Goal: Information Seeking & Learning: Find specific page/section

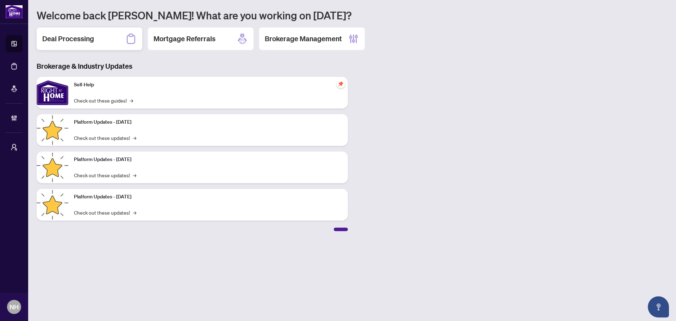
click at [85, 28] on div "Deal Processing" at bounding box center [90, 38] width 106 height 23
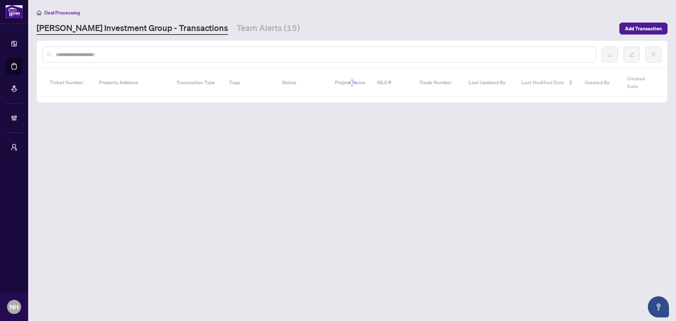
click at [89, 51] on input "text" at bounding box center [323, 55] width 535 height 8
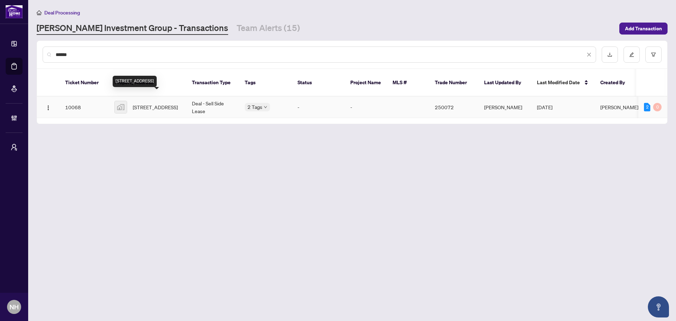
type input "******"
click at [146, 103] on span "[STREET_ADDRESS]" at bounding box center [155, 107] width 45 height 8
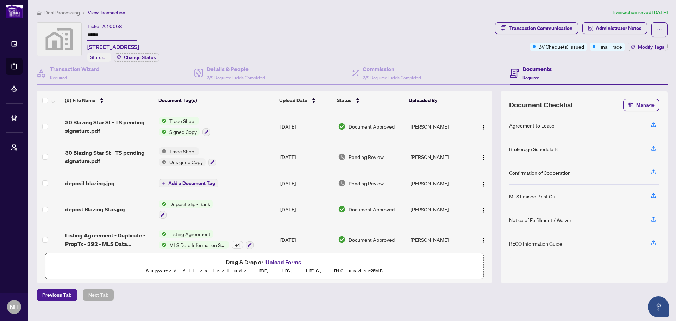
scroll to position [70, 0]
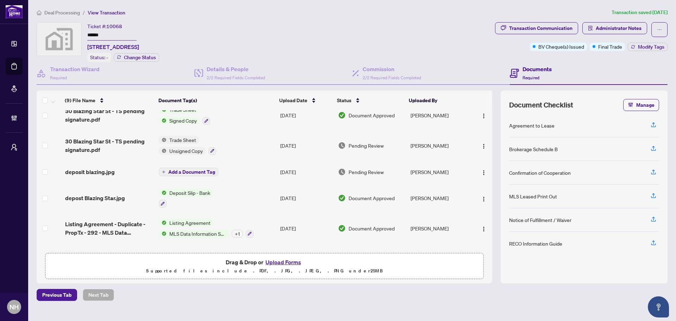
click at [99, 200] on span "depost Blazing Star.jpg" at bounding box center [95, 198] width 60 height 8
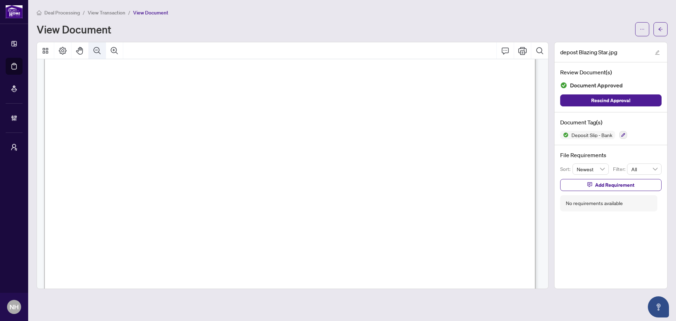
click at [97, 48] on icon "Zoom Out" at bounding box center [97, 51] width 8 height 8
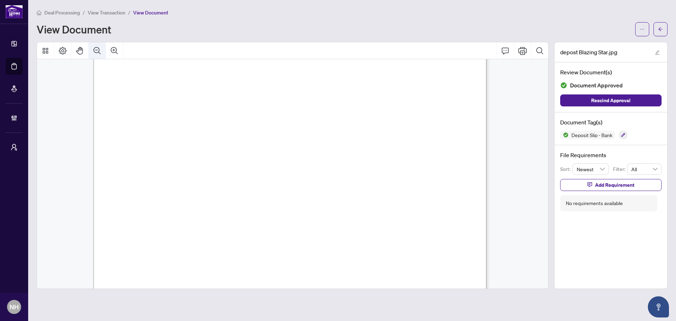
click at [97, 48] on icon "Zoom Out" at bounding box center [97, 51] width 8 height 8
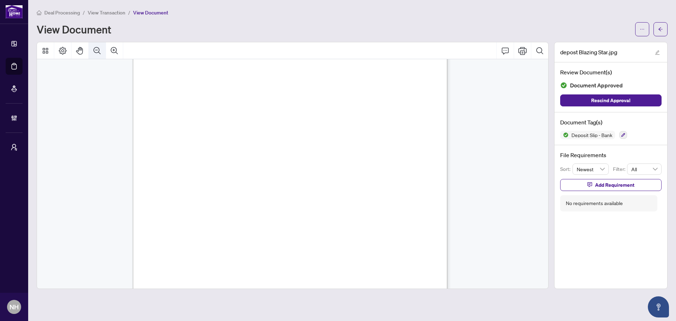
click at [97, 48] on icon "Zoom Out" at bounding box center [97, 51] width 8 height 8
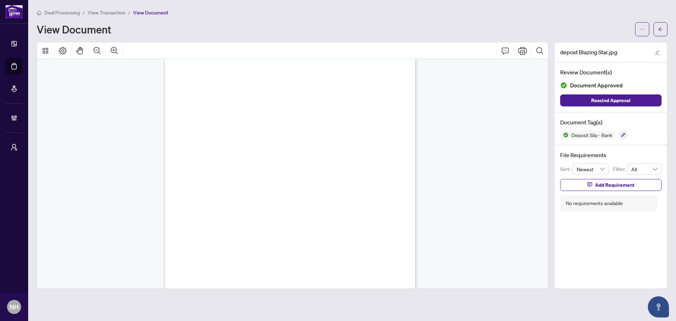
scroll to position [41, 0]
click at [95, 49] on icon "Zoom Out" at bounding box center [97, 51] width 8 height 8
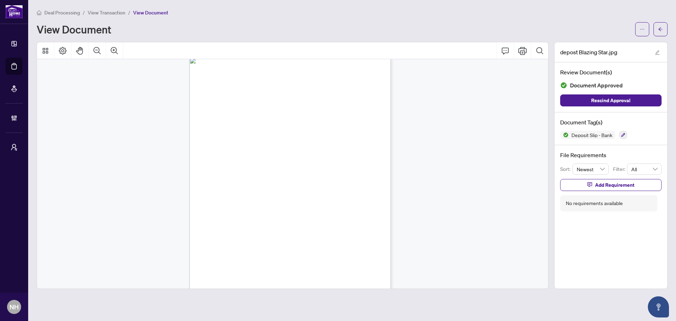
scroll to position [0, 0]
click at [660, 27] on icon "arrow-left" at bounding box center [661, 29] width 5 height 5
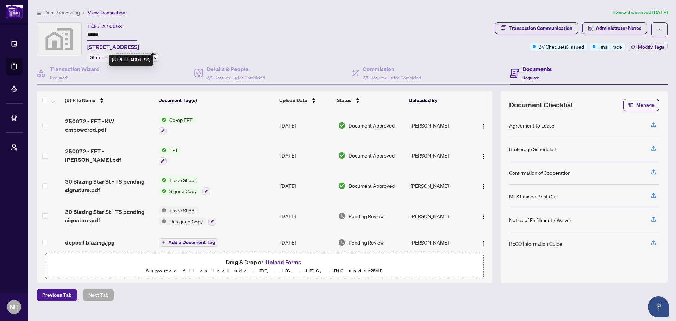
drag, startPoint x: 88, startPoint y: 44, endPoint x: 142, endPoint y: 48, distance: 53.7
click at [142, 48] on div "Ticket #: 10068 ****** [STREET_ADDRESS] Status: - Change Status" at bounding box center [265, 42] width 456 height 40
copy span "[STREET_ADDRESS]"
click at [225, 22] on div "Ticket #: 10068 ****** [STREET_ADDRESS] Status: - Change Status" at bounding box center [265, 42] width 456 height 40
click at [67, 10] on span "Deal Processing" at bounding box center [62, 13] width 36 height 6
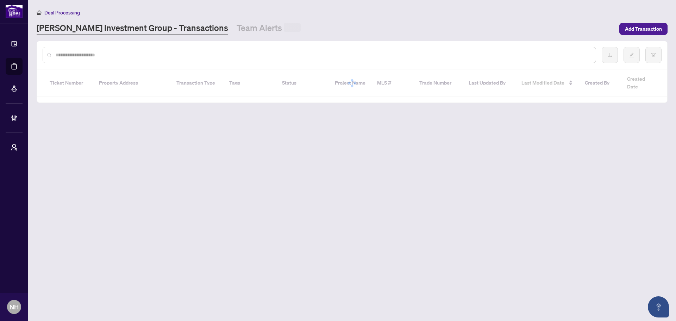
click at [111, 51] on input "text" at bounding box center [323, 55] width 535 height 8
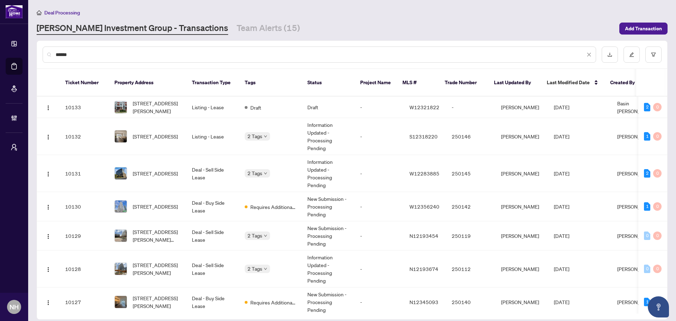
type input "******"
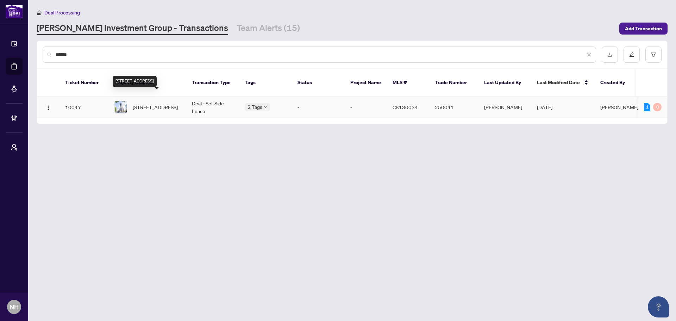
click at [146, 103] on span "[STREET_ADDRESS]" at bounding box center [155, 107] width 45 height 8
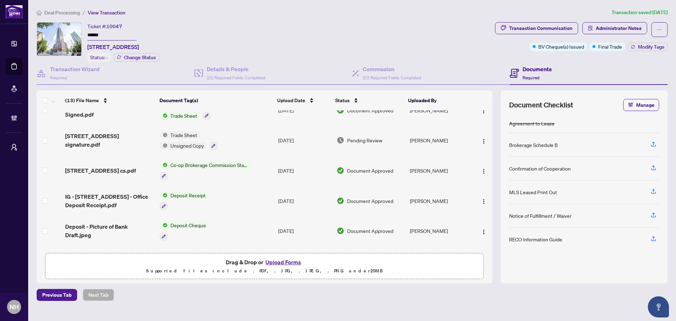
scroll to position [141, 0]
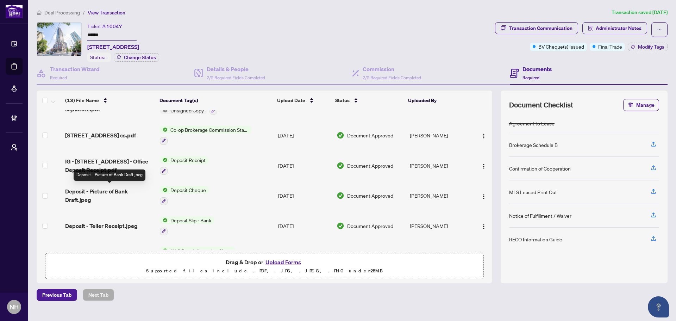
click at [97, 191] on span "Deposit - Picture of Bank Draft.jpeg" at bounding box center [109, 195] width 89 height 17
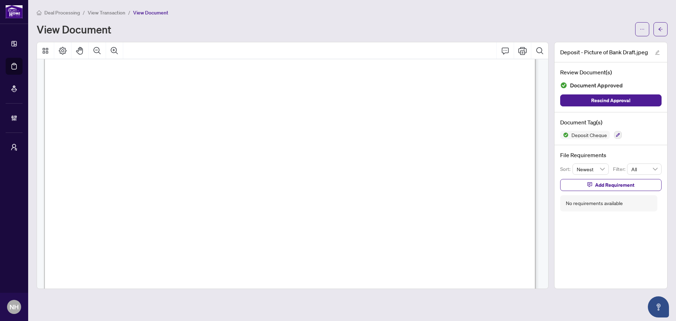
scroll to position [70, 0]
click at [654, 31] on button "button" at bounding box center [661, 29] width 14 height 14
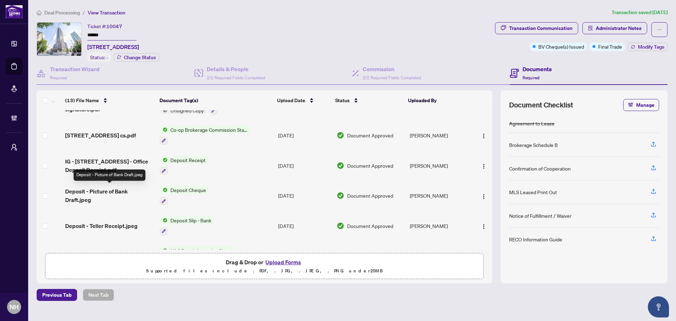
scroll to position [176, 0]
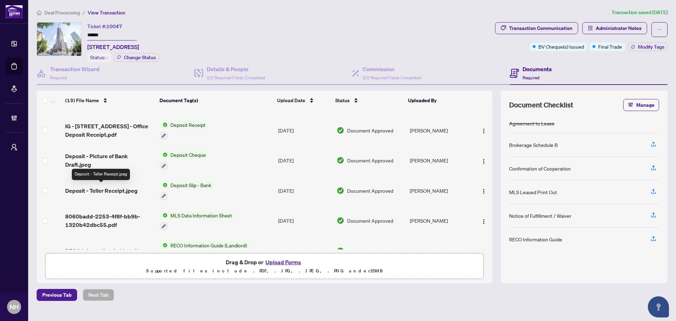
click at [103, 189] on span "Deposit - Teller Receipt.jpeg" at bounding box center [101, 190] width 73 height 8
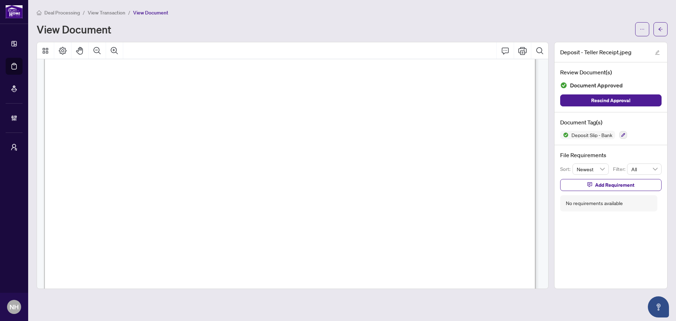
scroll to position [106, 0]
click at [664, 30] on button "button" at bounding box center [661, 29] width 14 height 14
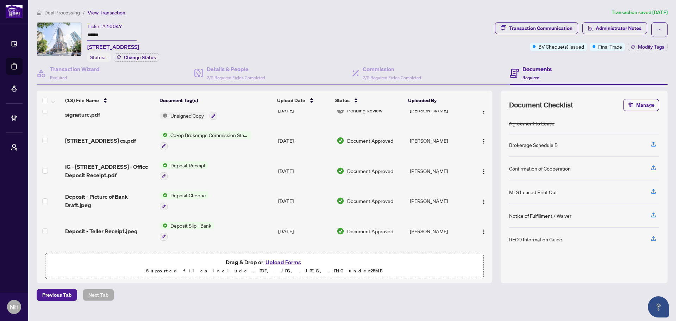
scroll to position [148, 0]
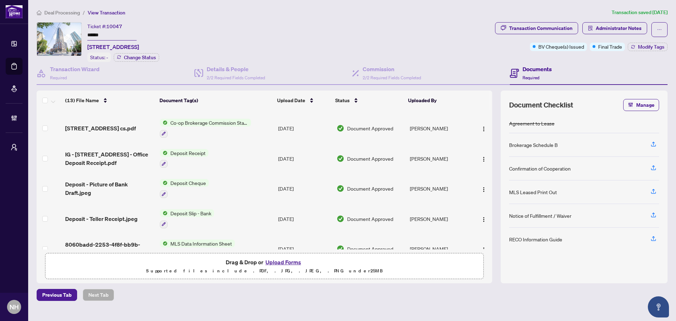
click at [114, 152] on span "IG - [STREET_ADDRESS] - Office Deposit Receipt.pdf" at bounding box center [109, 158] width 89 height 17
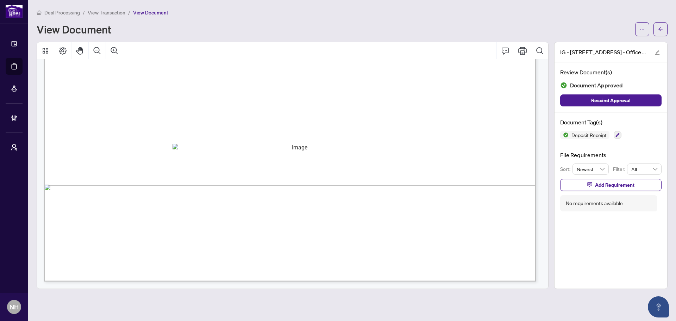
scroll to position [246, 0]
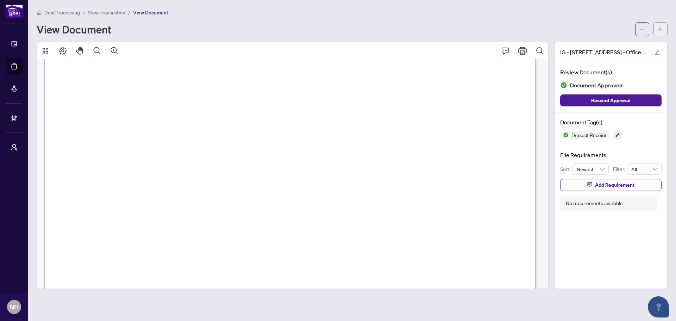
click at [657, 30] on button "button" at bounding box center [661, 29] width 14 height 14
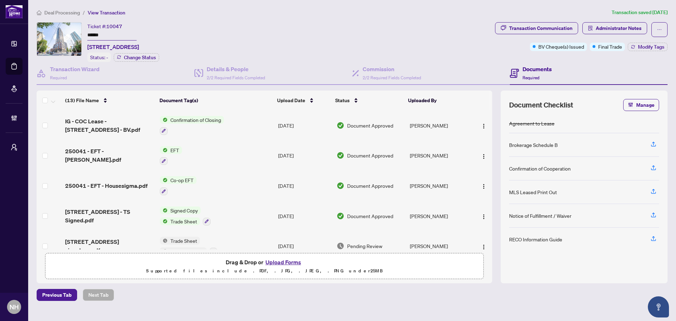
drag, startPoint x: 67, startPoint y: 13, endPoint x: 18, endPoint y: 35, distance: 53.2
click at [67, 13] on span "Deal Processing" at bounding box center [62, 13] width 36 height 6
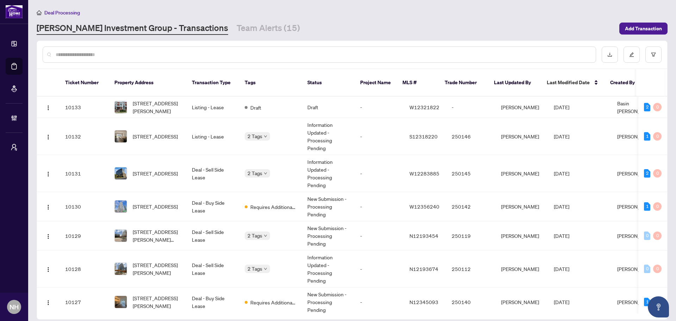
drag, startPoint x: 131, startPoint y: 53, endPoint x: 131, endPoint y: 61, distance: 7.8
click at [131, 53] on input "text" at bounding box center [323, 55] width 535 height 8
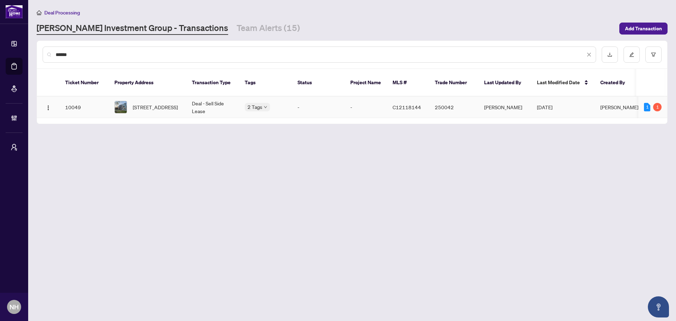
type input "******"
click at [170, 103] on span "[STREET_ADDRESS]" at bounding box center [155, 107] width 45 height 8
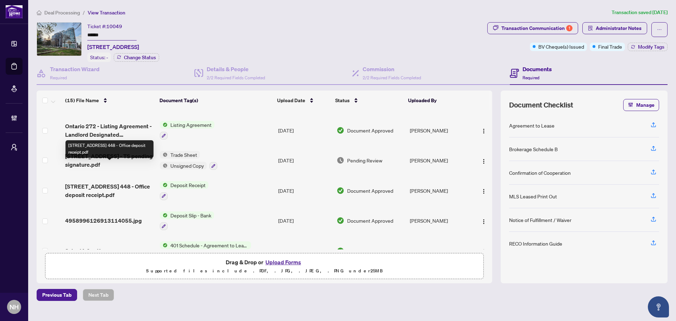
scroll to position [211, 0]
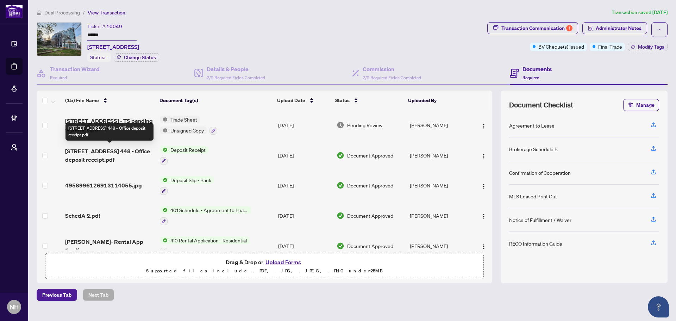
click at [125, 150] on span "[STREET_ADDRESS] 448 - Office deposit receipt.pdf" at bounding box center [109, 155] width 89 height 17
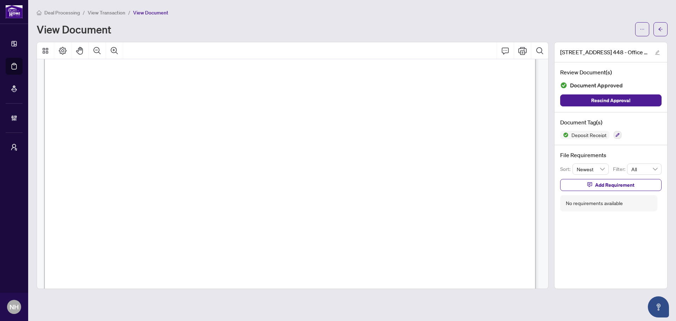
scroll to position [70, 0]
click at [659, 27] on icon "arrow-left" at bounding box center [661, 29] width 5 height 5
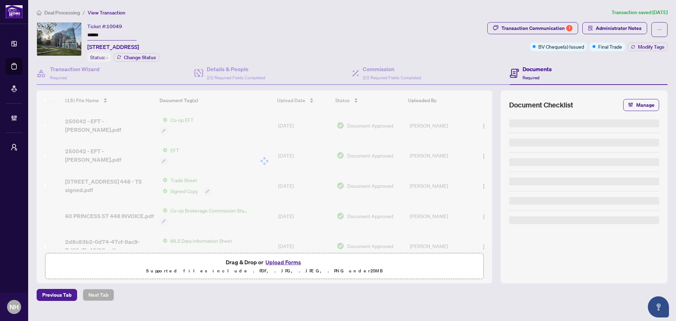
type input "******"
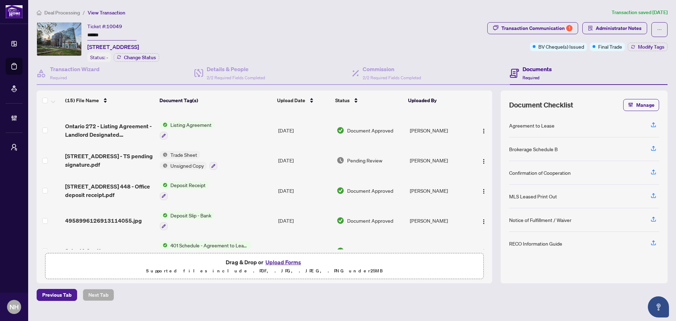
scroll to position [173, 0]
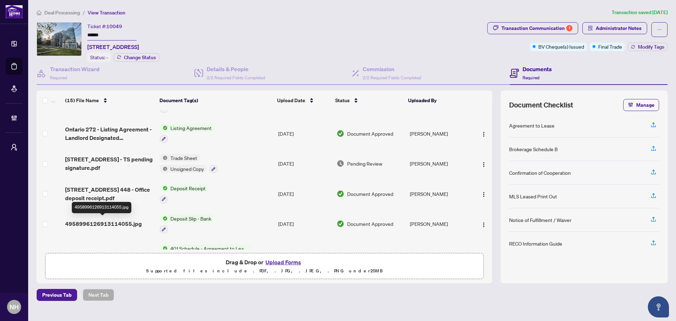
click at [116, 220] on span "4958996126913114055.jpg" at bounding box center [103, 224] width 77 height 8
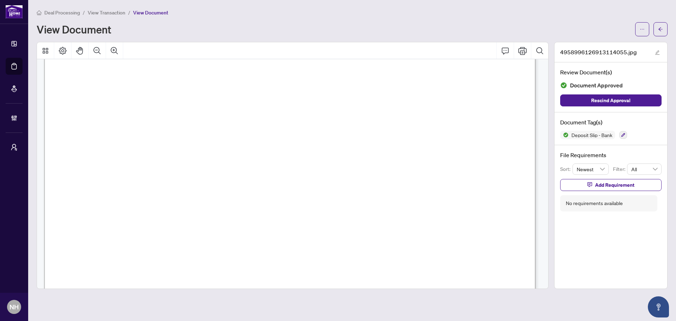
scroll to position [141, 0]
click at [102, 51] on button "Zoom Out" at bounding box center [97, 50] width 17 height 17
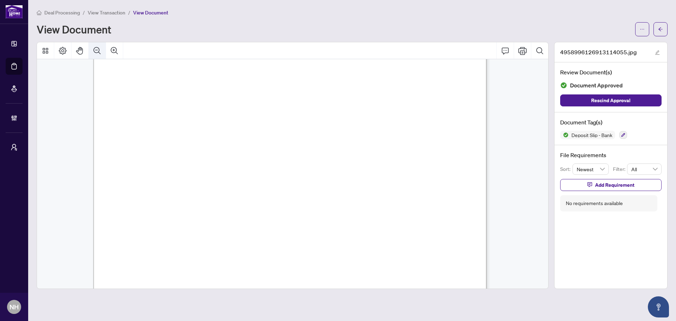
click at [102, 51] on button "Zoom Out" at bounding box center [97, 50] width 17 height 17
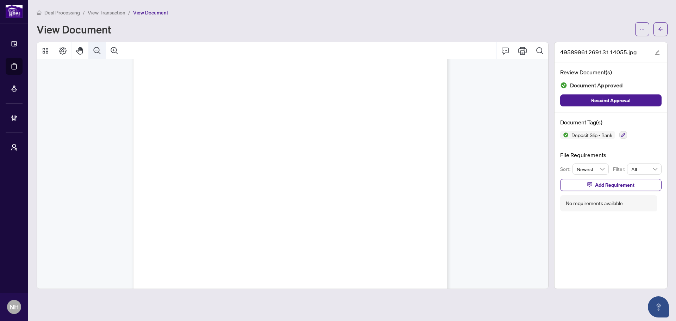
click at [102, 51] on button "Zoom Out" at bounding box center [97, 50] width 17 height 17
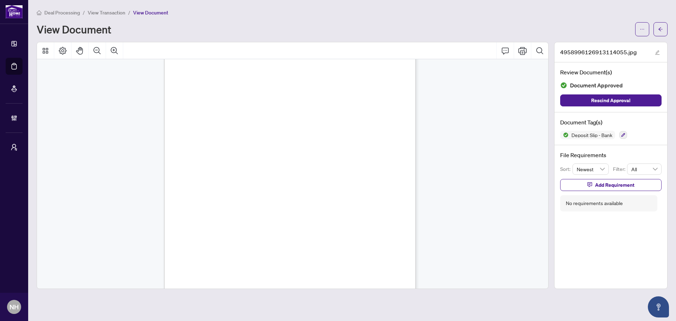
scroll to position [29, 0]
click at [100, 50] on icon "Zoom Out" at bounding box center [97, 51] width 8 height 8
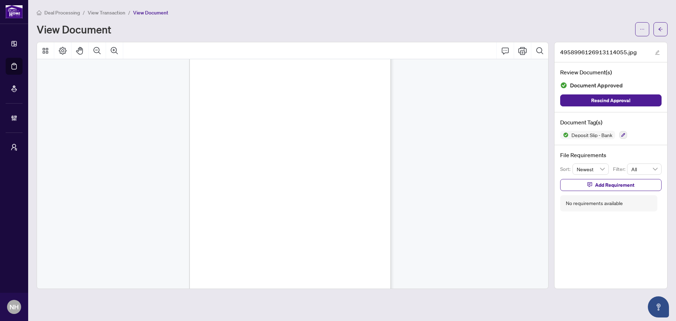
drag, startPoint x: 62, startPoint y: 12, endPoint x: 78, endPoint y: 39, distance: 31.1
click at [62, 12] on span "Deal Processing" at bounding box center [62, 13] width 36 height 6
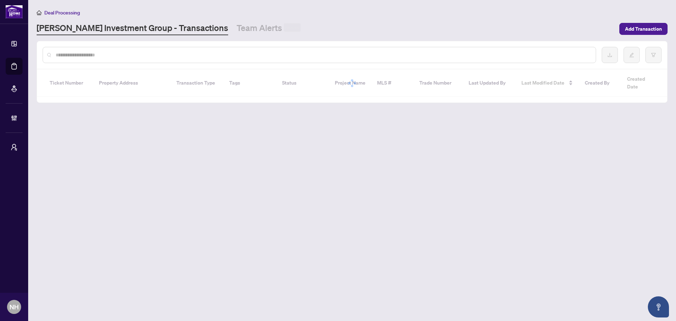
click at [103, 57] on input "text" at bounding box center [323, 55] width 535 height 8
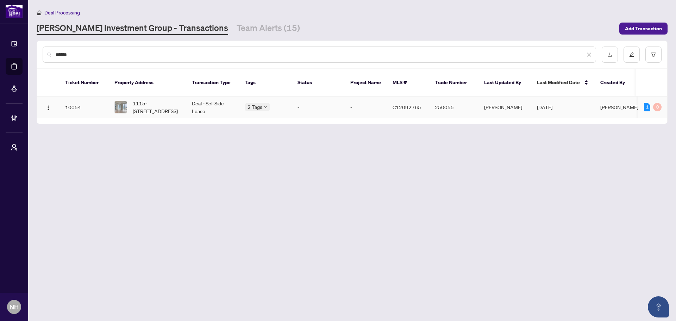
type input "******"
click at [170, 100] on span "1115-[STREET_ADDRESS]" at bounding box center [157, 107] width 48 height 16
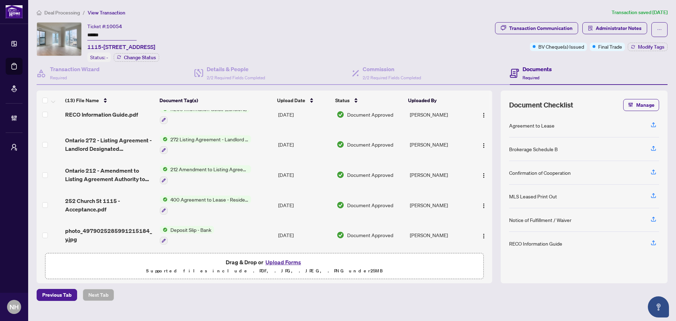
scroll to position [254, 0]
click at [107, 219] on td "photo_4979025285991215184_y.jpg" at bounding box center [109, 234] width 95 height 30
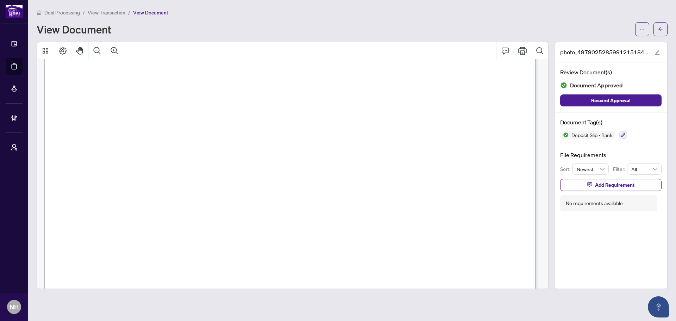
scroll to position [106, 0]
drag, startPoint x: 660, startPoint y: 28, endPoint x: 32, endPoint y: 209, distance: 653.1
click at [660, 28] on icon "arrow-left" at bounding box center [661, 29] width 5 height 5
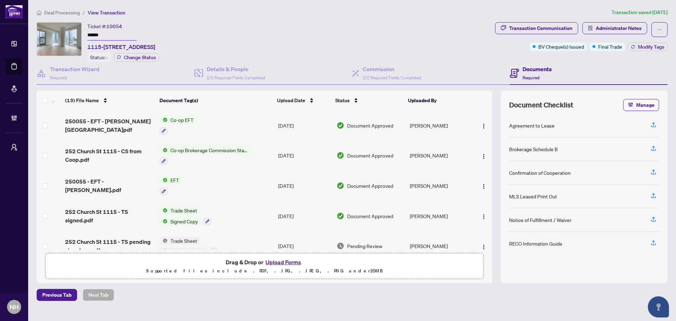
click at [63, 12] on span "Deal Processing" at bounding box center [62, 13] width 36 height 6
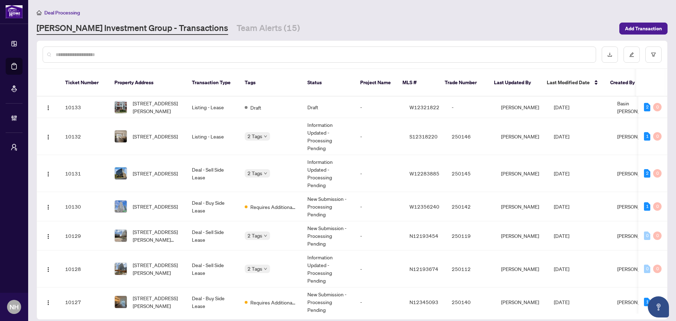
click at [80, 54] on input "text" at bounding box center [323, 55] width 535 height 8
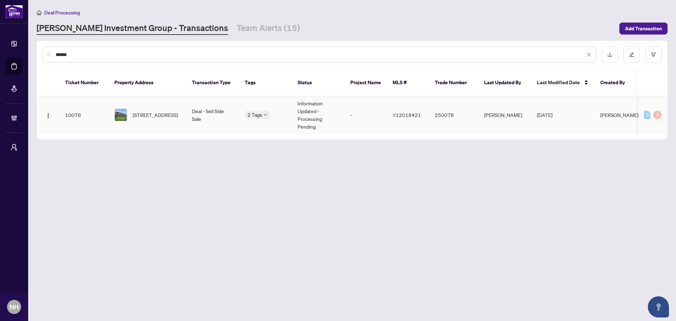
type input "******"
click at [146, 111] on span "[STREET_ADDRESS]" at bounding box center [155, 115] width 45 height 8
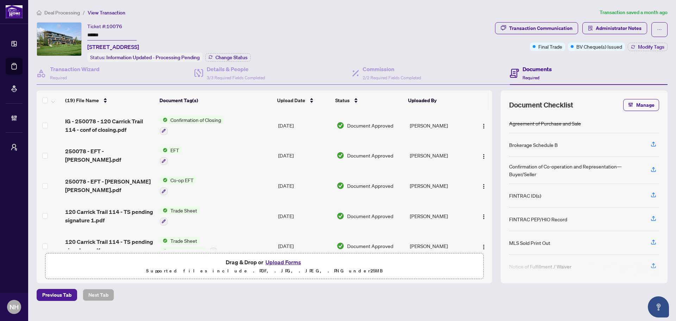
drag, startPoint x: 60, startPoint y: 11, endPoint x: 102, endPoint y: 37, distance: 49.6
click at [60, 11] on span "Deal Processing" at bounding box center [62, 13] width 36 height 6
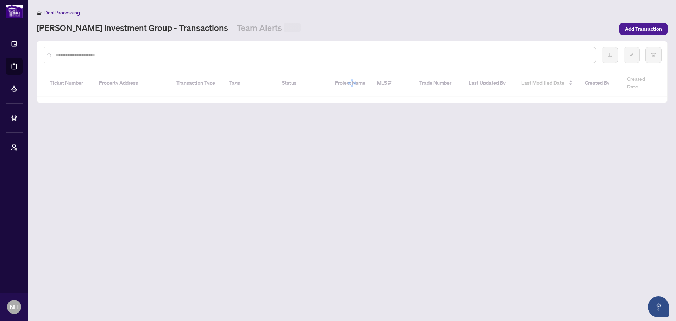
click at [91, 57] on input "text" at bounding box center [323, 55] width 535 height 8
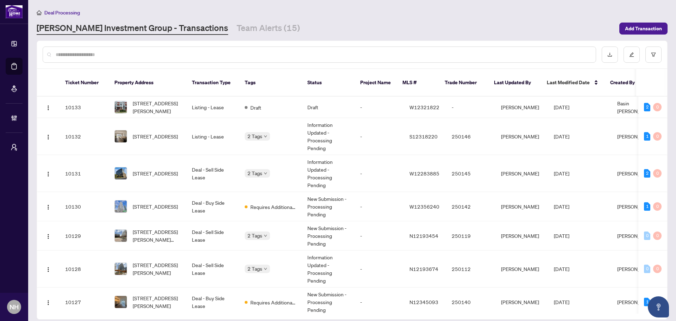
paste input "**********"
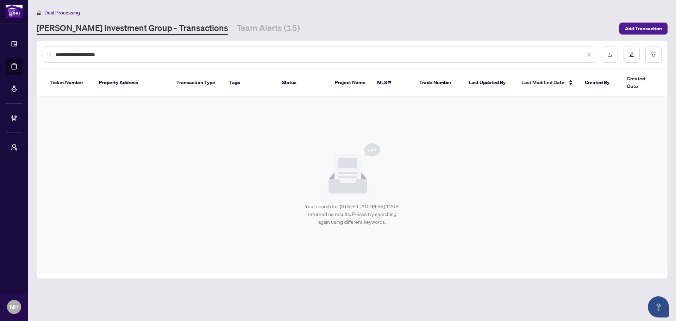
drag, startPoint x: 116, startPoint y: 54, endPoint x: 93, endPoint y: 51, distance: 22.7
click at [93, 51] on input "**********" at bounding box center [321, 55] width 530 height 8
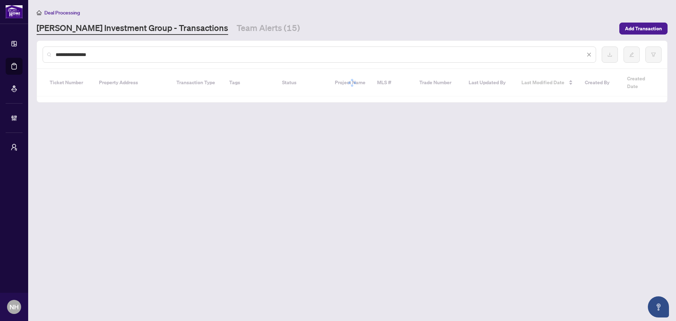
type input "**********"
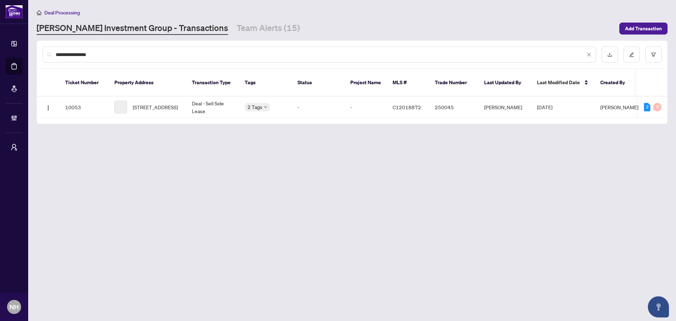
click at [55, 53] on div "**********" at bounding box center [320, 55] width 554 height 16
click at [165, 103] on span "[STREET_ADDRESS]" at bounding box center [155, 107] width 45 height 8
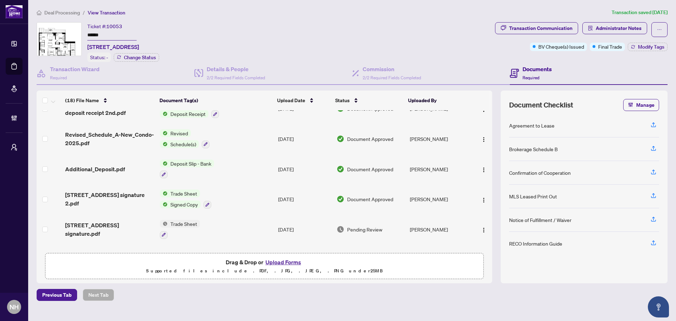
scroll to position [141, 0]
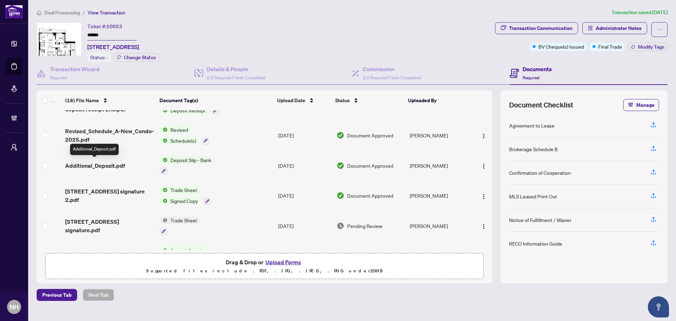
click at [99, 164] on span "Additional_Deposit.pdf" at bounding box center [95, 165] width 60 height 8
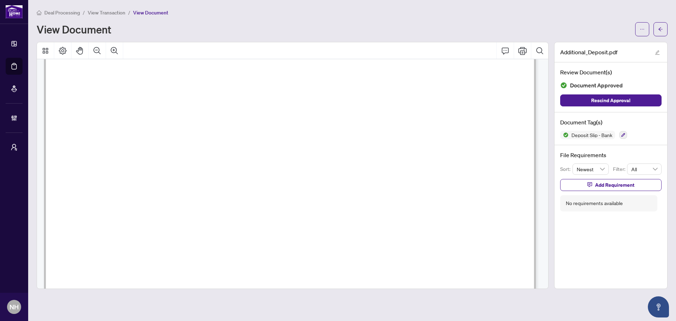
scroll to position [651, 0]
click at [661, 23] on button "button" at bounding box center [661, 29] width 14 height 14
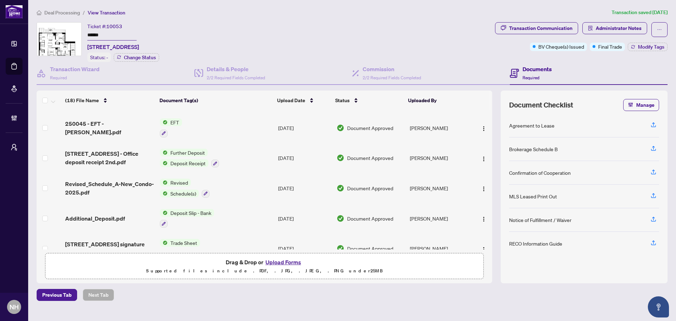
scroll to position [106, 0]
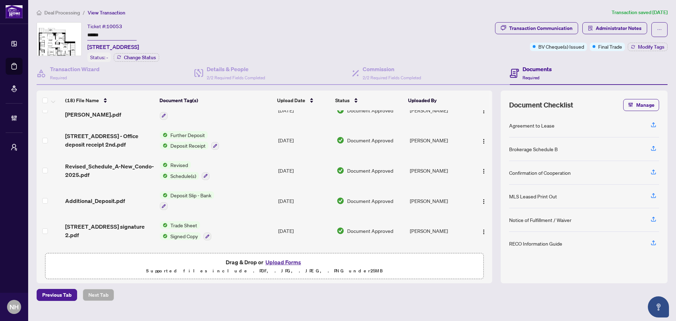
click at [102, 197] on span "Additional_Deposit.pdf" at bounding box center [95, 201] width 60 height 8
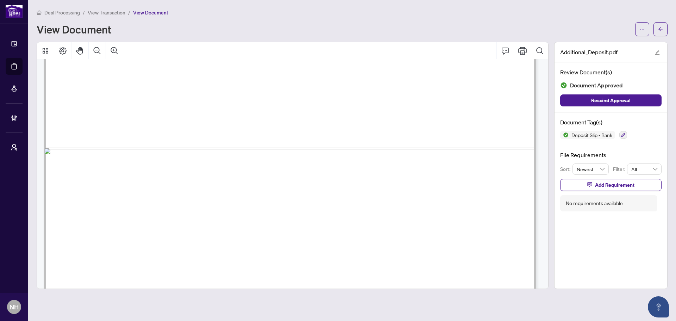
scroll to position [211, 0]
click at [659, 27] on icon "arrow-left" at bounding box center [661, 29] width 5 height 5
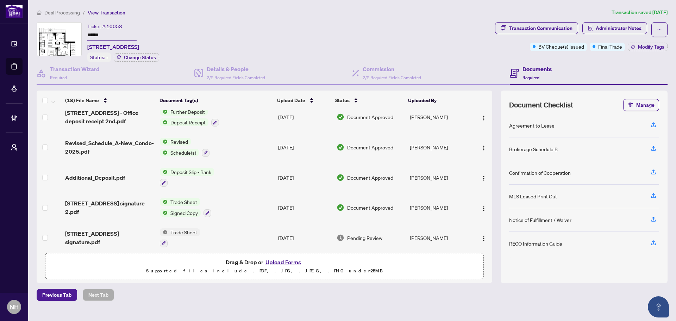
scroll to position [141, 0]
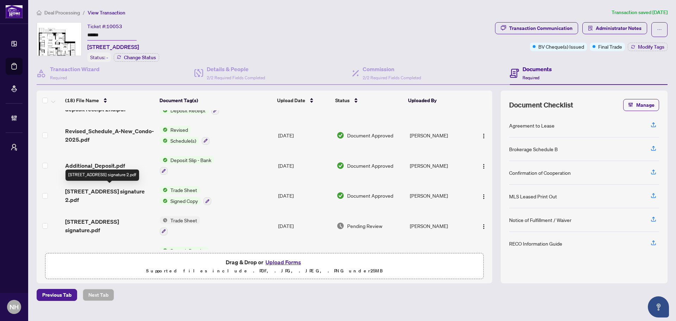
click at [77, 169] on div "[STREET_ADDRESS] signature 2.pdf" at bounding box center [103, 174] width 74 height 11
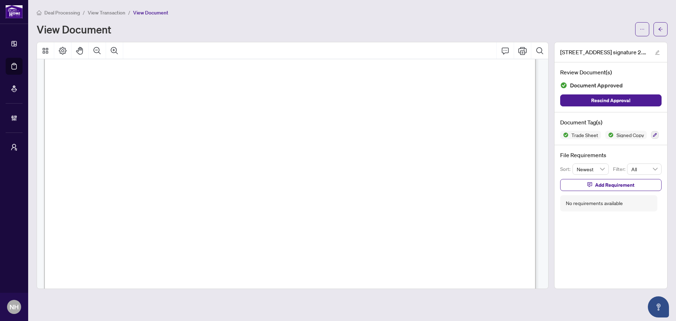
scroll to position [281, 0]
click at [661, 31] on icon "arrow-left" at bounding box center [661, 29] width 5 height 5
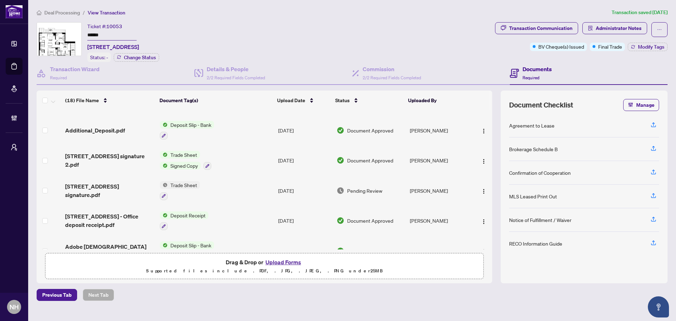
scroll to position [211, 0]
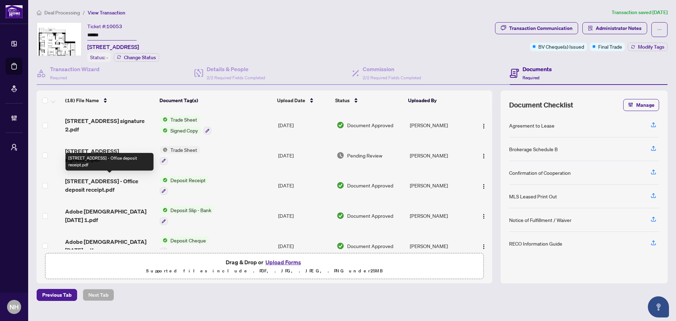
click at [104, 181] on span "[STREET_ADDRESS] - Office deposit receipt.pdf" at bounding box center [109, 185] width 89 height 17
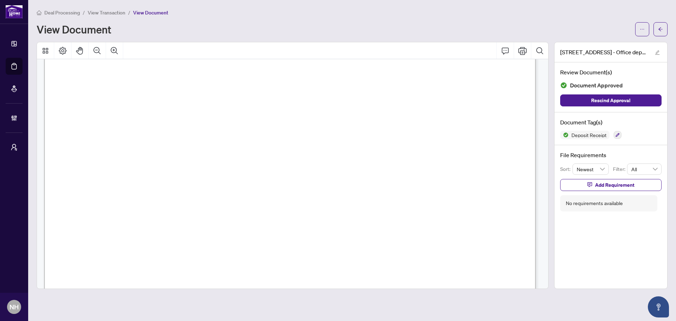
scroll to position [106, 0]
click at [658, 26] on button "button" at bounding box center [661, 29] width 14 height 14
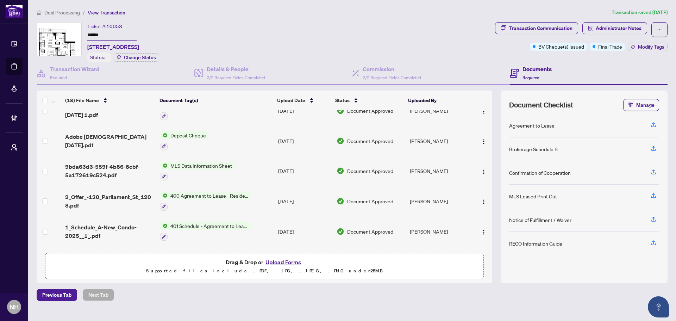
scroll to position [247, 0]
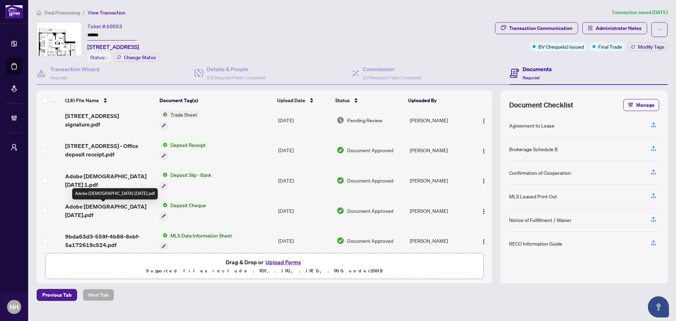
click at [115, 207] on span "Adobe [DEMOGRAPHIC_DATA] [DATE].pdf" at bounding box center [109, 210] width 89 height 17
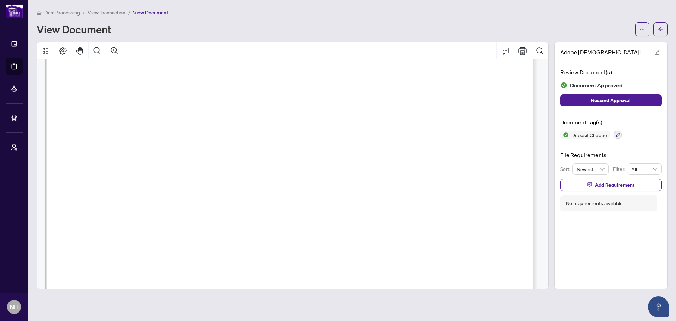
scroll to position [528, 0]
click at [95, 48] on icon "Zoom Out" at bounding box center [97, 51] width 8 height 8
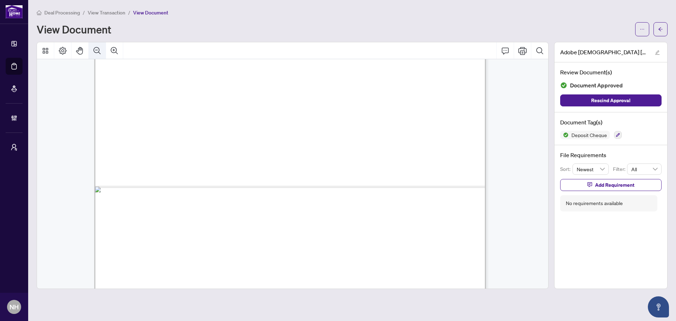
click at [103, 50] on button "Zoom Out" at bounding box center [97, 50] width 17 height 17
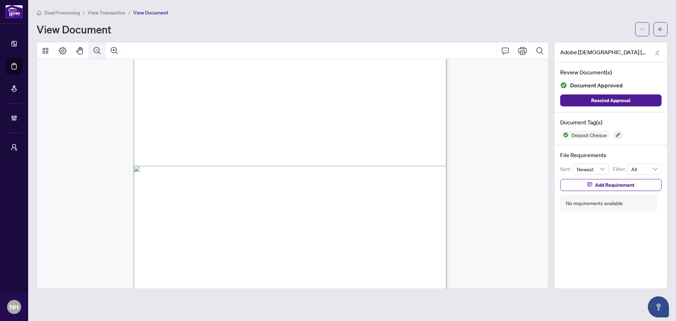
click at [103, 50] on button "Zoom Out" at bounding box center [97, 50] width 17 height 17
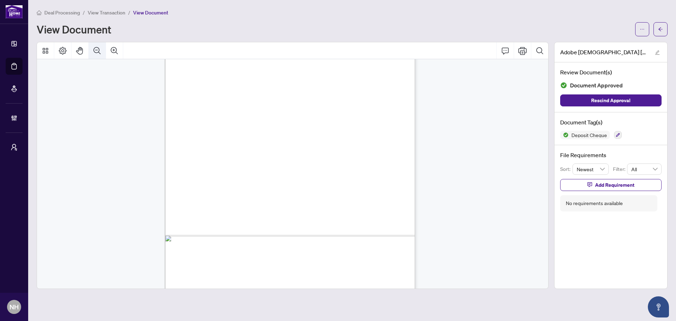
click at [103, 50] on button "Zoom Out" at bounding box center [97, 50] width 17 height 17
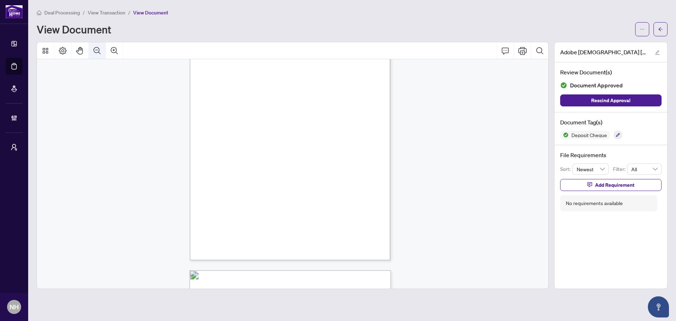
click at [103, 50] on button "Zoom Out" at bounding box center [97, 50] width 17 height 17
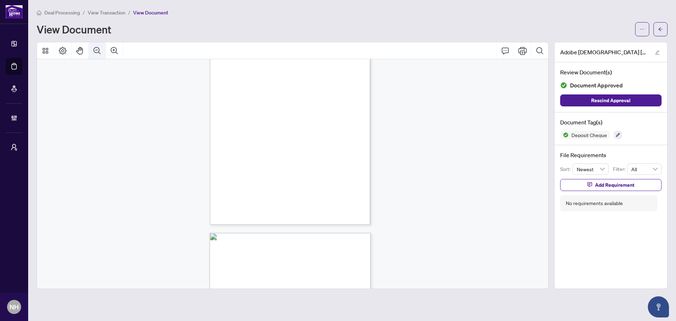
click at [103, 50] on button "Zoom Out" at bounding box center [97, 50] width 17 height 17
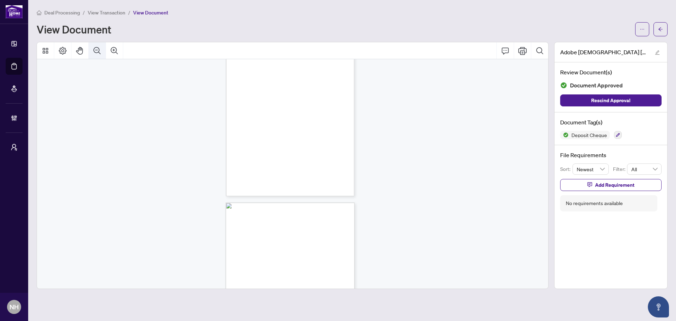
click at [103, 50] on button "Zoom Out" at bounding box center [97, 50] width 17 height 17
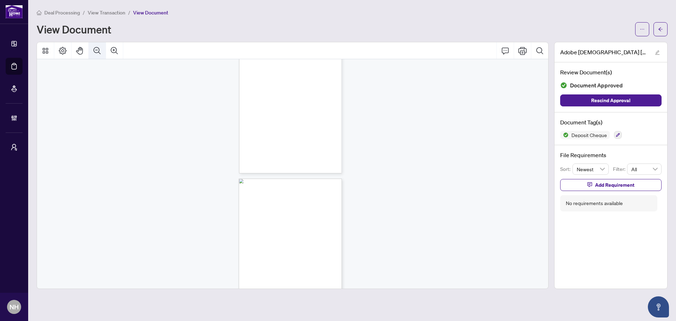
click at [103, 50] on button "Zoom Out" at bounding box center [97, 50] width 17 height 17
click at [112, 51] on icon "Zoom In" at bounding box center [114, 51] width 8 height 8
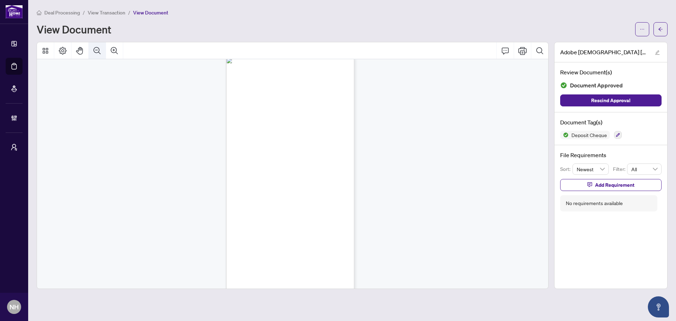
click at [96, 50] on icon "Zoom Out" at bounding box center [97, 50] width 7 height 7
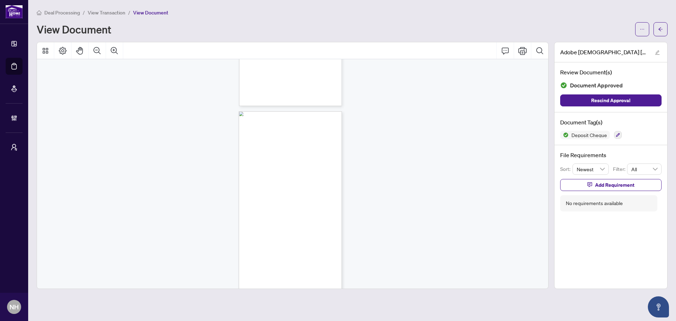
scroll to position [130, 0]
click at [665, 30] on button "button" at bounding box center [661, 29] width 14 height 14
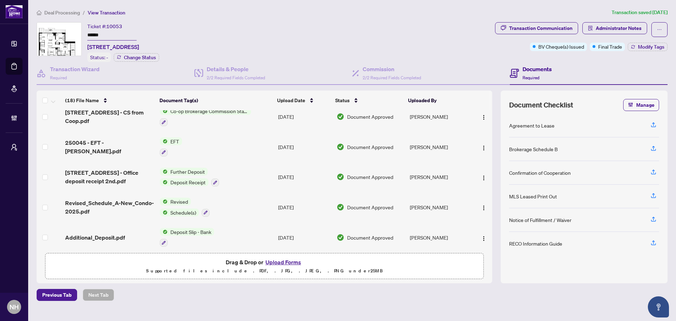
scroll to position [70, 0]
click at [117, 175] on span "[STREET_ADDRESS] - Office deposit receipt 2nd.pdf" at bounding box center [109, 175] width 89 height 17
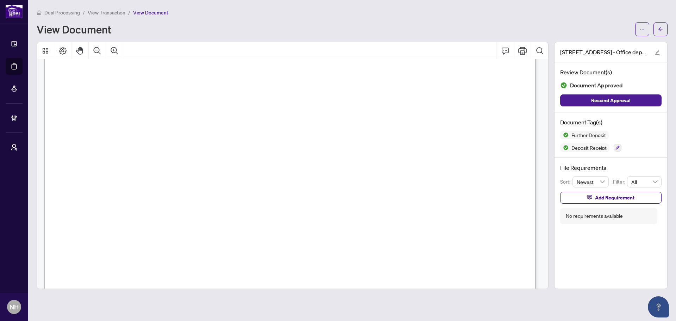
scroll to position [34, 0]
click at [663, 27] on icon "arrow-left" at bounding box center [661, 29] width 5 height 5
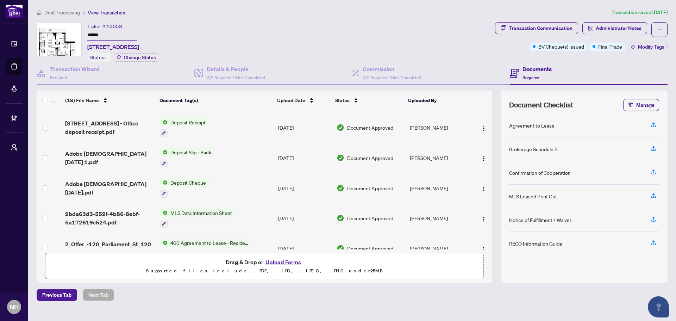
scroll to position [282, 0]
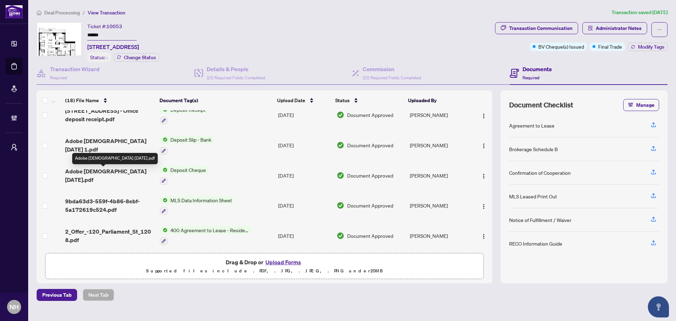
click at [112, 171] on span "Adobe [DEMOGRAPHIC_DATA] [DATE].pdf" at bounding box center [109, 175] width 89 height 17
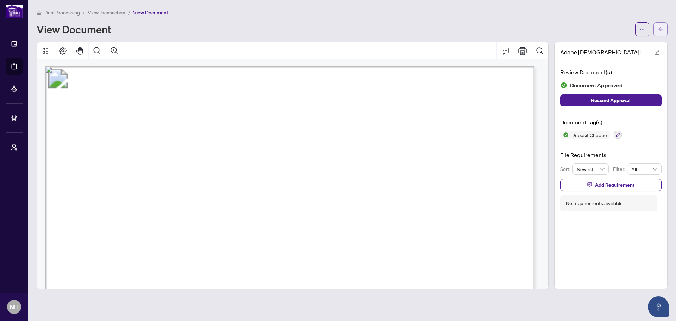
click at [664, 26] on button "button" at bounding box center [661, 29] width 14 height 14
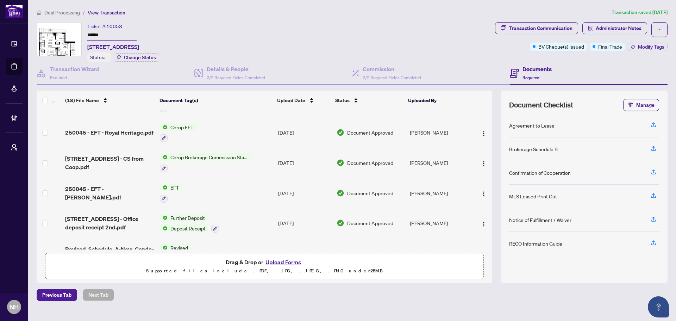
scroll to position [35, 0]
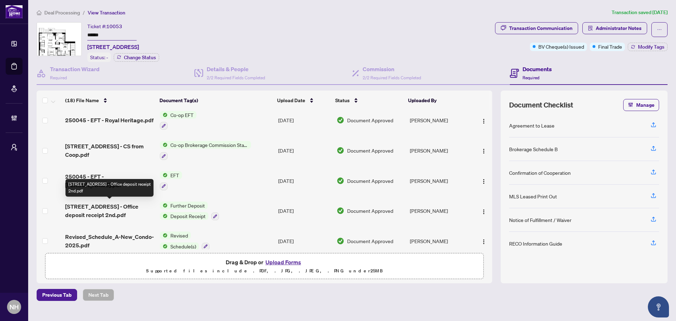
click at [102, 204] on span "[STREET_ADDRESS] - Office deposit receipt 2nd.pdf" at bounding box center [109, 210] width 89 height 17
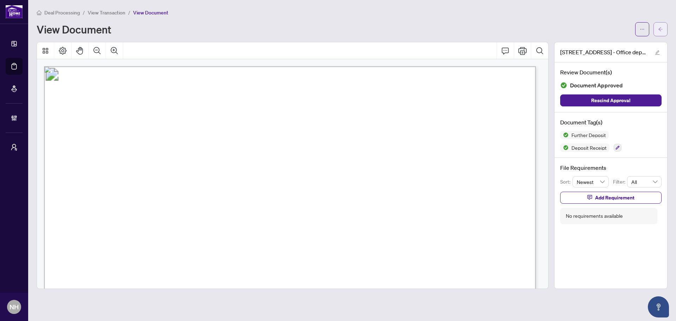
click at [660, 33] on span "button" at bounding box center [661, 29] width 5 height 11
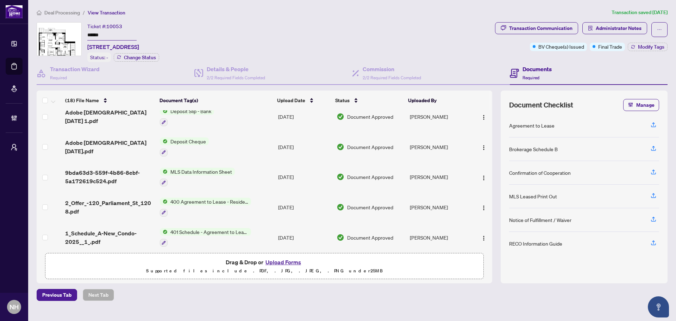
scroll to position [298, 0]
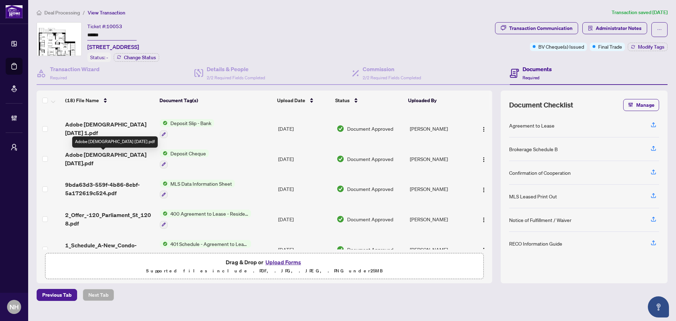
click at [102, 156] on span "Adobe [DEMOGRAPHIC_DATA] [DATE].pdf" at bounding box center [109, 158] width 89 height 17
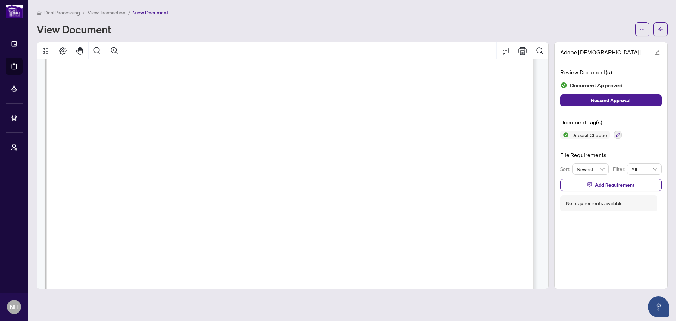
scroll to position [176, 0]
click at [660, 27] on icon "arrow-left" at bounding box center [661, 29] width 5 height 5
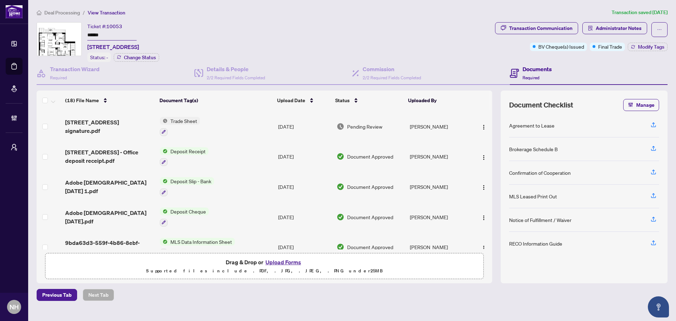
scroll to position [228, 0]
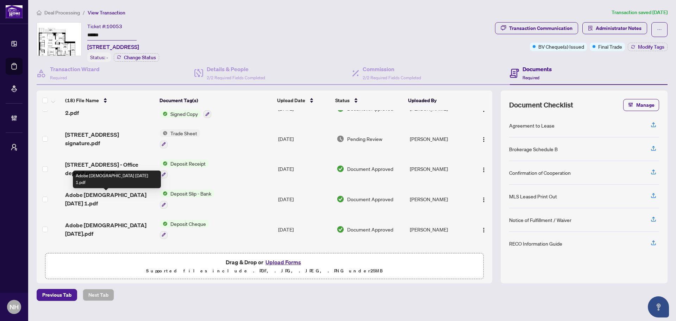
click at [123, 194] on span "Adobe [DEMOGRAPHIC_DATA] [DATE] 1.pdf" at bounding box center [109, 199] width 89 height 17
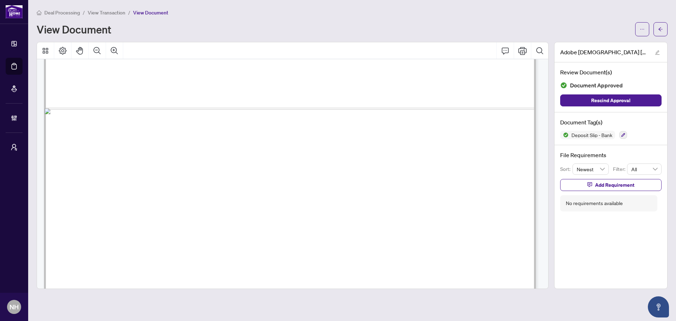
scroll to position [528, 0]
click at [665, 29] on button "button" at bounding box center [661, 29] width 14 height 14
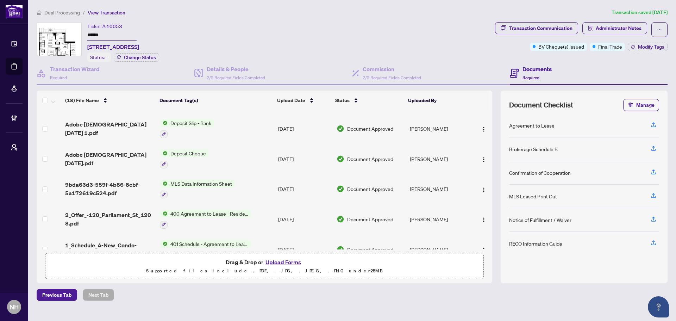
scroll to position [263, 0]
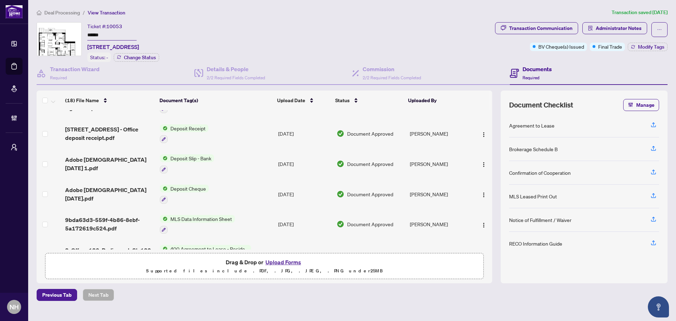
click at [182, 156] on span "Deposit Slip - Bank" at bounding box center [191, 158] width 47 height 8
click at [79, 156] on td "Adobe [DEMOGRAPHIC_DATA] [DATE] 1.pdf" at bounding box center [109, 164] width 95 height 30
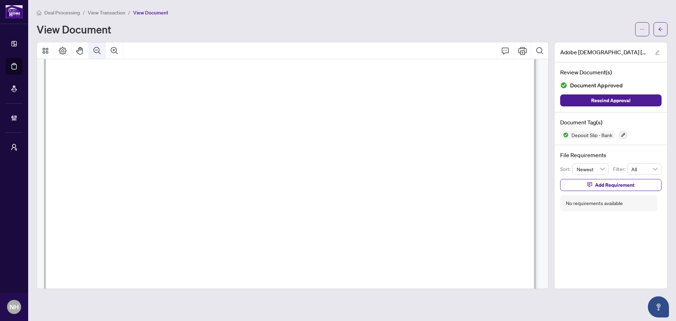
click at [99, 50] on icon "Zoom Out" at bounding box center [97, 51] width 8 height 8
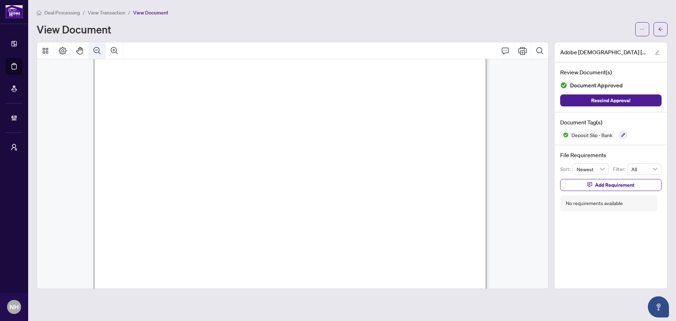
click at [99, 50] on icon "Zoom Out" at bounding box center [97, 51] width 8 height 8
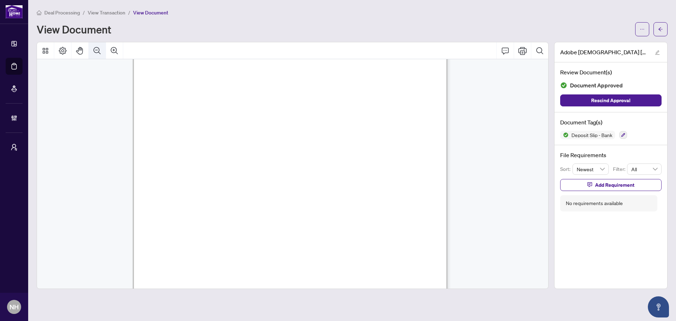
click at [99, 50] on icon "Zoom Out" at bounding box center [97, 51] width 8 height 8
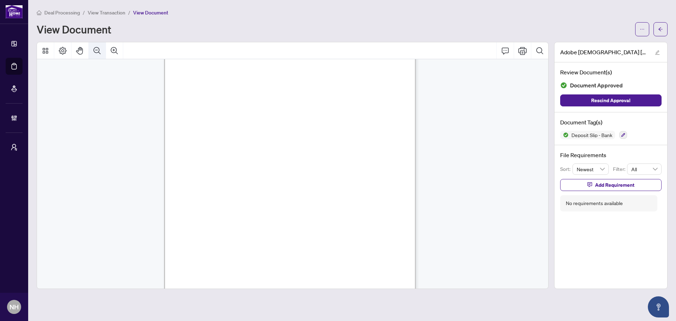
click at [99, 50] on icon "Zoom Out" at bounding box center [97, 51] width 8 height 8
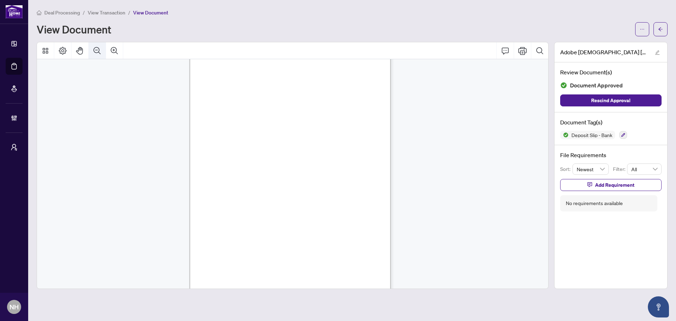
click at [99, 50] on icon "Zoom Out" at bounding box center [97, 51] width 8 height 8
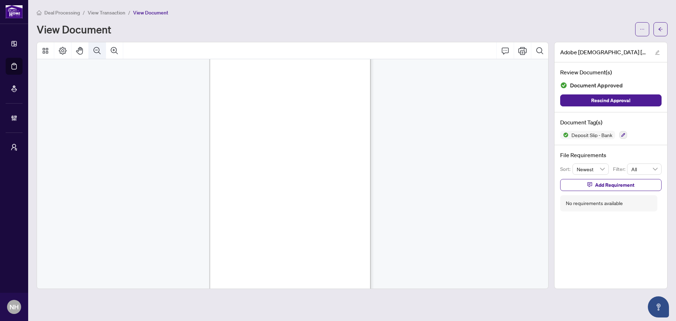
click at [99, 50] on icon "Zoom Out" at bounding box center [97, 51] width 8 height 8
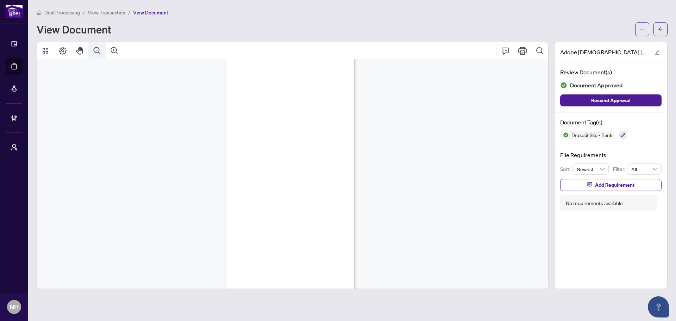
click at [99, 50] on icon "Zoom Out" at bounding box center [97, 51] width 8 height 8
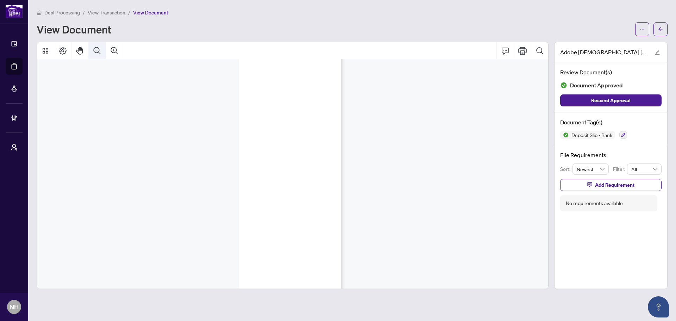
scroll to position [32, 0]
click at [97, 47] on icon "Zoom Out" at bounding box center [97, 51] width 8 height 8
drag, startPoint x: 283, startPoint y: 128, endPoint x: 283, endPoint y: 146, distance: 18.7
click at [283, 146] on div ". 224 l '( >I.I ,l~{il~ & Bl\\' Branch. 1 777 B,\ Y ST '('( )R( )N'l'C >, C >N …" at bounding box center [285, 152] width 73 height 217
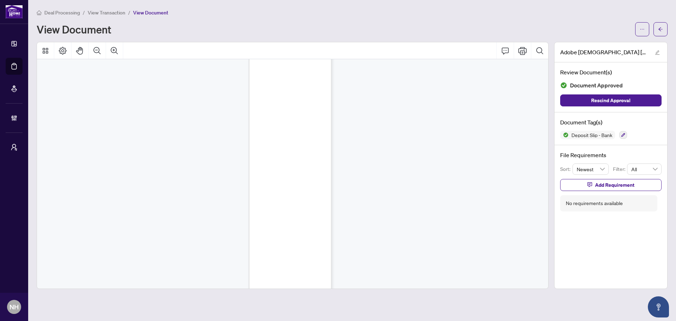
click at [364, 132] on div ". 224 l '( >I.I ,l~{il~ & Bl\\' Branch. 1 777 B,\ Y ST '('( )R( )N'l'C >, C >N …" at bounding box center [293, 163] width 512 height 253
click at [661, 28] on icon "arrow-left" at bounding box center [661, 29] width 5 height 5
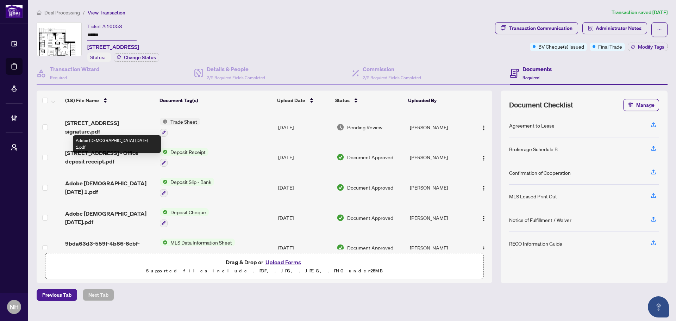
scroll to position [228, 0]
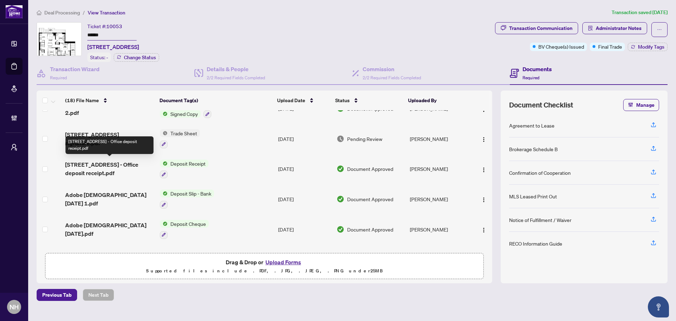
click at [107, 162] on span "[STREET_ADDRESS] - Office deposit receipt.pdf" at bounding box center [109, 168] width 89 height 17
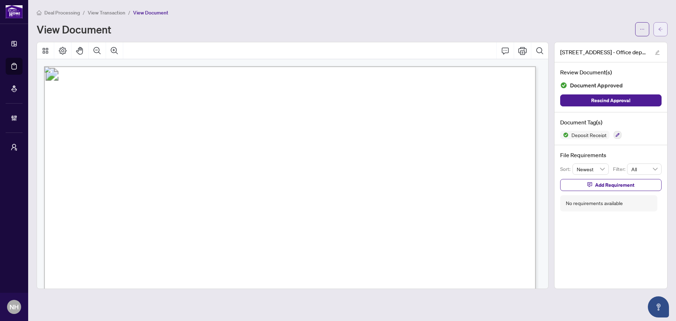
click at [659, 31] on icon "arrow-left" at bounding box center [661, 29] width 5 height 5
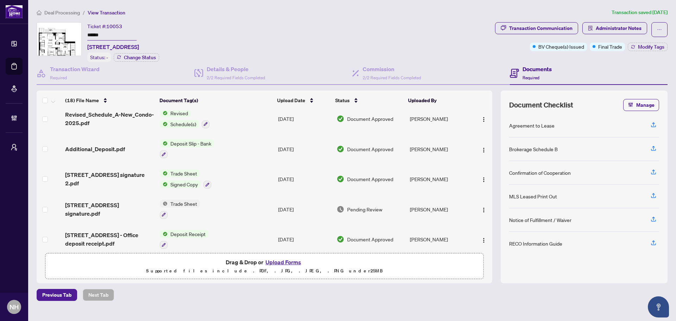
scroll to position [122, 0]
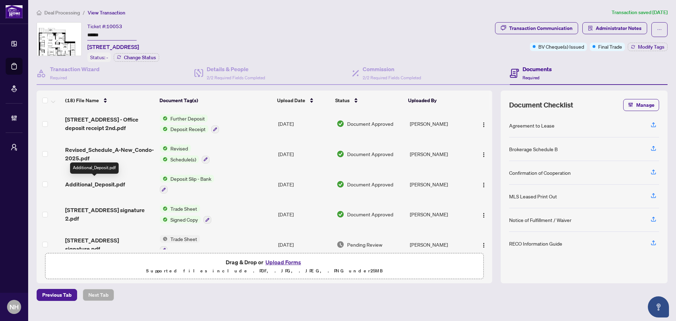
click at [108, 181] on span "Additional_Deposit.pdf" at bounding box center [95, 184] width 60 height 8
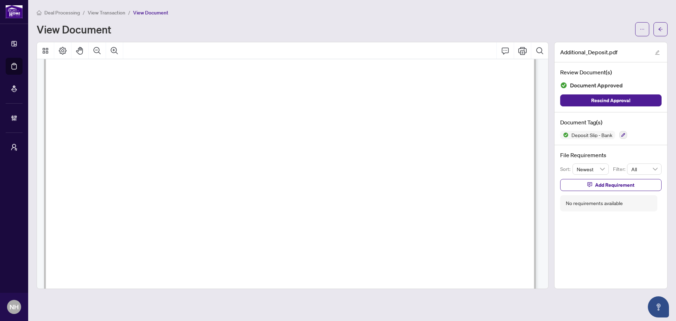
scroll to position [282, 0]
click at [98, 50] on icon "Zoom Out" at bounding box center [97, 51] width 8 height 8
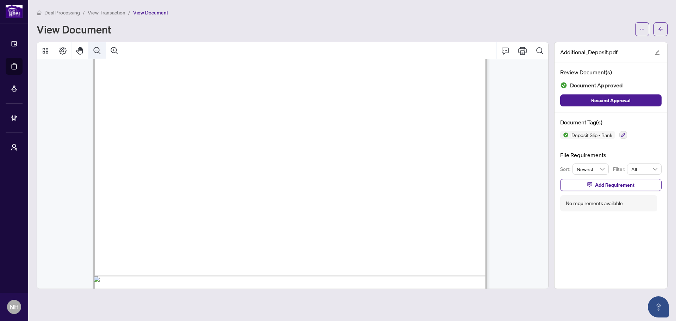
click at [98, 50] on icon "Zoom Out" at bounding box center [97, 51] width 8 height 8
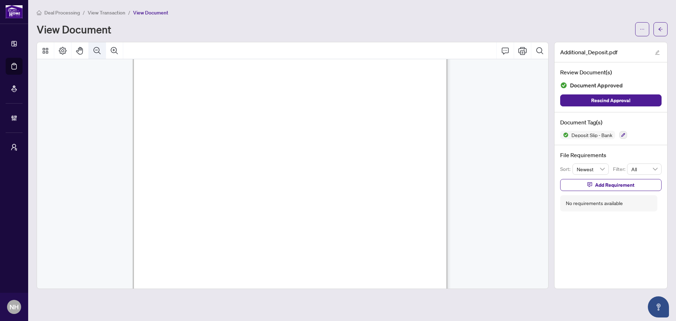
click at [98, 50] on icon "Zoom Out" at bounding box center [97, 51] width 8 height 8
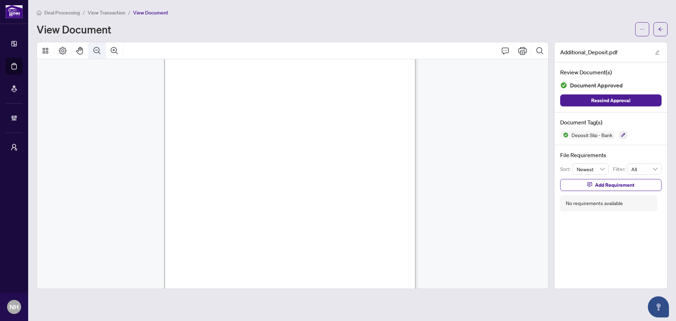
click at [98, 50] on icon "Zoom Out" at bounding box center [97, 51] width 8 height 8
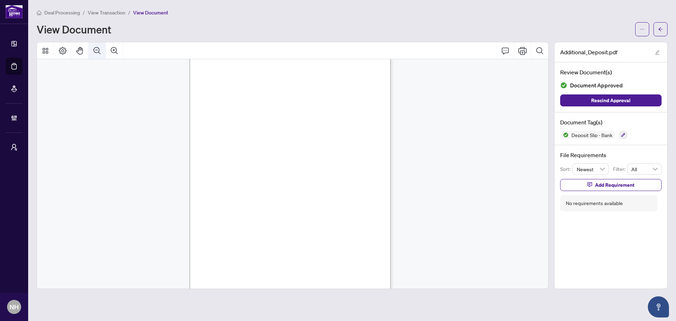
click at [98, 50] on icon "Zoom Out" at bounding box center [97, 51] width 8 height 8
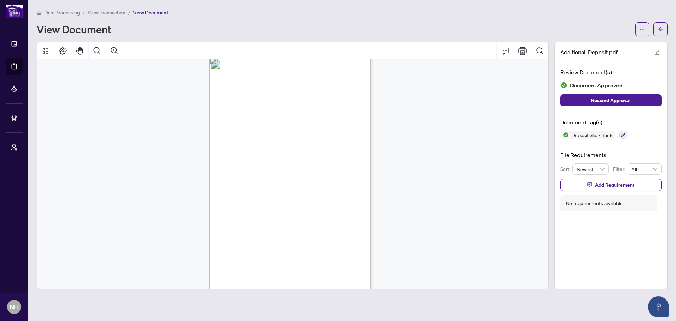
scroll to position [0, 0]
click at [95, 51] on icon "Zoom Out" at bounding box center [97, 51] width 8 height 8
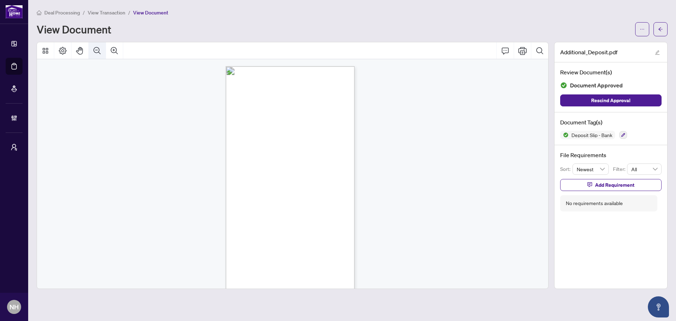
click at [95, 51] on icon "Zoom Out" at bounding box center [97, 51] width 8 height 8
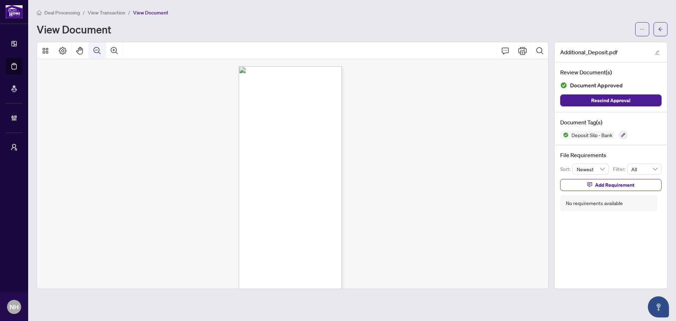
click at [95, 51] on icon "Zoom Out" at bounding box center [97, 51] width 8 height 8
click at [663, 32] on button "button" at bounding box center [661, 29] width 14 height 14
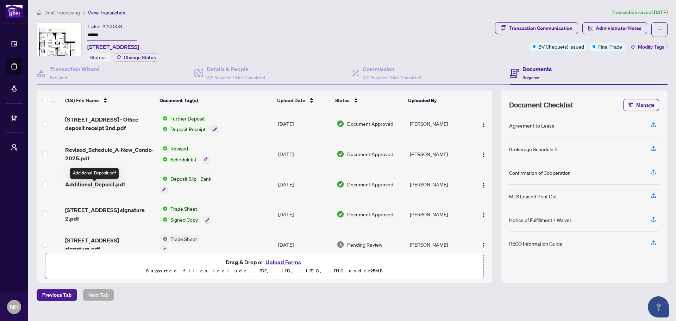
scroll to position [87, 0]
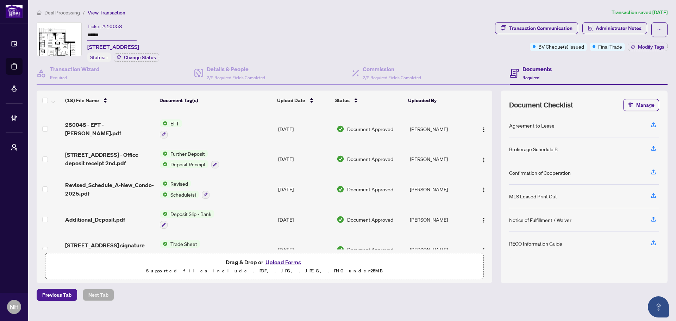
click at [108, 153] on span "[STREET_ADDRESS] - Office deposit receipt 2nd.pdf" at bounding box center [109, 158] width 89 height 17
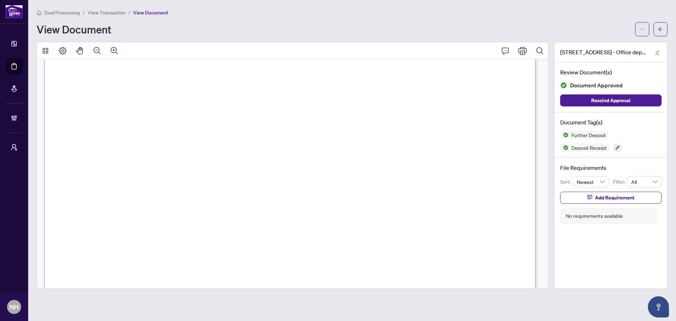
scroll to position [247, 0]
click at [660, 31] on icon "arrow-left" at bounding box center [661, 29] width 5 height 5
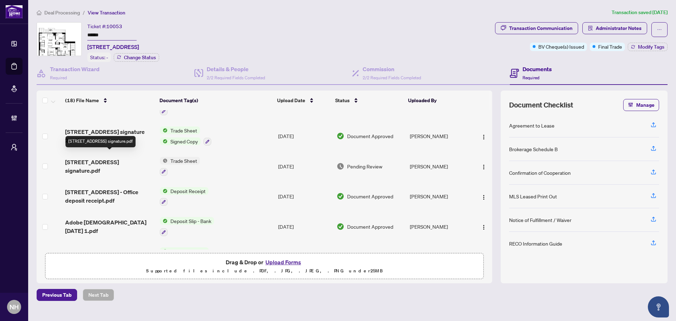
scroll to position [211, 0]
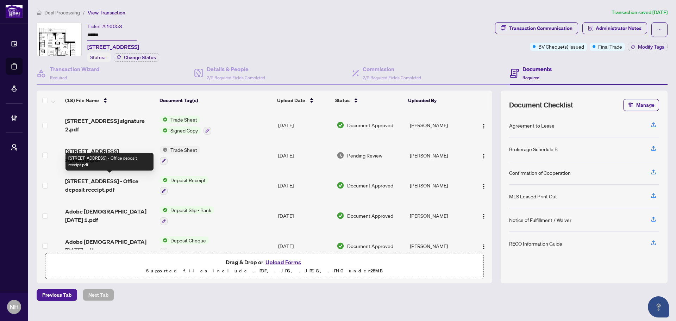
click at [112, 183] on span "[STREET_ADDRESS] - Office deposit receipt.pdf" at bounding box center [109, 185] width 89 height 17
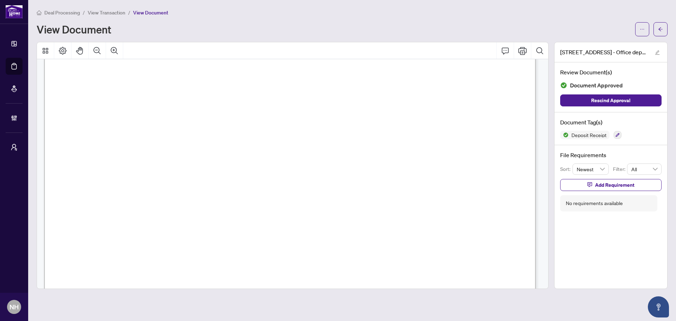
scroll to position [35, 0]
click at [663, 34] on span "button" at bounding box center [661, 29] width 5 height 11
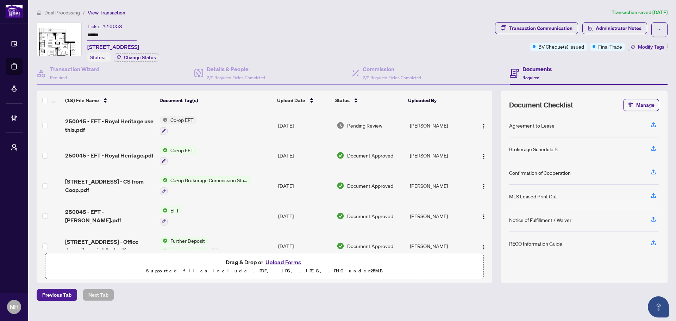
click at [69, 13] on span "Deal Processing" at bounding box center [62, 13] width 36 height 6
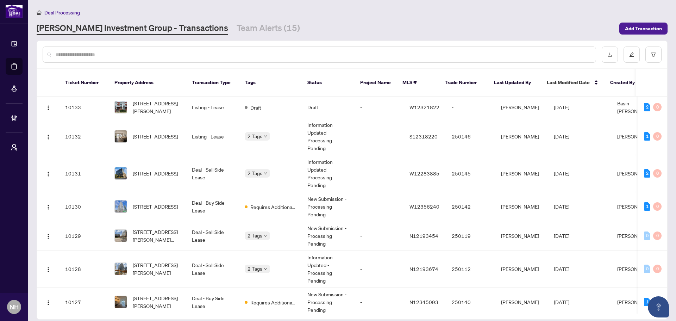
click at [107, 56] on input "text" at bounding box center [323, 55] width 535 height 8
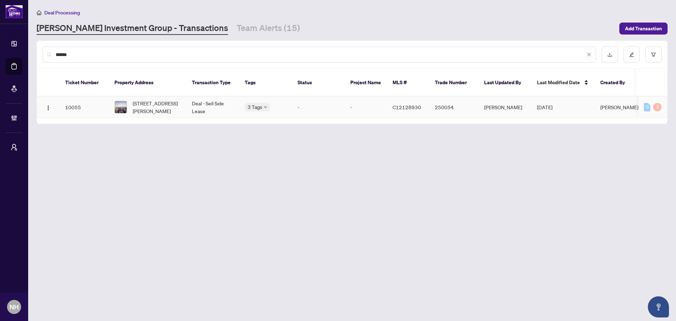
type input "******"
click at [143, 99] on span "[STREET_ADDRESS][PERSON_NAME]" at bounding box center [157, 107] width 48 height 16
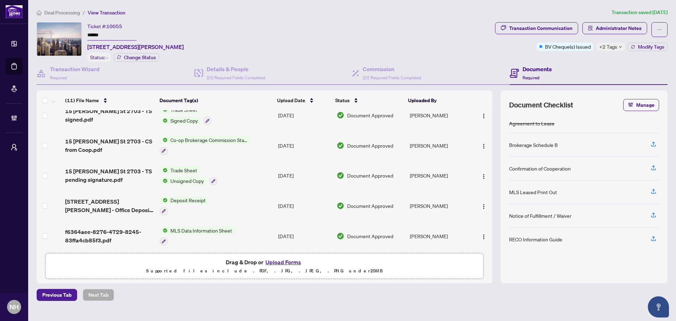
scroll to position [106, 0]
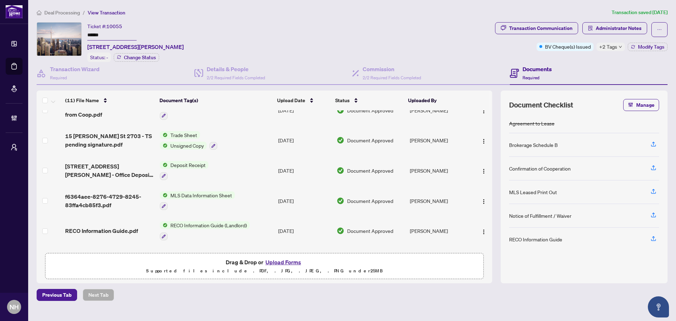
click at [100, 165] on span "[STREET_ADDRESS][PERSON_NAME] - Office Deposit Receipt.pdf" at bounding box center [109, 170] width 89 height 17
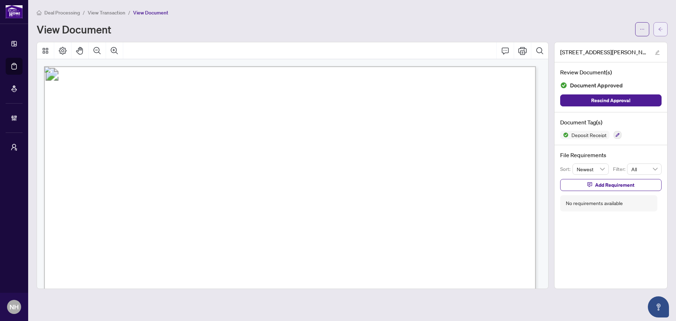
click at [655, 30] on button "button" at bounding box center [661, 29] width 14 height 14
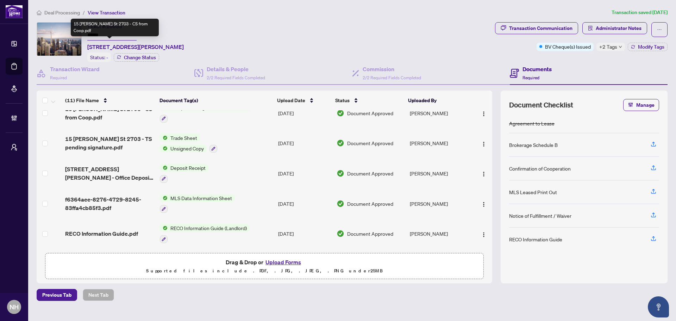
scroll to position [194, 0]
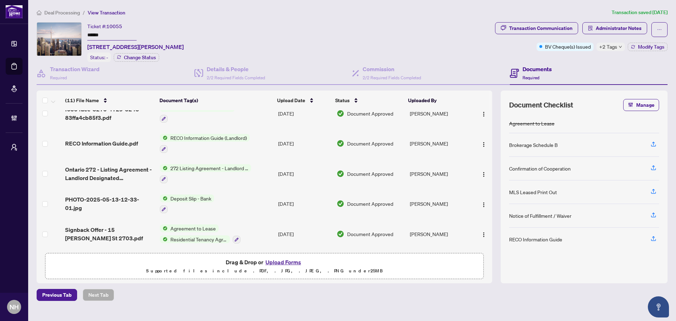
click at [112, 195] on span "PHOTO-2025-05-13-12-33-01.jpg" at bounding box center [109, 203] width 89 height 17
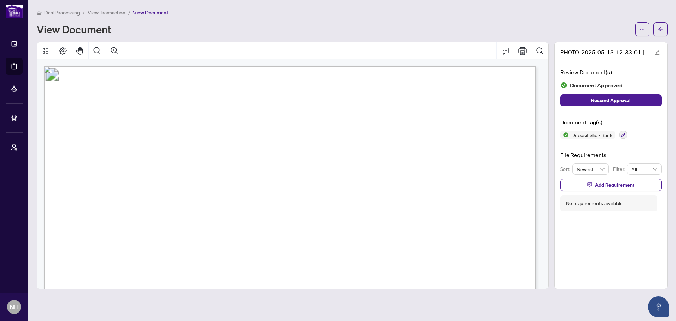
scroll to position [35, 0]
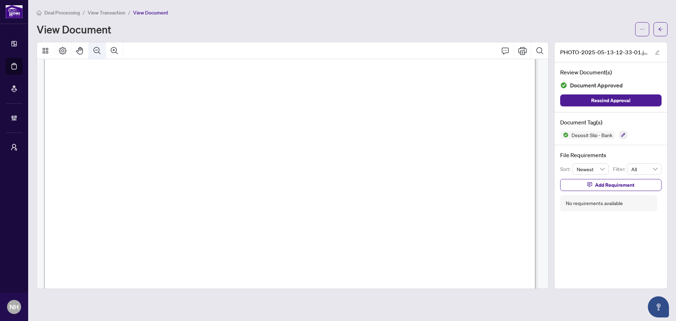
click at [97, 48] on icon "Zoom Out" at bounding box center [97, 51] width 8 height 8
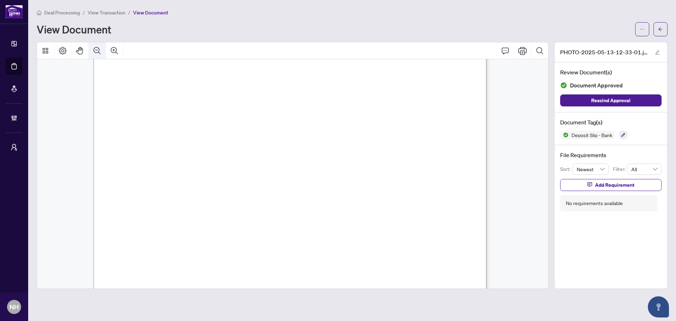
click at [97, 48] on icon "Zoom Out" at bounding box center [97, 51] width 8 height 8
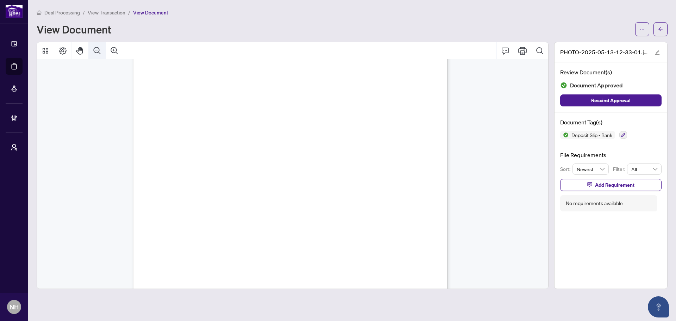
click at [97, 48] on icon "Zoom Out" at bounding box center [97, 51] width 8 height 8
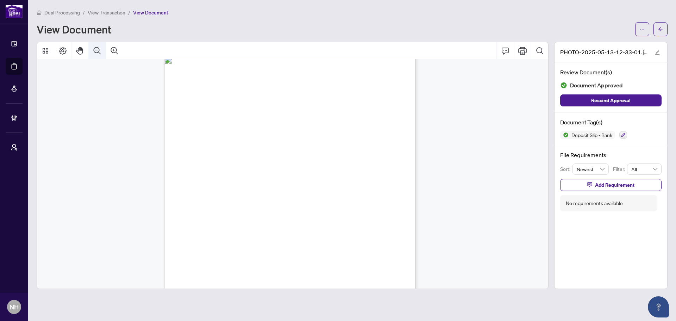
click at [97, 48] on icon "Zoom Out" at bounding box center [97, 51] width 8 height 8
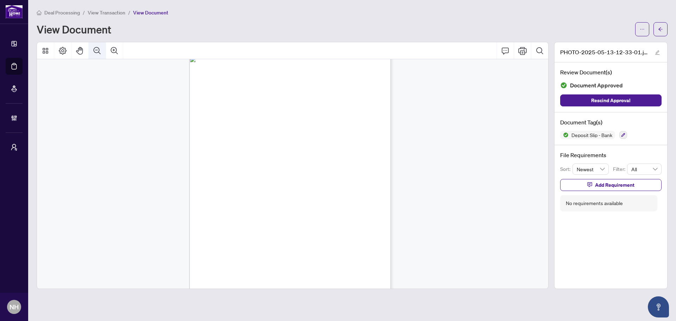
scroll to position [5, 0]
drag, startPoint x: 68, startPoint y: 12, endPoint x: 90, endPoint y: 38, distance: 34.2
click at [68, 12] on span "Deal Processing" at bounding box center [62, 13] width 36 height 6
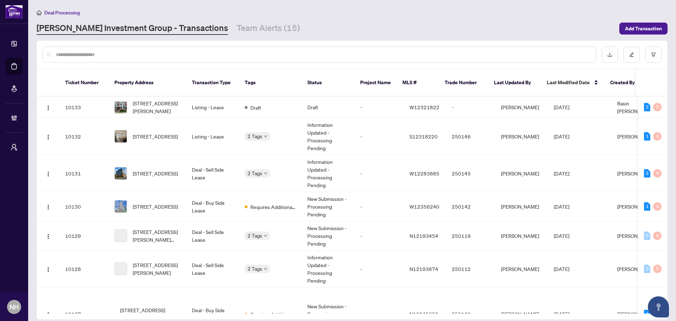
click at [142, 52] on input "text" at bounding box center [323, 55] width 535 height 8
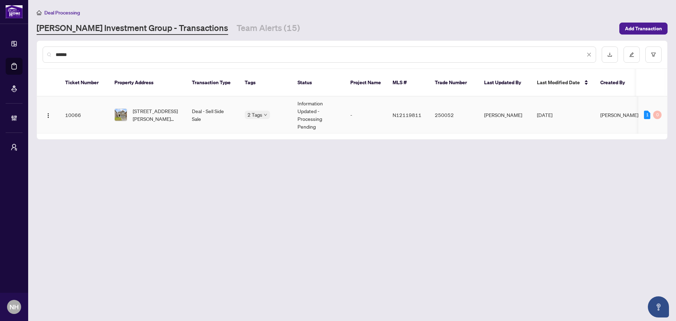
type input "******"
click at [143, 107] on span "[STREET_ADDRESS][PERSON_NAME][PERSON_NAME]" at bounding box center [157, 115] width 48 height 16
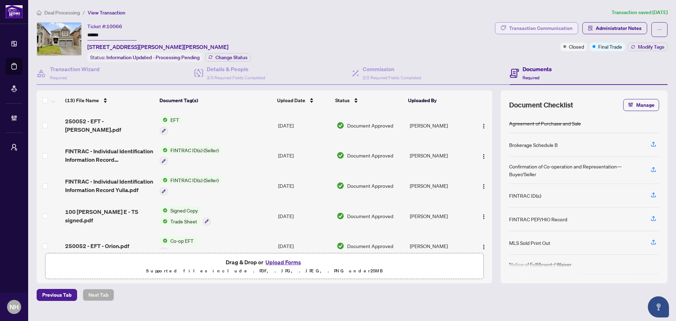
click at [534, 27] on div "Transaction Communication" at bounding box center [540, 28] width 63 height 11
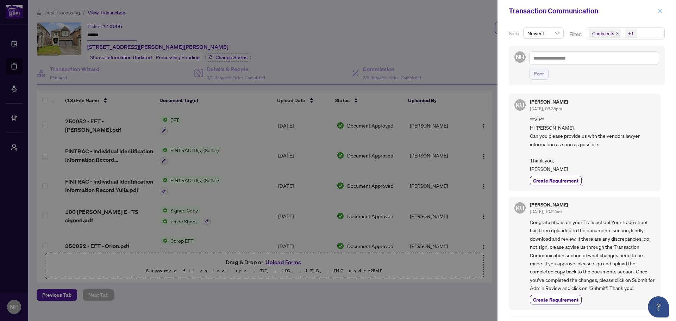
click at [659, 11] on icon "close" at bounding box center [660, 10] width 5 height 5
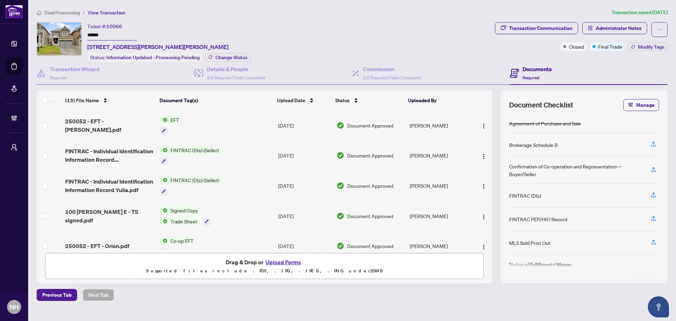
click at [315, 22] on div "Ticket #: 10066 ****** [STREET_ADDRESS][PERSON_NAME][PERSON_NAME] Status: Infor…" at bounding box center [265, 42] width 456 height 40
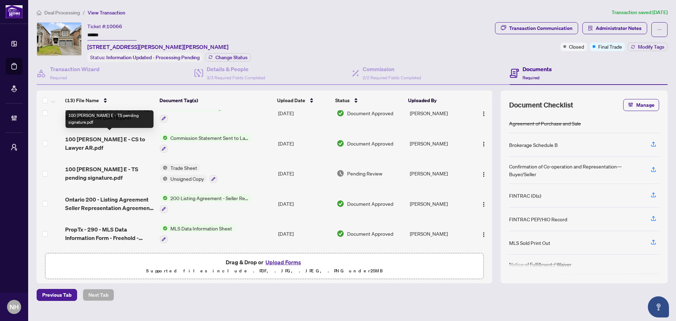
scroll to position [247, 0]
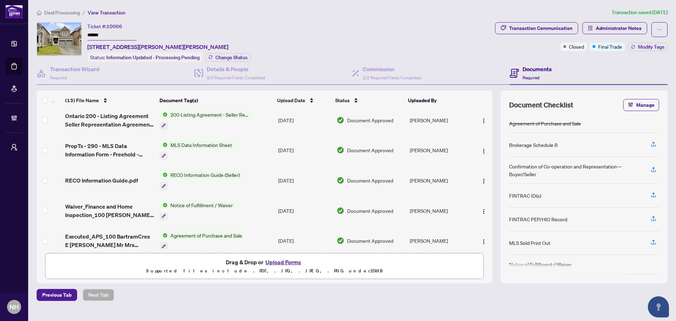
click at [49, 13] on span "Deal Processing" at bounding box center [62, 13] width 36 height 6
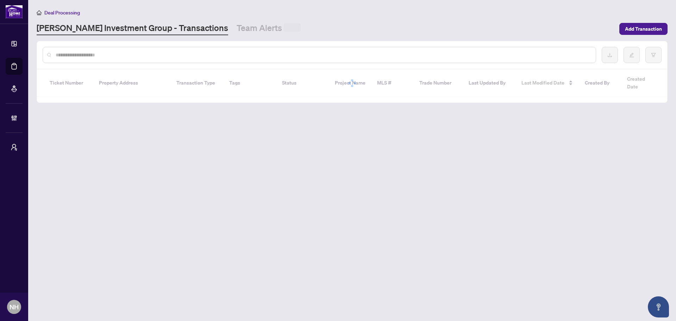
click at [93, 56] on input "text" at bounding box center [323, 55] width 535 height 8
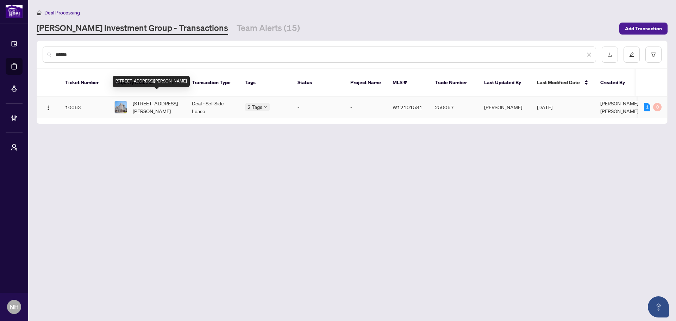
type input "******"
click at [144, 99] on span "[STREET_ADDRESS][PERSON_NAME]" at bounding box center [157, 107] width 48 height 16
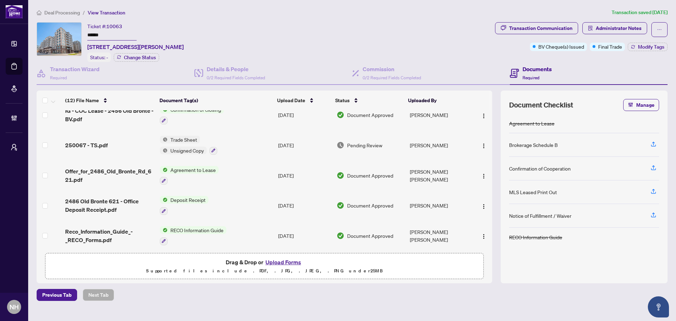
scroll to position [141, 0]
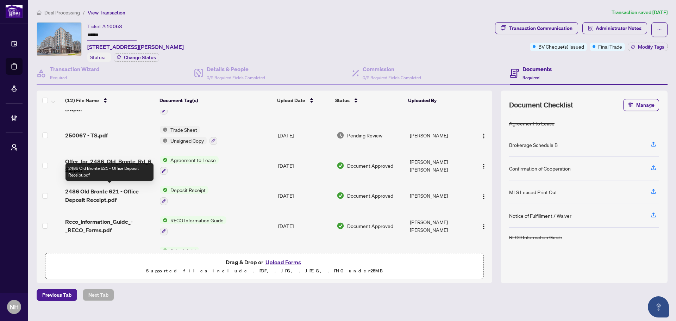
click at [95, 192] on span "2486 Old Bronte 621 - Office Deposit Receipt.pdf" at bounding box center [109, 195] width 89 height 17
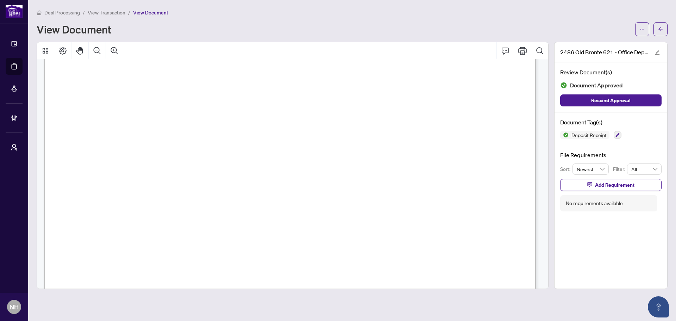
scroll to position [176, 0]
click at [98, 47] on icon "Zoom Out" at bounding box center [97, 50] width 7 height 7
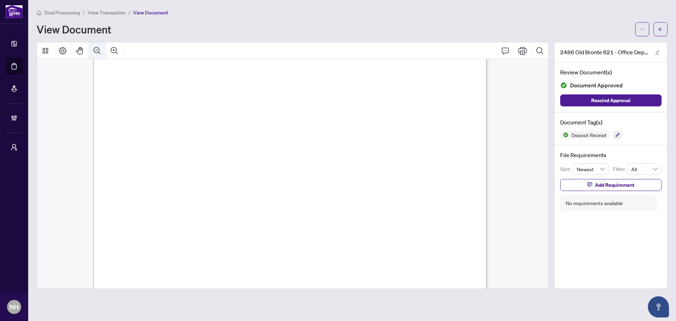
click at [98, 47] on icon "Zoom Out" at bounding box center [97, 50] width 7 height 7
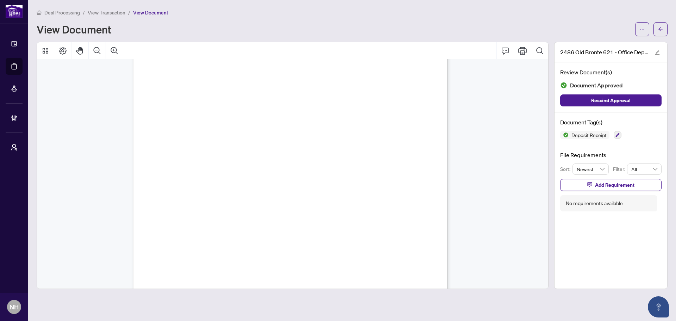
scroll to position [72, 0]
click at [116, 50] on icon "Zoom In" at bounding box center [114, 50] width 7 height 7
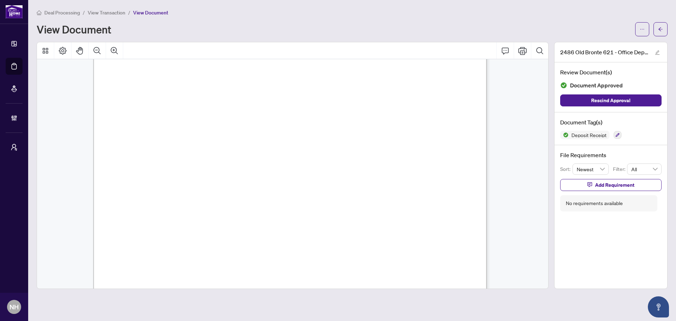
scroll to position [108, 0]
click at [61, 14] on span "Deal Processing" at bounding box center [62, 13] width 36 height 6
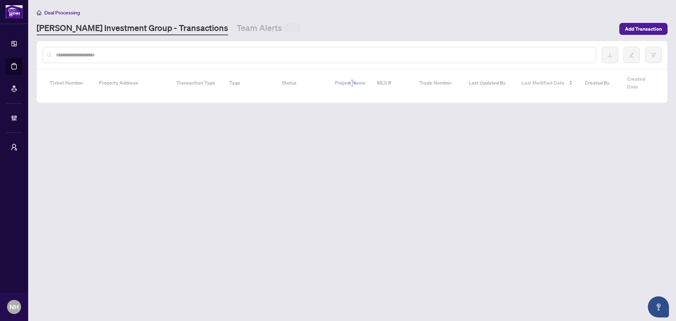
click at [135, 54] on input "text" at bounding box center [323, 55] width 535 height 8
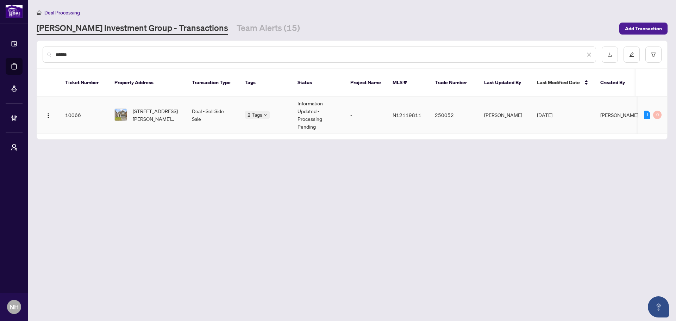
type input "******"
click at [143, 109] on span "[STREET_ADDRESS][PERSON_NAME][PERSON_NAME]" at bounding box center [157, 115] width 48 height 16
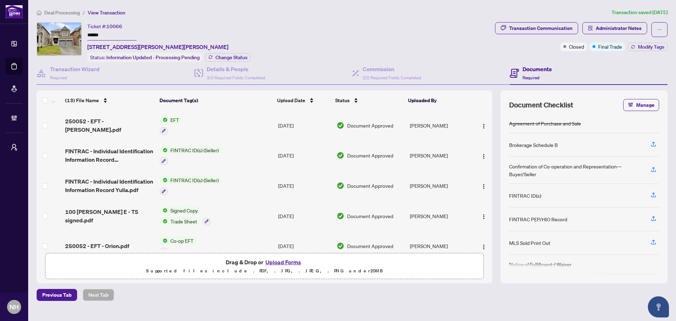
click at [69, 13] on span "Deal Processing" at bounding box center [62, 13] width 36 height 6
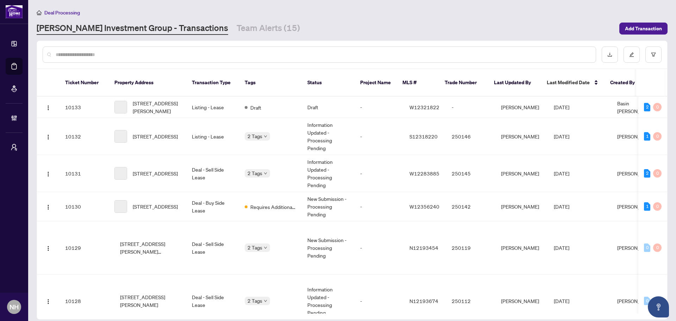
click at [102, 52] on input "text" at bounding box center [323, 55] width 535 height 8
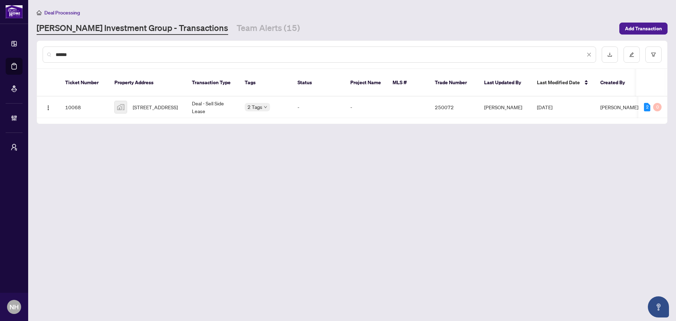
type input "******"
click at [163, 103] on span "[STREET_ADDRESS]" at bounding box center [155, 107] width 45 height 8
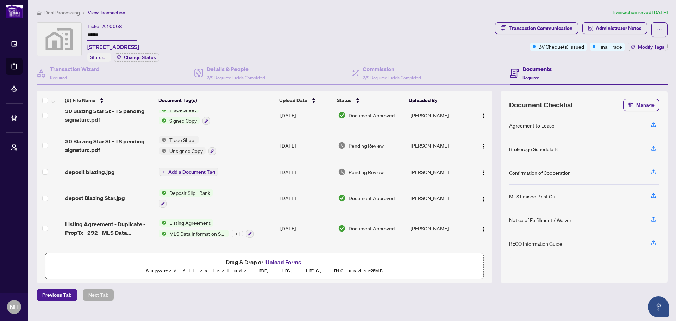
scroll to position [106, 0]
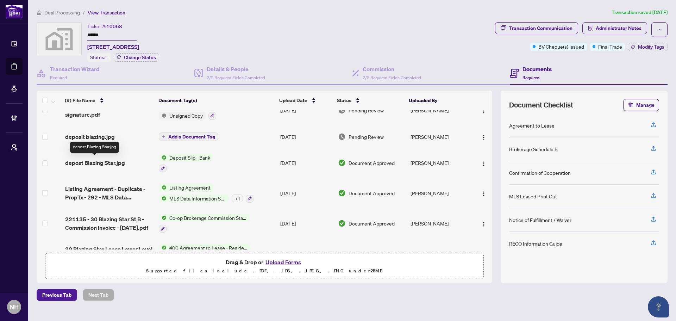
click at [107, 161] on span "depost Blazing Star.jpg" at bounding box center [95, 163] width 60 height 8
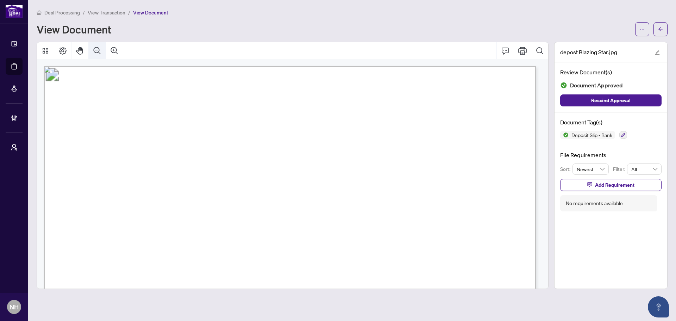
click at [93, 48] on icon "Zoom Out" at bounding box center [97, 51] width 8 height 8
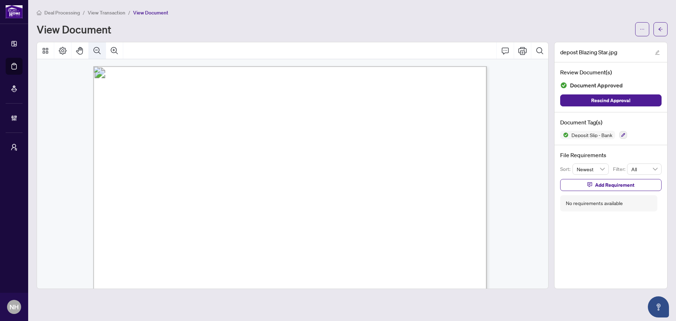
click at [94, 48] on icon "Zoom Out" at bounding box center [97, 51] width 8 height 8
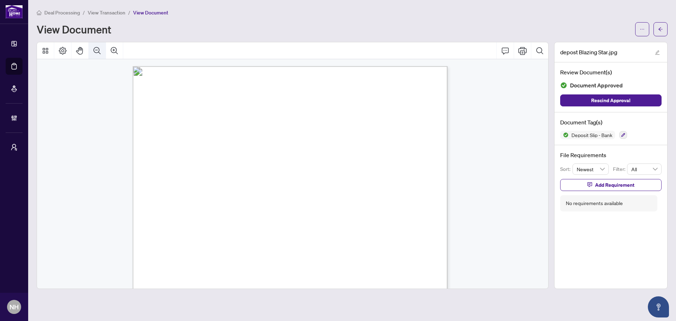
click at [94, 48] on icon "Zoom Out" at bounding box center [97, 51] width 8 height 8
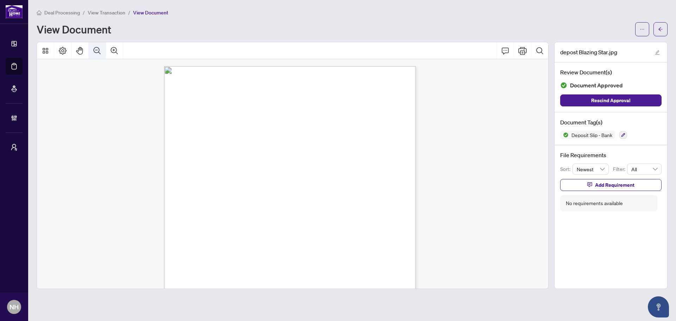
click at [94, 48] on icon "Zoom Out" at bounding box center [97, 51] width 8 height 8
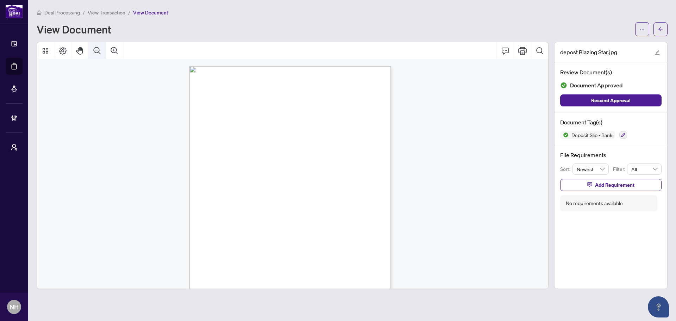
click at [94, 51] on icon "Zoom Out" at bounding box center [97, 51] width 8 height 8
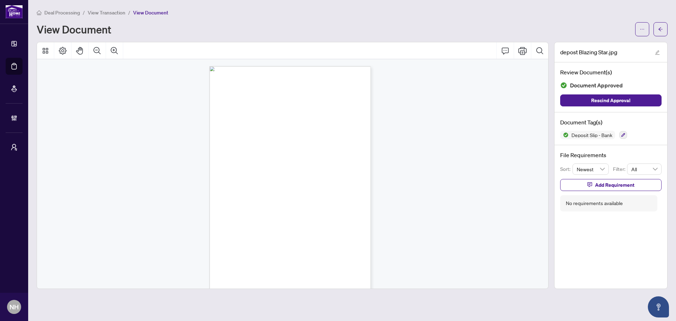
click at [61, 12] on span "Deal Processing" at bounding box center [62, 13] width 36 height 6
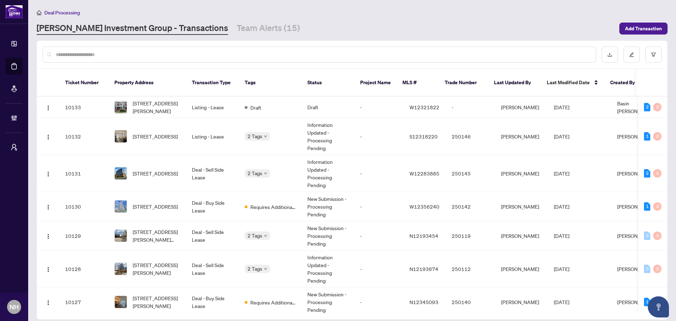
click at [156, 51] on input "text" at bounding box center [323, 55] width 535 height 8
type input "******"
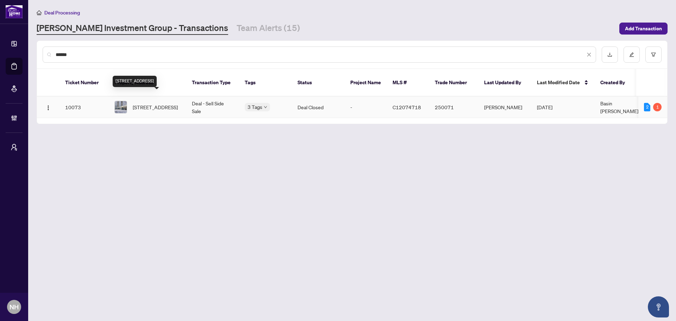
click at [150, 103] on span "[STREET_ADDRESS]" at bounding box center [155, 107] width 45 height 8
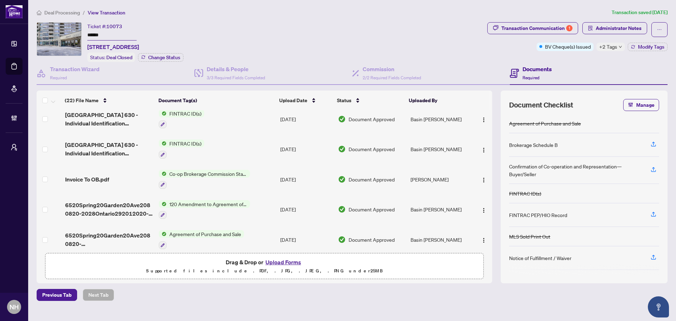
scroll to position [520, 0]
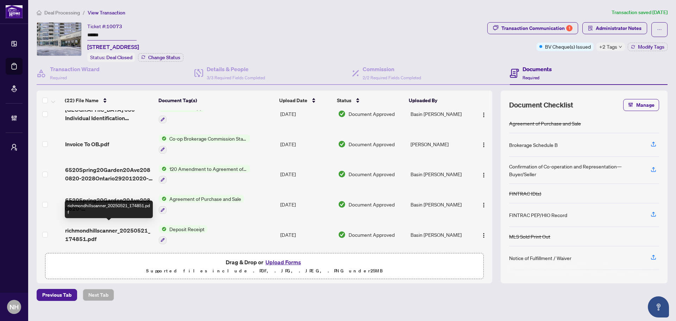
click at [93, 226] on span "richmondhillscanner_20250521_174851.pdf" at bounding box center [109, 234] width 88 height 17
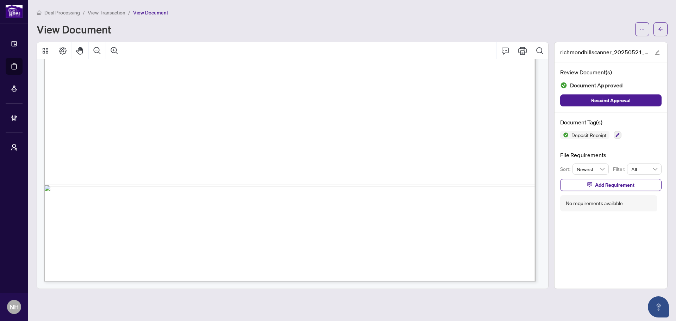
scroll to position [315, 0]
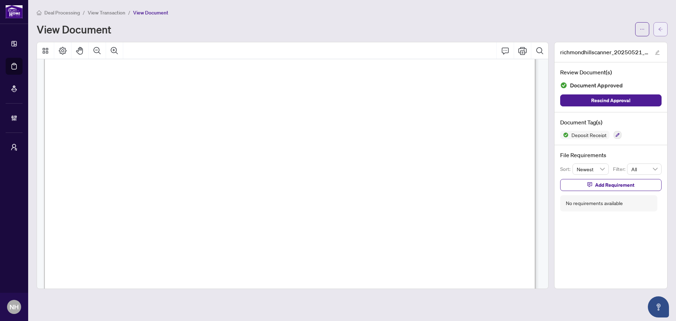
click at [659, 27] on icon "arrow-left" at bounding box center [661, 29] width 5 height 5
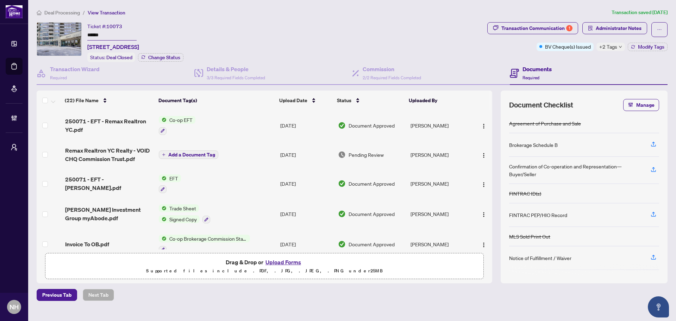
click at [69, 13] on span "Deal Processing" at bounding box center [62, 13] width 36 height 6
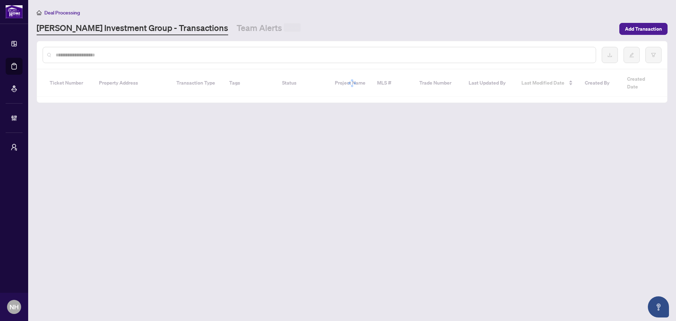
click at [104, 56] on input "text" at bounding box center [323, 55] width 535 height 8
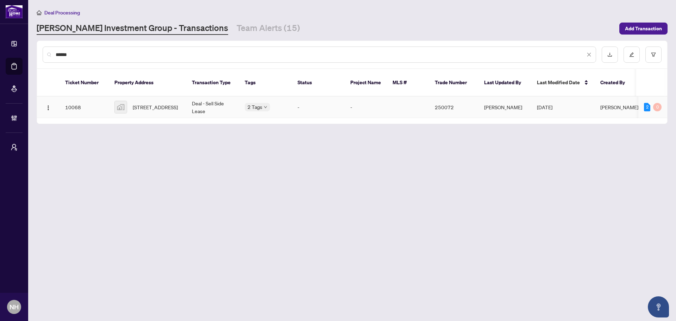
type input "******"
click at [157, 103] on span "[STREET_ADDRESS]" at bounding box center [155, 107] width 45 height 8
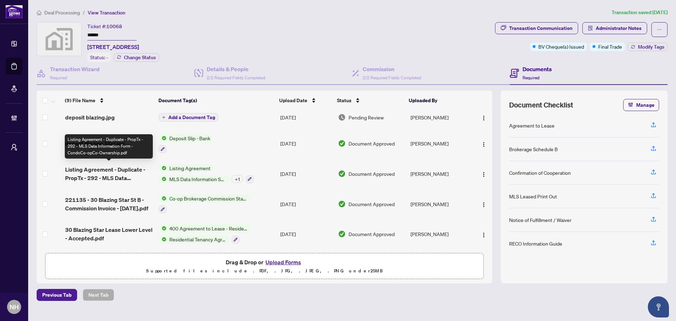
scroll to position [91, 0]
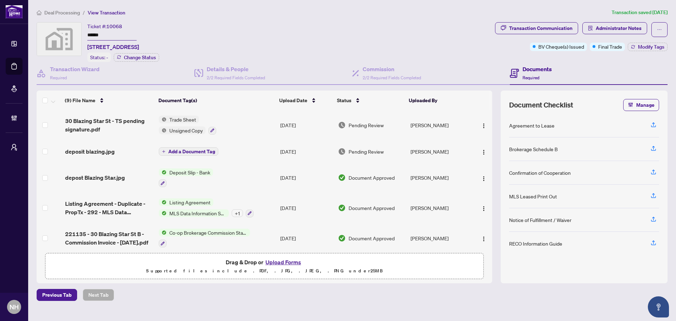
click at [99, 173] on span "depost Blazing Star.jpg" at bounding box center [95, 177] width 60 height 8
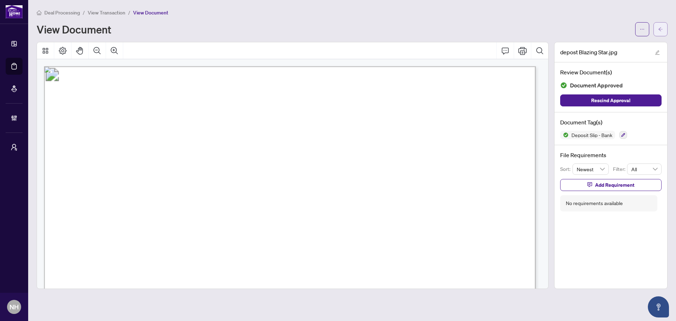
click at [659, 30] on icon "arrow-left" at bounding box center [661, 29] width 5 height 5
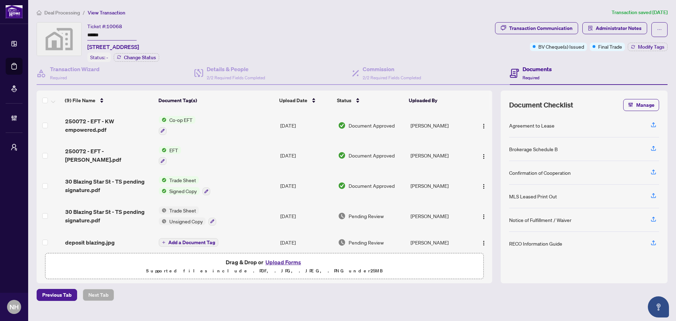
click at [67, 12] on span "Deal Processing" at bounding box center [62, 13] width 36 height 6
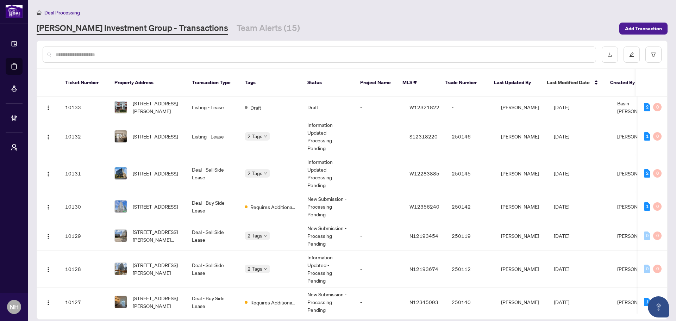
click at [105, 58] on input "text" at bounding box center [323, 55] width 535 height 8
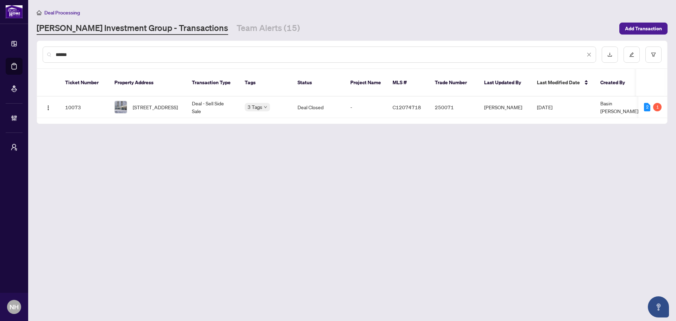
type input "******"
click at [143, 103] on span "[STREET_ADDRESS]" at bounding box center [155, 107] width 45 height 8
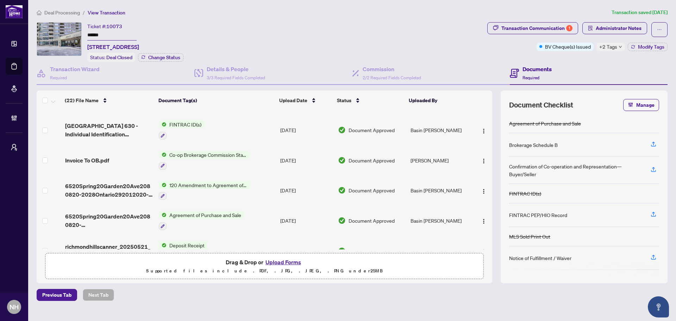
scroll to position [520, 0]
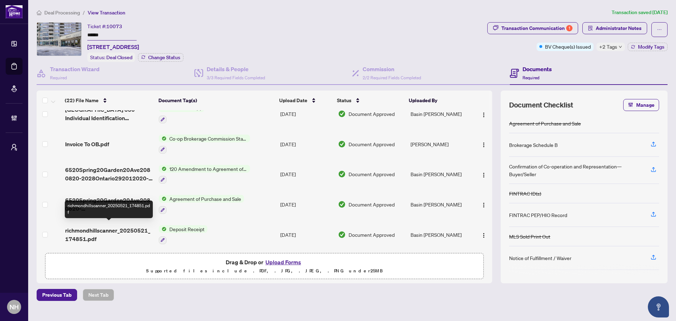
click at [129, 230] on span "richmondhillscanner_20250521_174851.pdf" at bounding box center [109, 234] width 88 height 17
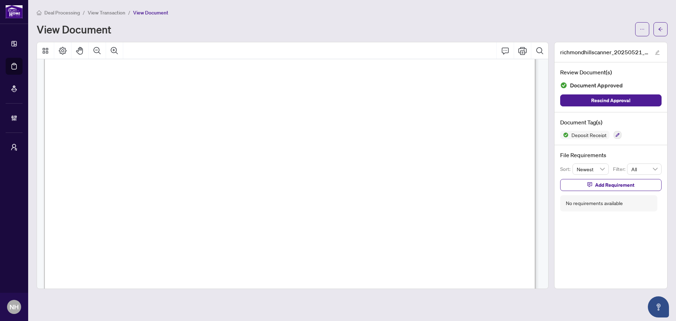
scroll to position [33, 0]
click at [665, 33] on button "button" at bounding box center [661, 29] width 14 height 14
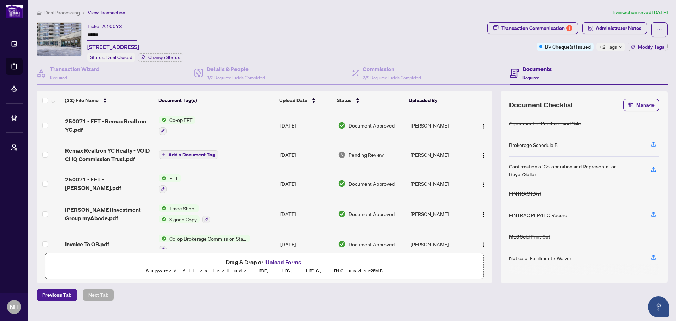
click at [58, 12] on span "Deal Processing" at bounding box center [62, 13] width 36 height 6
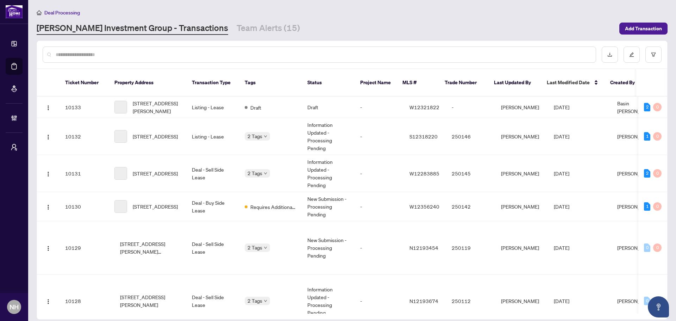
click at [108, 55] on input "text" at bounding box center [323, 55] width 535 height 8
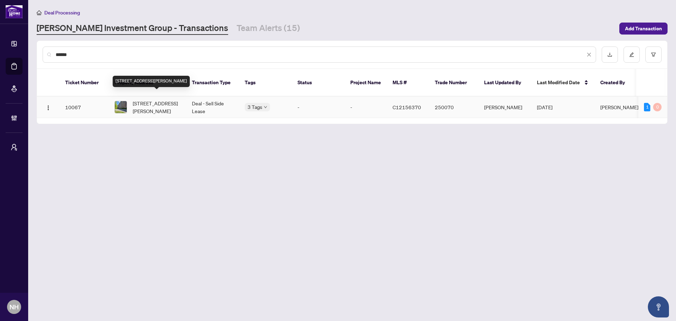
type input "******"
click at [162, 99] on span "[STREET_ADDRESS][PERSON_NAME]" at bounding box center [157, 107] width 48 height 16
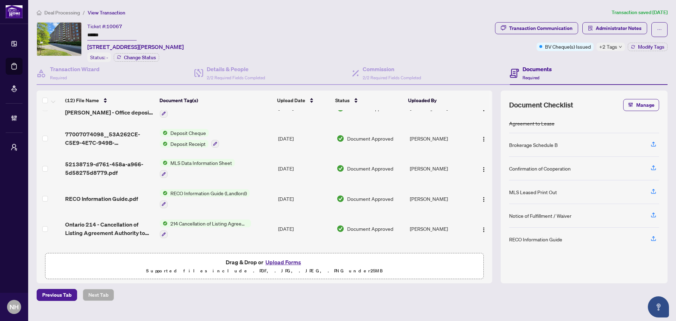
scroll to position [118, 0]
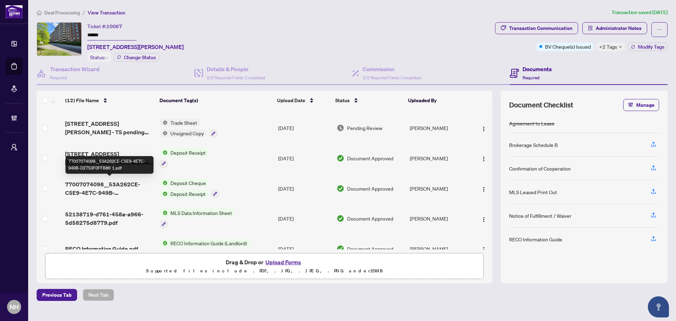
click at [104, 185] on span "77007074098__53A262CE-C5E9-4E7C-949B-D2753F0FFB86 1.pdf" at bounding box center [109, 188] width 89 height 17
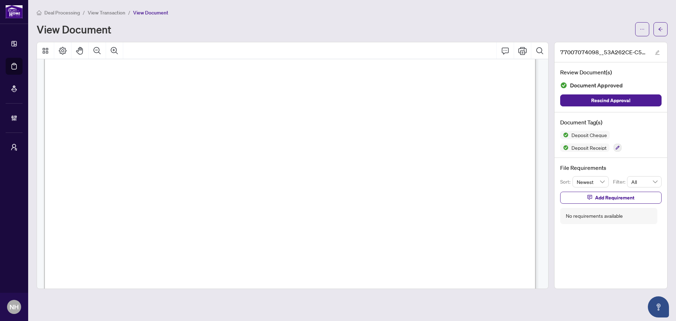
scroll to position [282, 0]
click at [102, 49] on button "Zoom Out" at bounding box center [97, 50] width 17 height 17
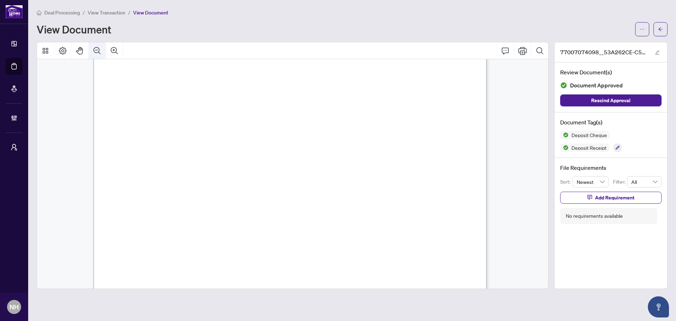
click at [102, 49] on button "Zoom Out" at bounding box center [97, 50] width 17 height 17
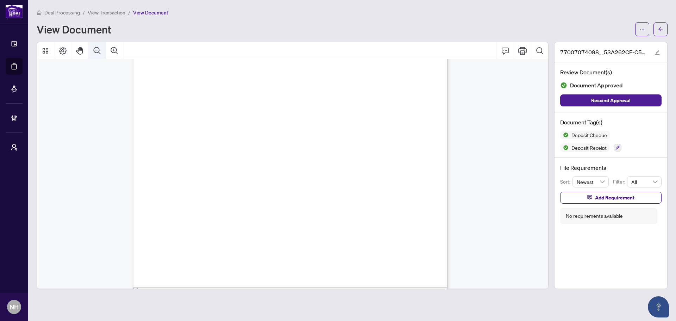
click at [102, 49] on button "Zoom Out" at bounding box center [97, 50] width 17 height 17
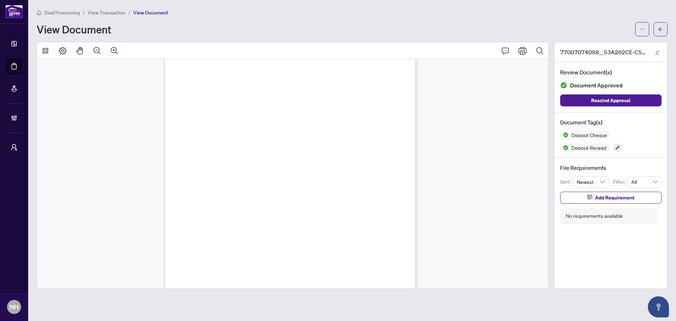
scroll to position [426, 0]
click at [96, 52] on icon "Zoom Out" at bounding box center [97, 51] width 8 height 8
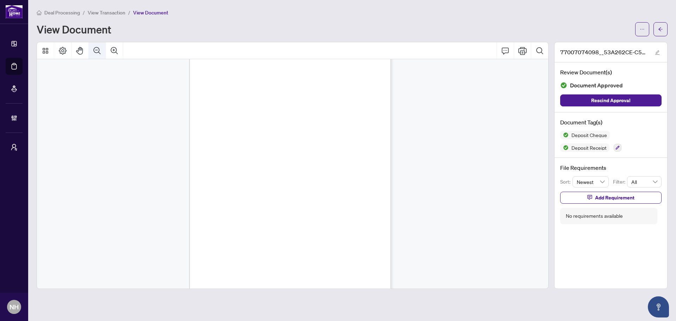
click at [96, 52] on icon "Zoom Out" at bounding box center [97, 51] width 8 height 8
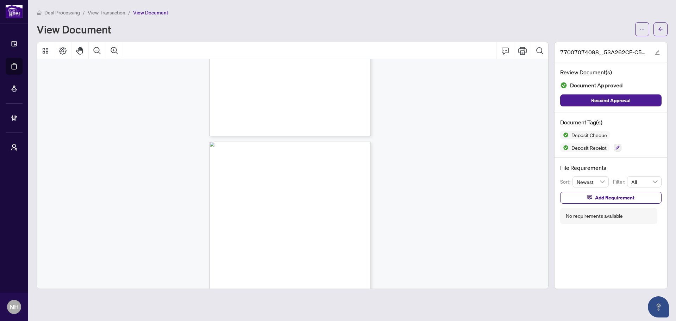
scroll to position [70, 0]
drag, startPoint x: 655, startPoint y: 26, endPoint x: 11, endPoint y: 146, distance: 654.4
click at [655, 26] on button "button" at bounding box center [661, 29] width 14 height 14
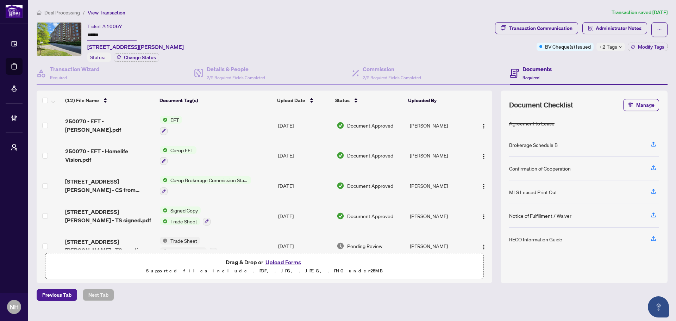
click at [48, 13] on span "Deal Processing" at bounding box center [62, 13] width 36 height 6
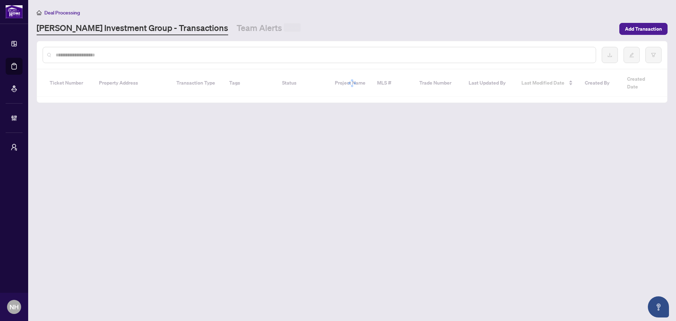
click at [84, 55] on input "text" at bounding box center [323, 55] width 535 height 8
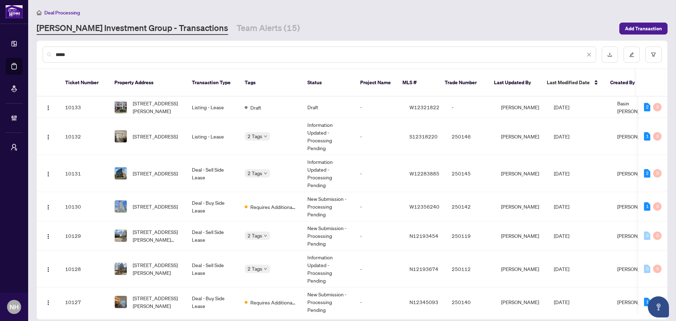
type input "******"
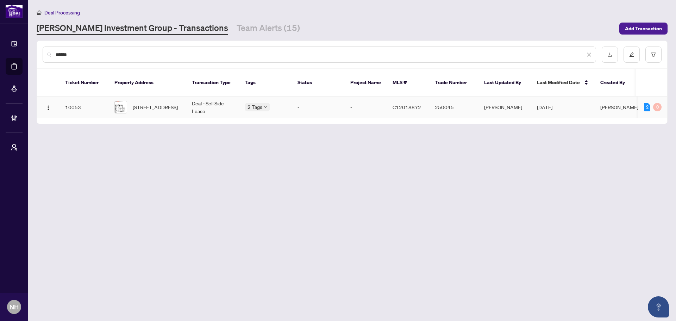
click at [131, 101] on div "[STREET_ADDRESS]" at bounding box center [148, 107] width 66 height 13
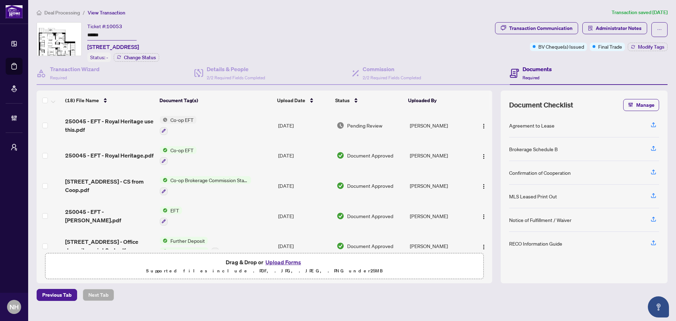
click at [69, 13] on span "Deal Processing" at bounding box center [62, 13] width 36 height 6
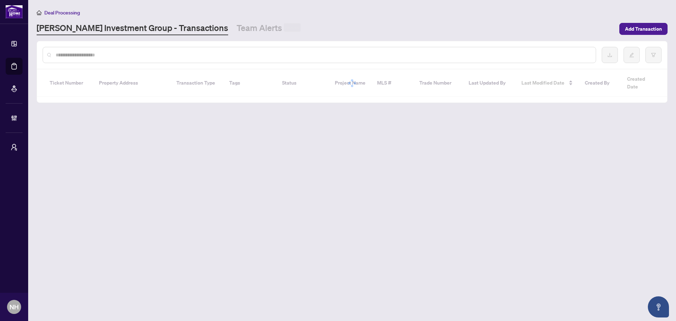
click at [91, 52] on input "text" at bounding box center [323, 55] width 535 height 8
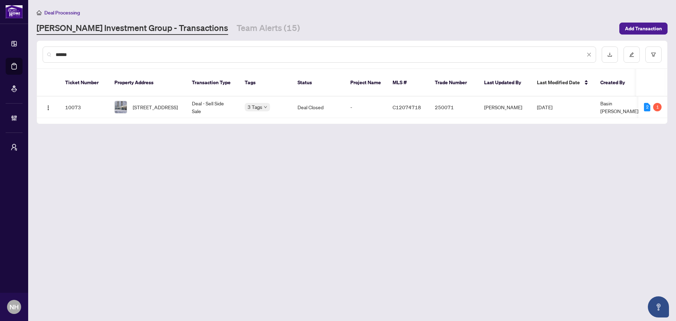
click at [118, 57] on input "******" at bounding box center [321, 55] width 530 height 8
drag, startPoint x: 118, startPoint y: 57, endPoint x: -109, endPoint y: 26, distance: 229.0
click at [0, 26] on html "Dashboard Deal Processing Mortgage Referrals Brokerage Management My Brokerages…" at bounding box center [338, 160] width 676 height 321
click at [138, 51] on input "******" at bounding box center [321, 55] width 530 height 8
drag, startPoint x: 115, startPoint y: 51, endPoint x: -87, endPoint y: 43, distance: 202.4
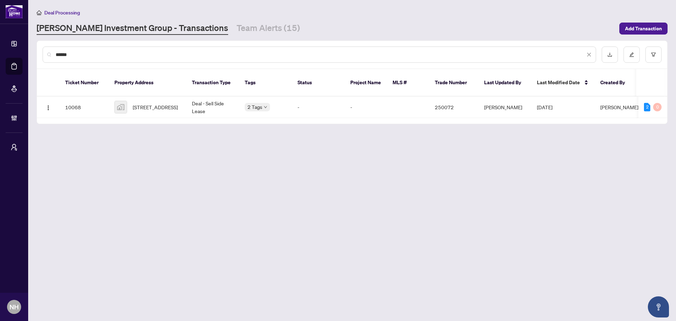
click at [0, 43] on html "Dashboard Deal Processing Mortgage Referrals Brokerage Management My Brokerages…" at bounding box center [338, 160] width 676 height 321
type input "******"
click at [129, 99] on div "[STREET_ADDRESS][PERSON_NAME]" at bounding box center [148, 107] width 66 height 16
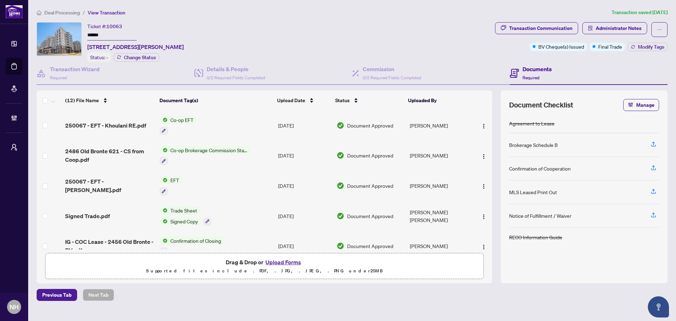
click at [50, 14] on span "Deal Processing" at bounding box center [62, 13] width 36 height 6
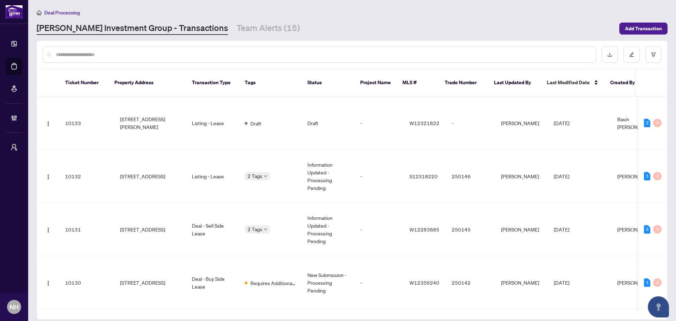
click at [94, 56] on input "text" at bounding box center [323, 55] width 535 height 8
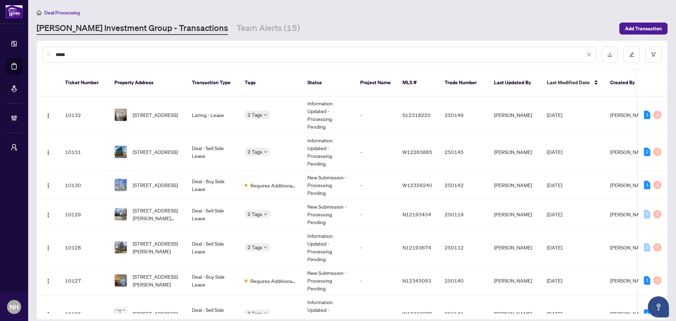
type input "******"
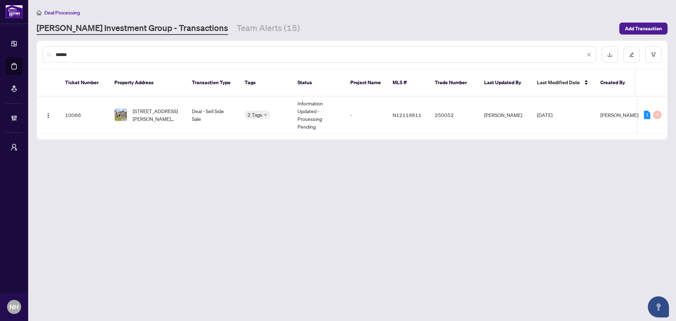
drag, startPoint x: 82, startPoint y: 55, endPoint x: -68, endPoint y: 30, distance: 151.5
click at [0, 30] on html "Dashboard Deal Processing Mortgage Referrals Brokerage Management My Brokerages…" at bounding box center [338, 160] width 676 height 321
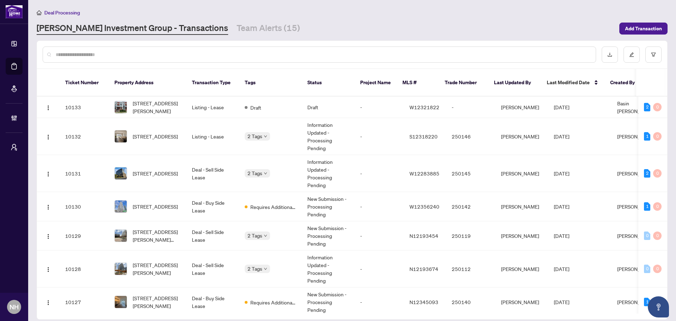
click at [93, 57] on input "text" at bounding box center [323, 55] width 535 height 8
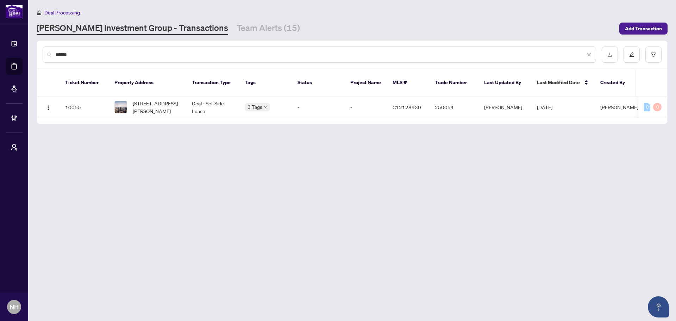
drag, startPoint x: 130, startPoint y: 47, endPoint x: -73, endPoint y: 46, distance: 202.2
click at [0, 46] on html "Dashboard Deal Processing Mortgage Referrals Brokerage Management My Brokerages…" at bounding box center [338, 160] width 676 height 321
drag, startPoint x: 101, startPoint y: 56, endPoint x: -49, endPoint y: 53, distance: 149.8
click at [0, 53] on html "Dashboard Deal Processing Mortgage Referrals Brokerage Management My Brokerages…" at bounding box center [338, 160] width 676 height 321
drag, startPoint x: 110, startPoint y: 51, endPoint x: -131, endPoint y: 36, distance: 240.7
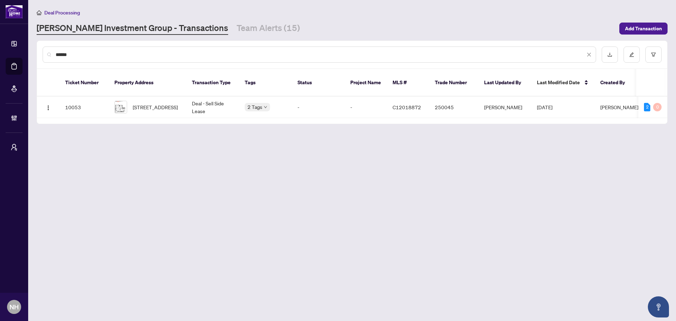
click at [0, 36] on html "Dashboard Deal Processing Mortgage Referrals Brokerage Management My Brokerages…" at bounding box center [338, 160] width 676 height 321
drag, startPoint x: 107, startPoint y: 45, endPoint x: 44, endPoint y: 58, distance: 63.7
click at [44, 58] on div "******" at bounding box center [352, 54] width 631 height 27
click at [71, 58] on div "******" at bounding box center [320, 55] width 554 height 16
drag, startPoint x: 77, startPoint y: 52, endPoint x: 1, endPoint y: 59, distance: 76.8
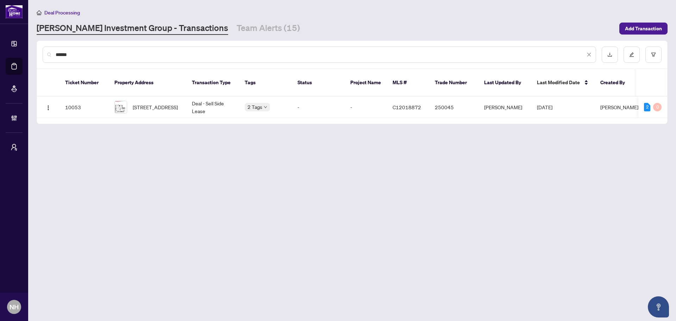
click at [7, 51] on div "Dashboard Deal Processing Mortgage Referrals Brokerage Management My Brokerages…" at bounding box center [338, 160] width 676 height 321
drag, startPoint x: 83, startPoint y: 54, endPoint x: 68, endPoint y: 54, distance: 15.5
click at [68, 54] on input "******" at bounding box center [321, 55] width 530 height 8
click at [156, 51] on input "******" at bounding box center [321, 55] width 530 height 8
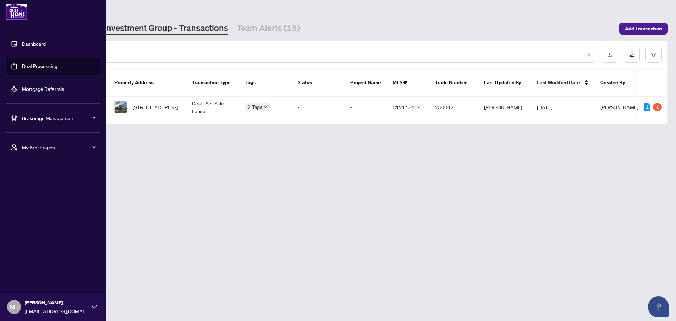
drag, startPoint x: 71, startPoint y: 51, endPoint x: -52, endPoint y: 46, distance: 123.4
click at [0, 46] on html "Dashboard Deal Processing Mortgage Referrals Brokerage Management My Brokerages…" at bounding box center [338, 160] width 676 height 321
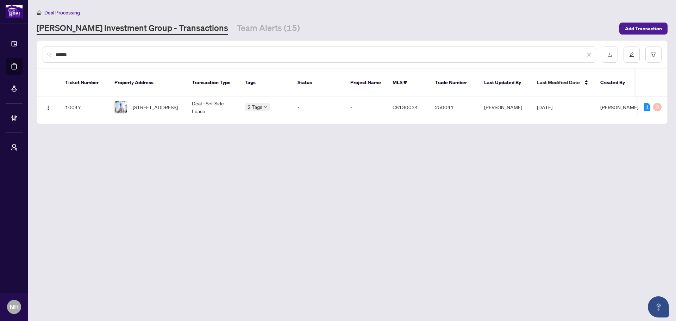
drag, startPoint x: 119, startPoint y: 49, endPoint x: 41, endPoint y: 49, distance: 77.9
click at [41, 49] on div "******" at bounding box center [352, 54] width 631 height 27
drag, startPoint x: 55, startPoint y: 52, endPoint x: -99, endPoint y: 32, distance: 155.9
click at [0, 32] on html "Dashboard Deal Processing Mortgage Referrals Brokerage Management My Brokerages…" at bounding box center [338, 160] width 676 height 321
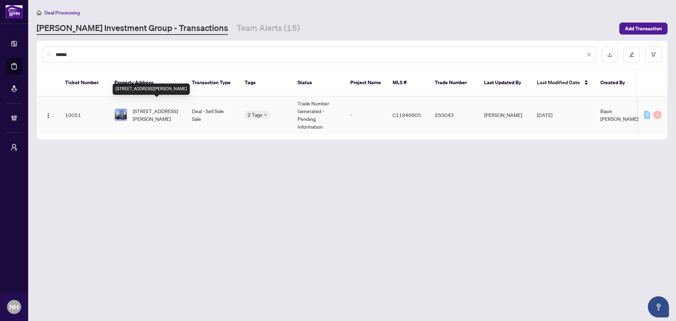
type input "******"
click at [141, 107] on span "[STREET_ADDRESS][PERSON_NAME]" at bounding box center [157, 115] width 48 height 16
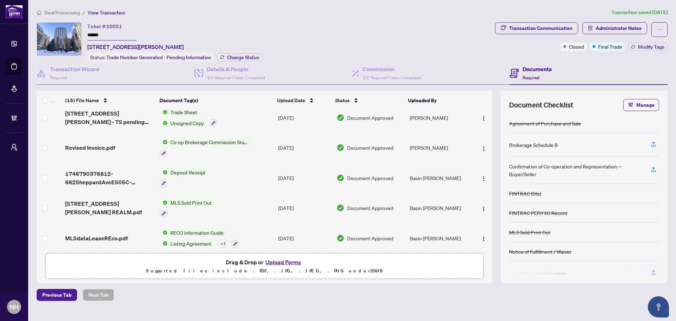
scroll to position [173, 0]
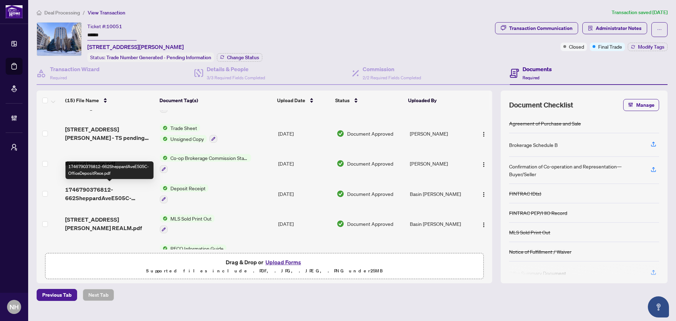
click at [89, 192] on span "1746790376812-662SheppardAveE505C-OfficeDepositRece.pdf" at bounding box center [109, 193] width 89 height 17
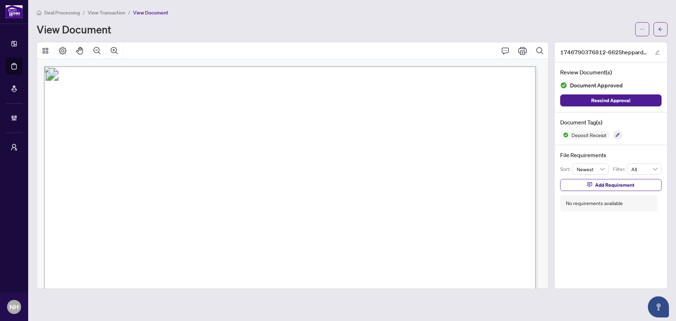
click at [660, 24] on span "button" at bounding box center [661, 29] width 5 height 11
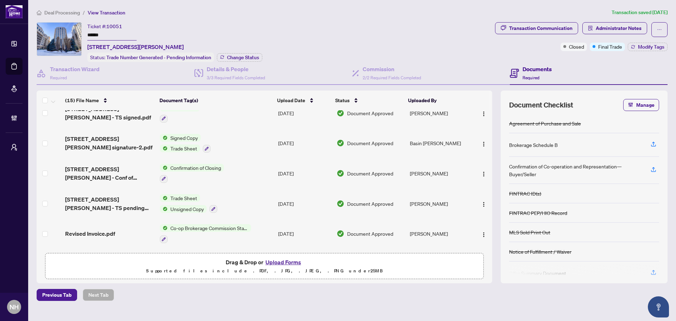
scroll to position [103, 0]
click at [63, 13] on span "Deal Processing" at bounding box center [62, 13] width 36 height 6
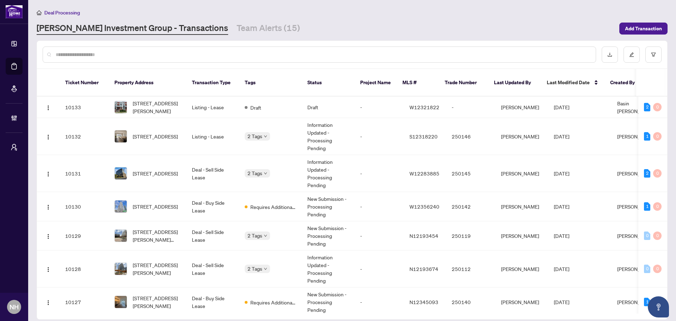
click at [113, 55] on input "text" at bounding box center [323, 55] width 535 height 8
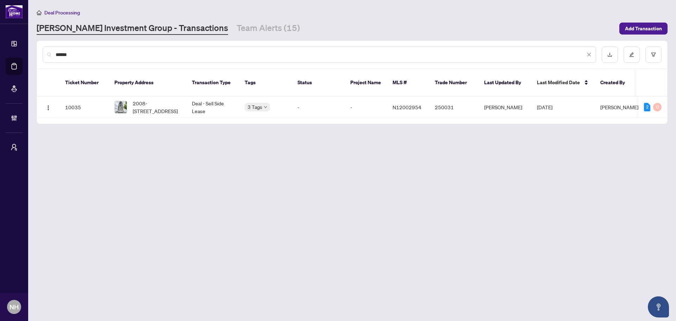
type input "******"
click at [146, 103] on span "2008-[STREET_ADDRESS]" at bounding box center [157, 107] width 48 height 16
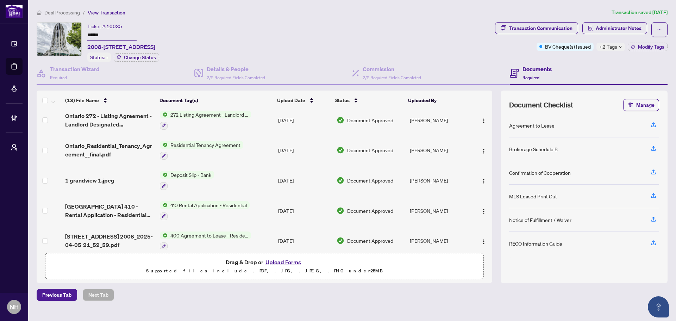
scroll to position [254, 0]
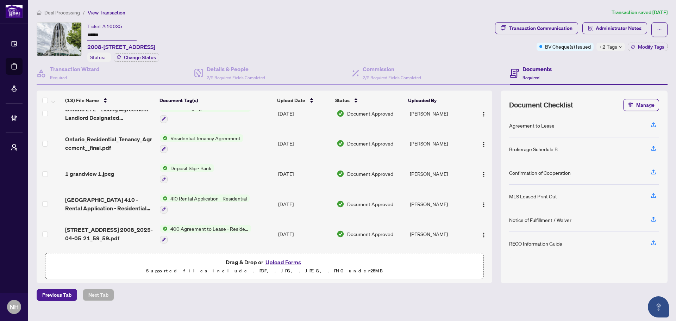
click at [100, 172] on span "1 grandview 1.jpeg" at bounding box center [89, 173] width 49 height 8
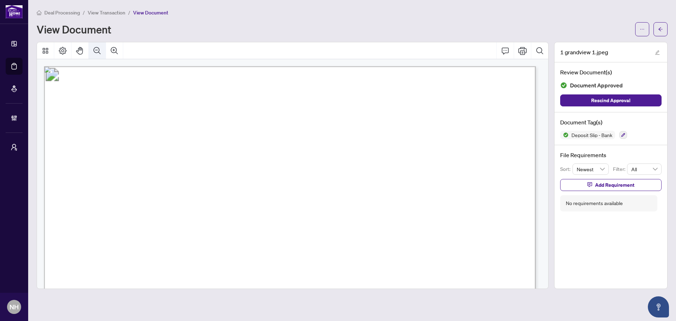
click at [95, 49] on icon "Zoom Out" at bounding box center [97, 51] width 8 height 8
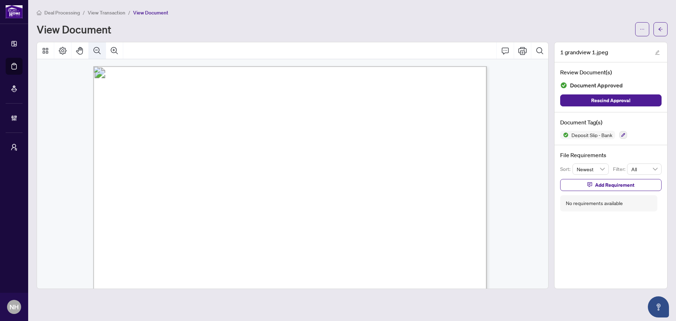
click at [95, 49] on icon "Zoom Out" at bounding box center [97, 51] width 8 height 8
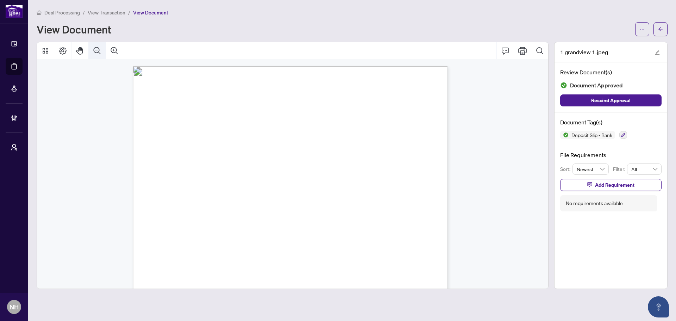
click at [95, 49] on icon "Zoom Out" at bounding box center [97, 51] width 8 height 8
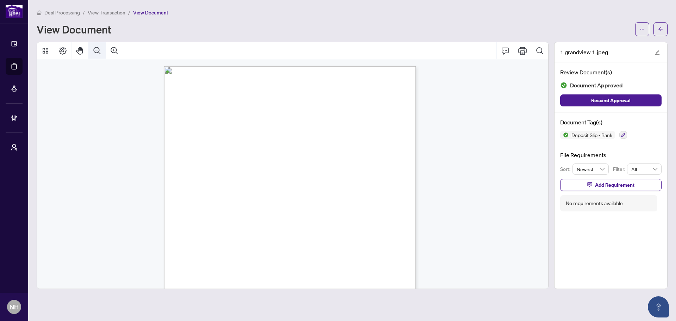
click at [95, 49] on icon "Zoom Out" at bounding box center [97, 51] width 8 height 8
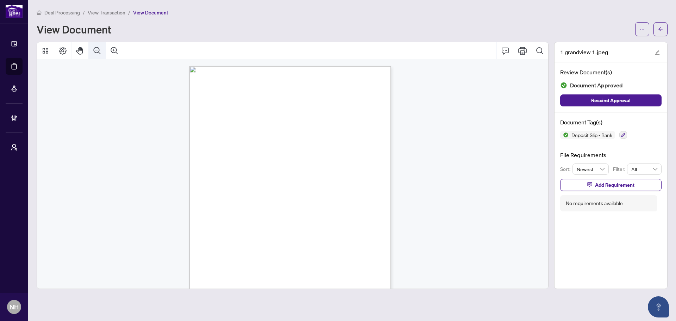
click at [95, 49] on icon "Zoom Out" at bounding box center [97, 51] width 8 height 8
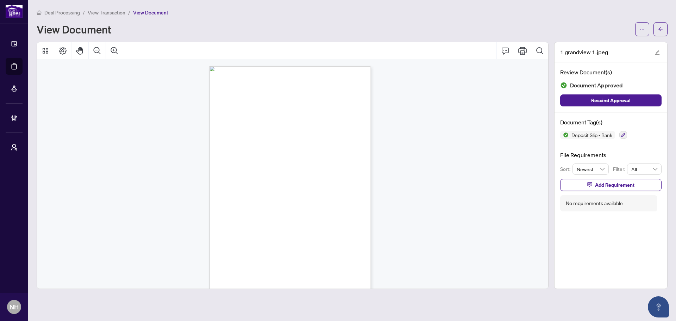
click at [63, 12] on span "Deal Processing" at bounding box center [62, 13] width 36 height 6
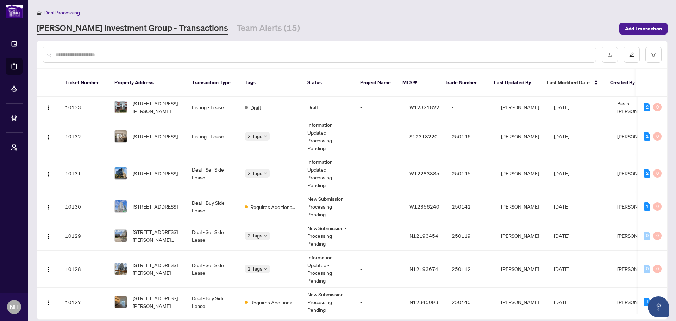
click at [78, 55] on input "text" at bounding box center [323, 55] width 535 height 8
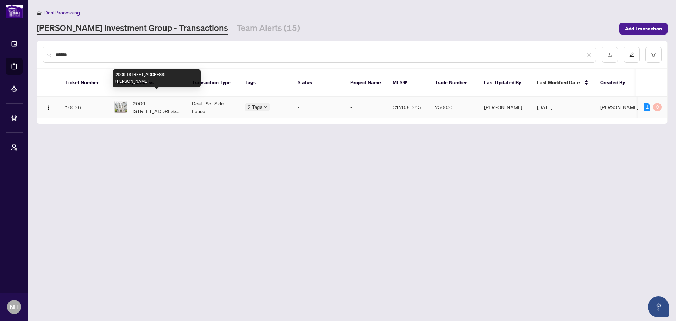
type input "******"
click at [165, 103] on span "2009-[STREET_ADDRESS][PERSON_NAME]" at bounding box center [157, 107] width 48 height 16
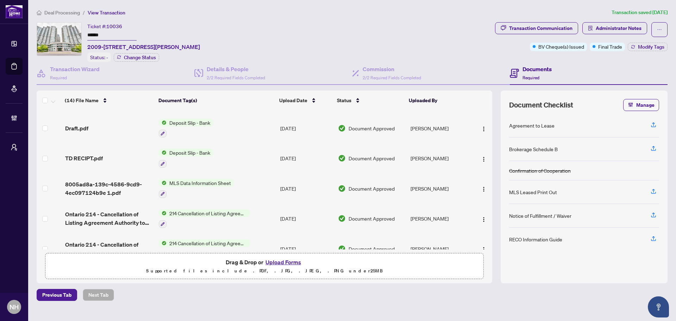
scroll to position [143, 0]
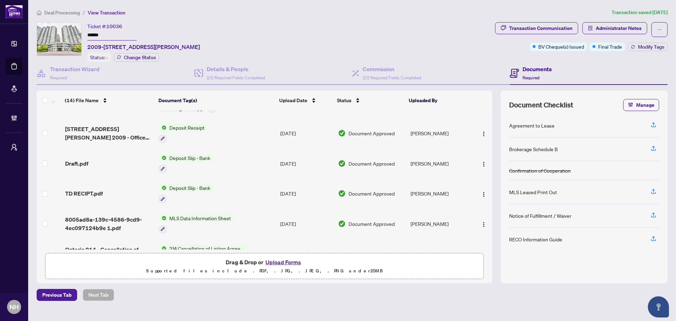
click at [84, 162] on span "Draft.pdf" at bounding box center [76, 163] width 23 height 8
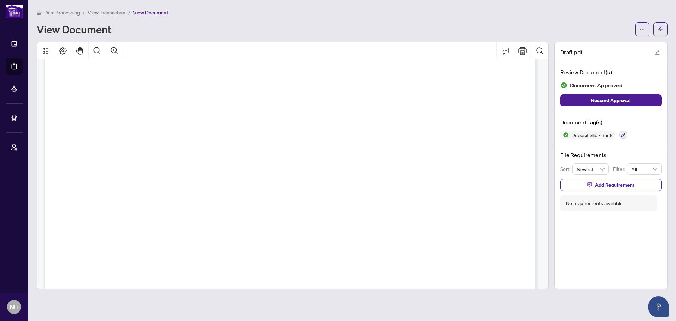
scroll to position [35, 0]
click at [98, 47] on icon "Zoom Out" at bounding box center [97, 51] width 8 height 8
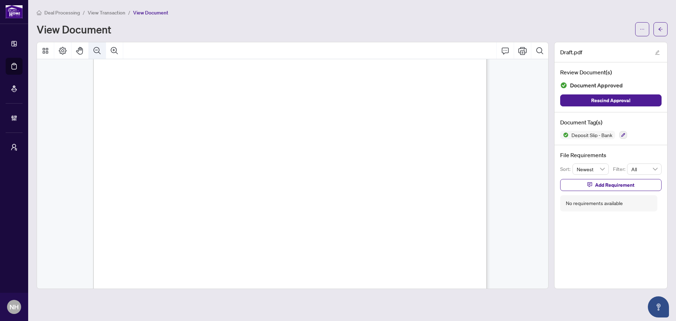
click at [98, 47] on icon "Zoom Out" at bounding box center [97, 51] width 8 height 8
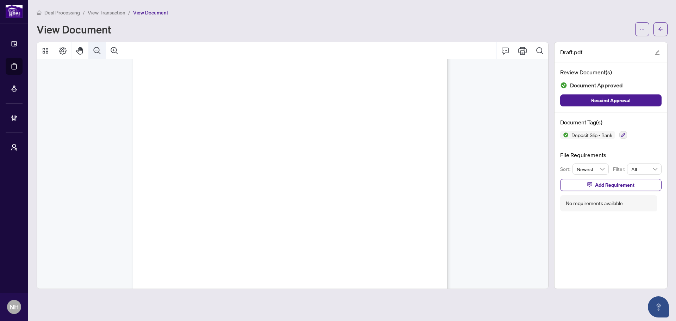
click at [98, 47] on icon "Zoom Out" at bounding box center [97, 51] width 8 height 8
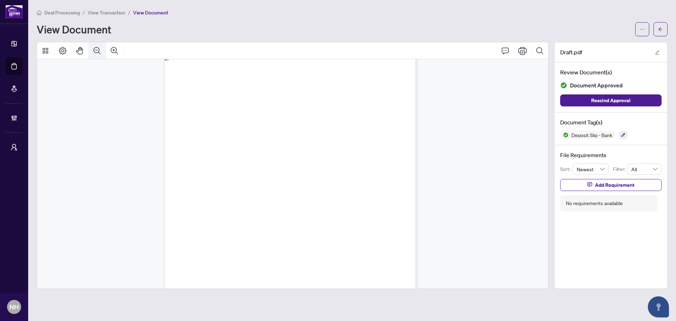
click at [98, 47] on icon "Zoom Out" at bounding box center [97, 51] width 8 height 8
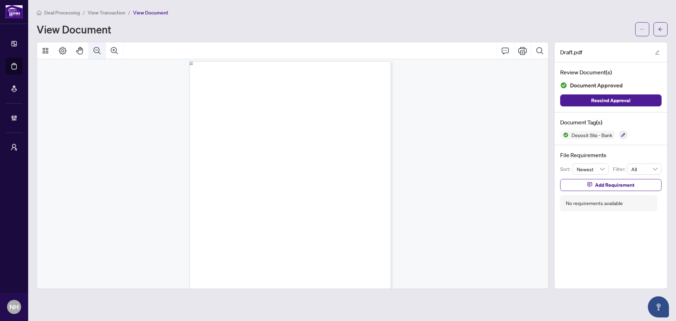
click at [98, 47] on icon "Zoom Out" at bounding box center [97, 51] width 8 height 8
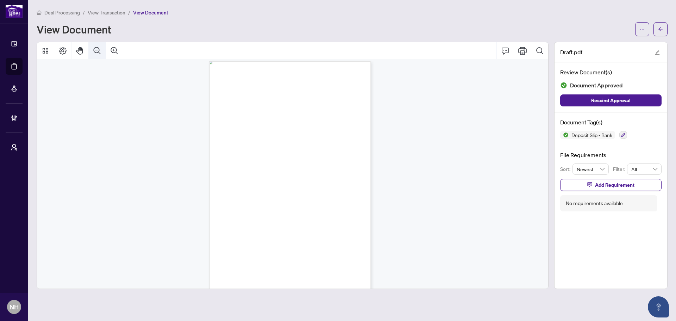
scroll to position [1, 0]
click at [98, 47] on icon "Zoom Out" at bounding box center [97, 51] width 8 height 8
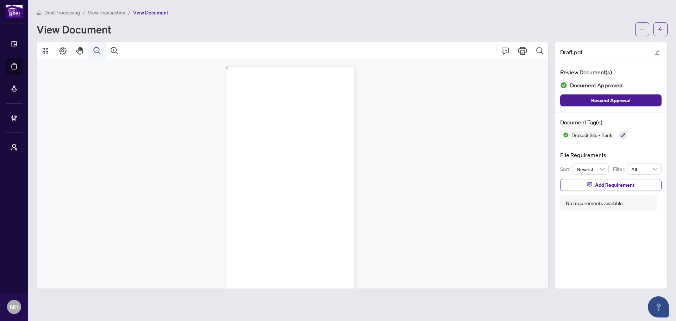
click at [98, 47] on icon "Zoom Out" at bounding box center [97, 51] width 8 height 8
click at [657, 23] on button "button" at bounding box center [661, 29] width 14 height 14
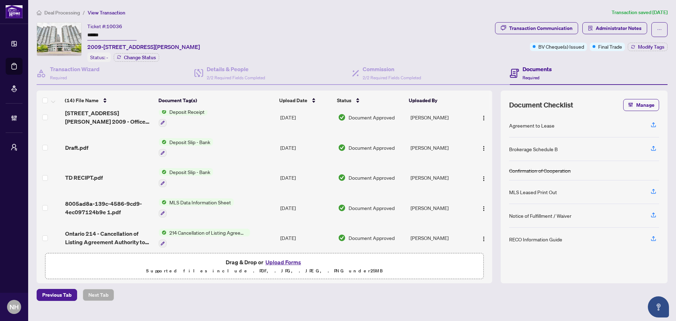
scroll to position [143, 0]
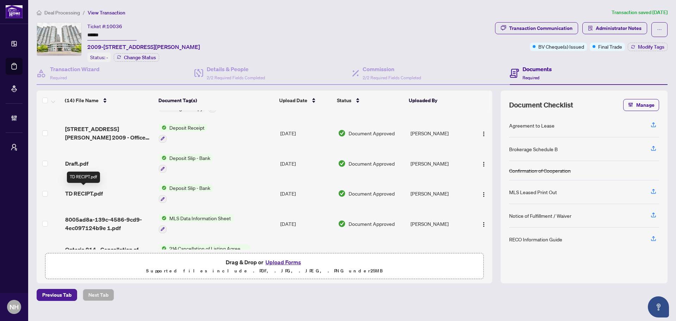
click at [83, 189] on span "TD RECIPT.pdf" at bounding box center [84, 193] width 38 height 8
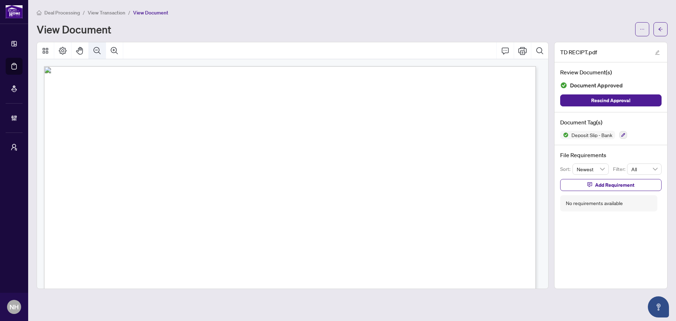
click at [102, 51] on button "Zoom Out" at bounding box center [97, 50] width 17 height 17
click at [101, 51] on button "Zoom Out" at bounding box center [97, 50] width 17 height 17
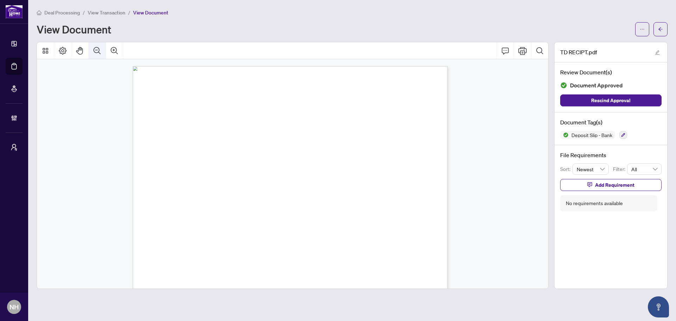
click at [101, 51] on button "Zoom Out" at bounding box center [97, 50] width 17 height 17
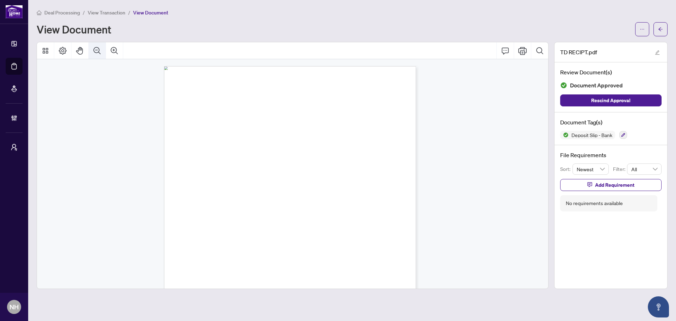
click at [101, 51] on button "Zoom Out" at bounding box center [97, 50] width 17 height 17
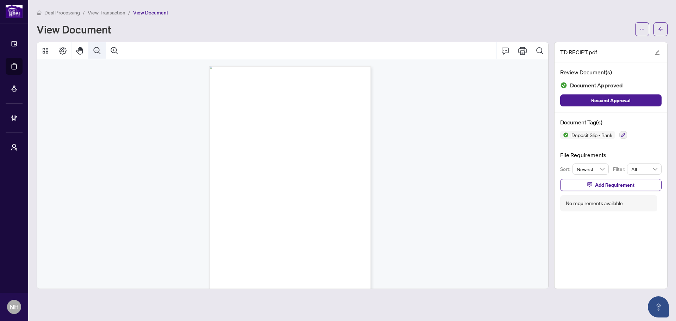
click at [101, 51] on button "Zoom Out" at bounding box center [97, 50] width 17 height 17
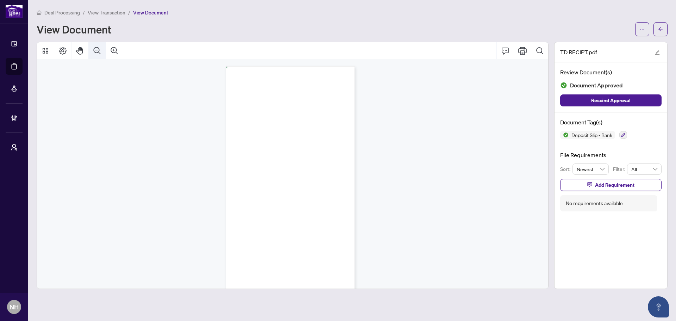
click at [101, 51] on button "Zoom Out" at bounding box center [97, 50] width 17 height 17
click at [663, 30] on button "button" at bounding box center [661, 29] width 14 height 14
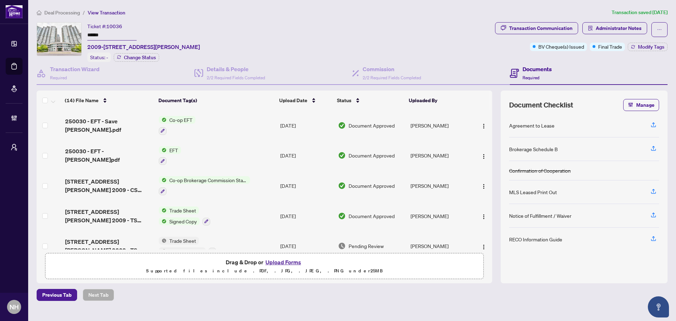
click at [69, 11] on span "Deal Processing" at bounding box center [62, 13] width 36 height 6
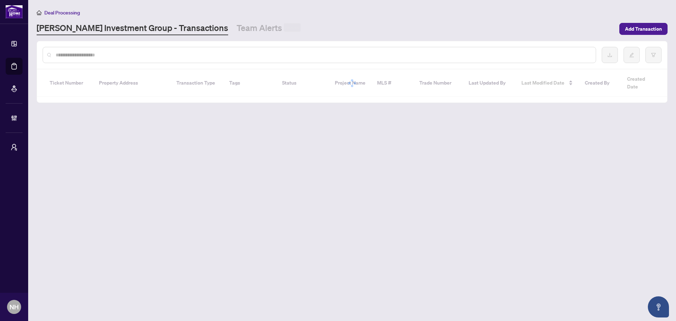
click at [113, 55] on input "text" at bounding box center [323, 55] width 535 height 8
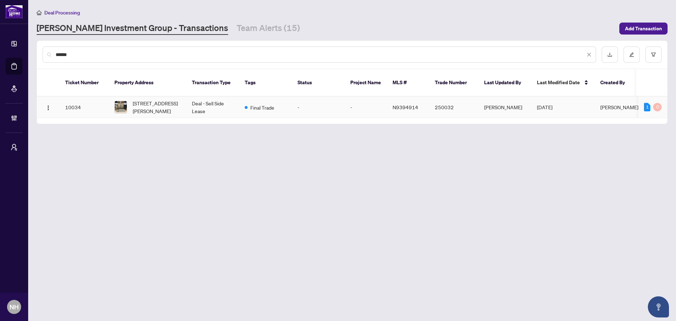
type input "******"
click at [148, 99] on span "[STREET_ADDRESS][PERSON_NAME]" at bounding box center [157, 107] width 48 height 16
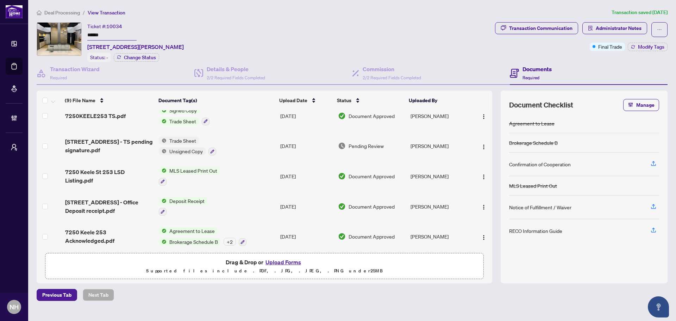
scroll to position [134, 0]
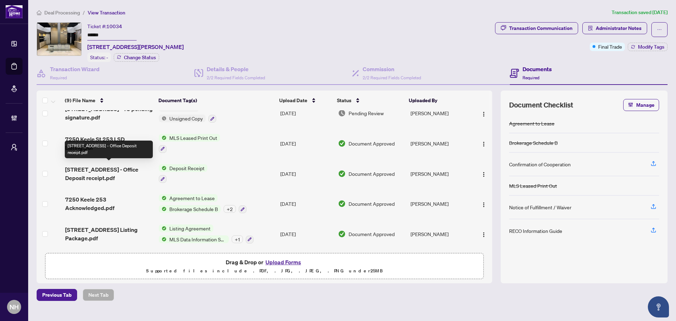
click at [100, 167] on span "[STREET_ADDRESS] - Office Deposit receipt.pdf" at bounding box center [109, 173] width 88 height 17
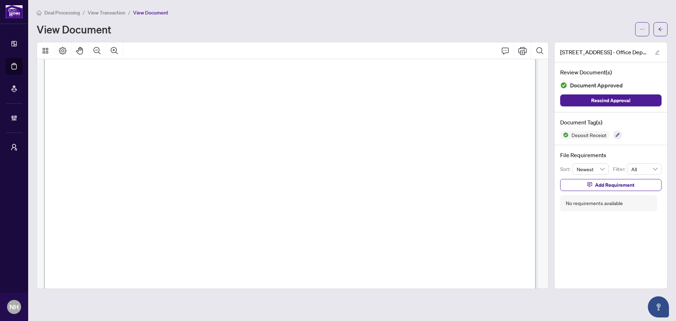
scroll to position [106, 0]
click at [101, 49] on icon "Zoom Out" at bounding box center [97, 51] width 8 height 8
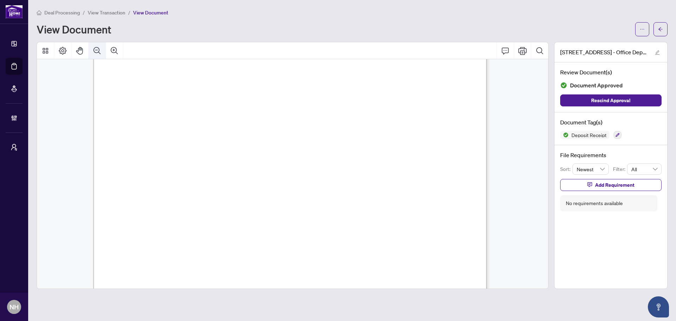
scroll to position [81, 0]
click at [64, 12] on span "Deal Processing" at bounding box center [62, 13] width 36 height 6
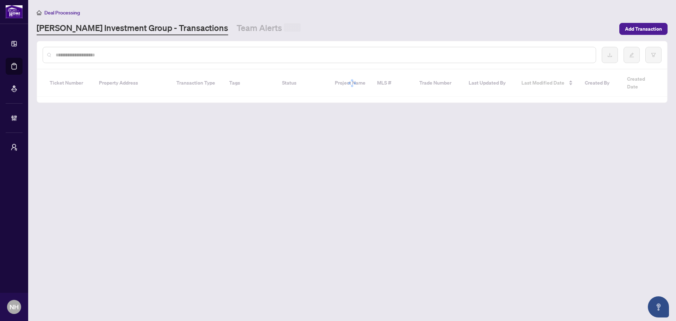
click at [84, 52] on input "text" at bounding box center [323, 55] width 535 height 8
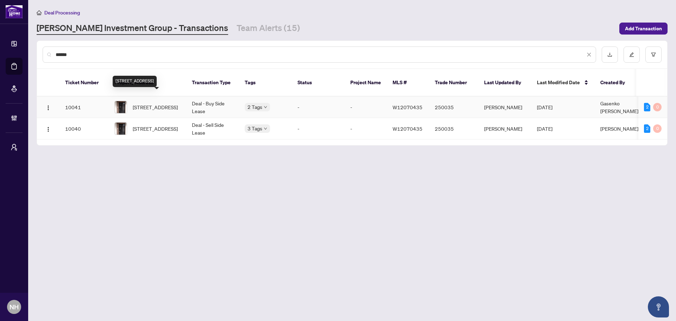
type input "******"
click at [158, 103] on span "[STREET_ADDRESS]" at bounding box center [155, 107] width 45 height 8
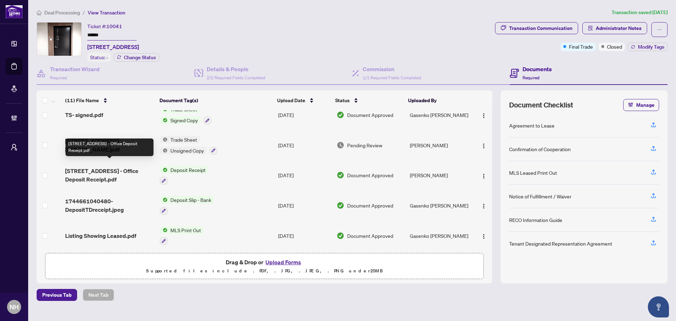
scroll to position [106, 0]
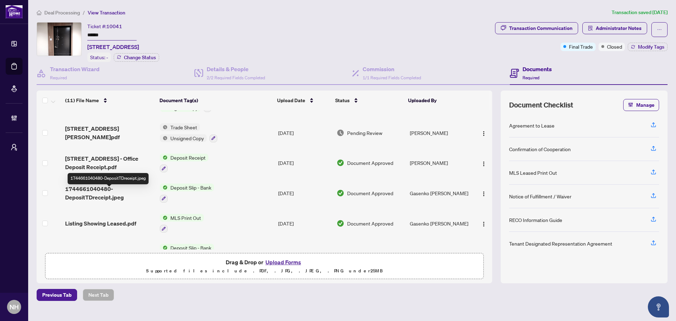
click at [93, 194] on span "1744661040480-DepositTDreceipt.jpeg" at bounding box center [109, 193] width 89 height 17
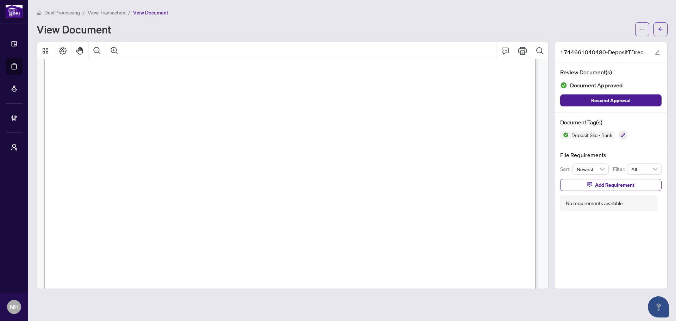
scroll to position [70, 0]
click at [663, 25] on button "button" at bounding box center [661, 29] width 14 height 14
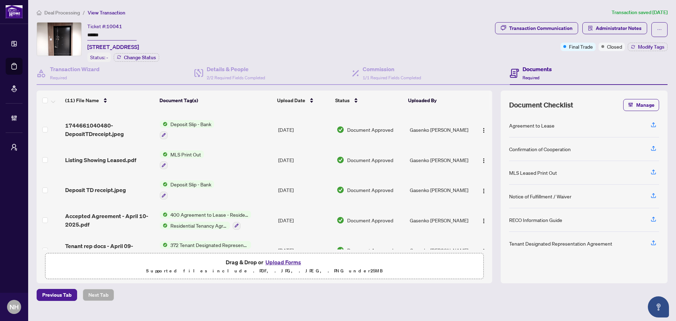
scroll to position [157, 0]
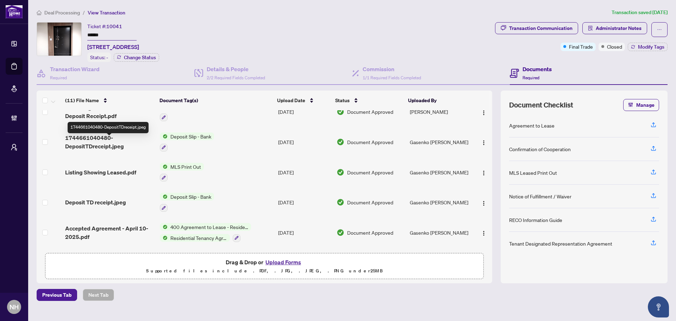
click at [101, 146] on span "1744661040480-DepositTDreceipt.jpeg" at bounding box center [109, 142] width 89 height 17
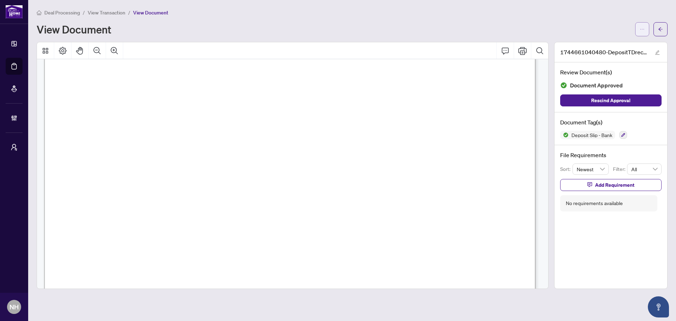
scroll to position [35, 0]
click at [662, 24] on span "button" at bounding box center [661, 29] width 5 height 11
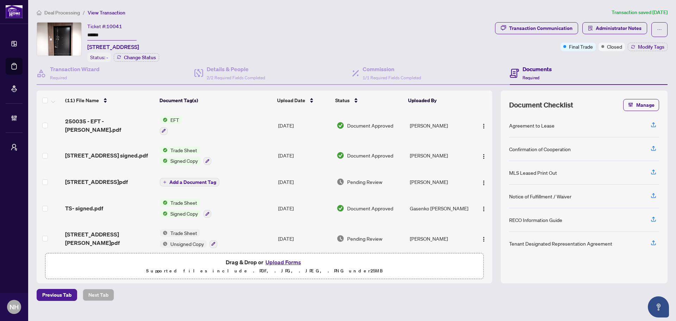
scroll to position [192, 0]
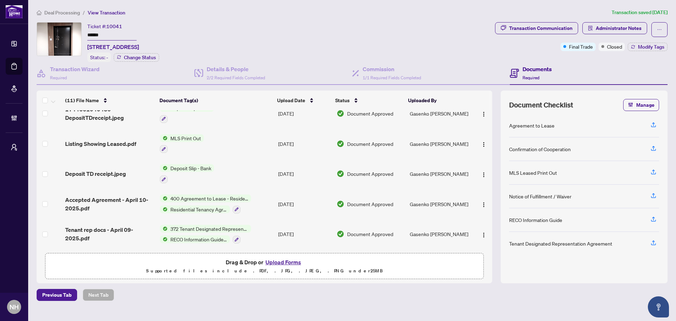
click at [111, 171] on span "Deposit TD receipt.jpeg" at bounding box center [95, 173] width 61 height 8
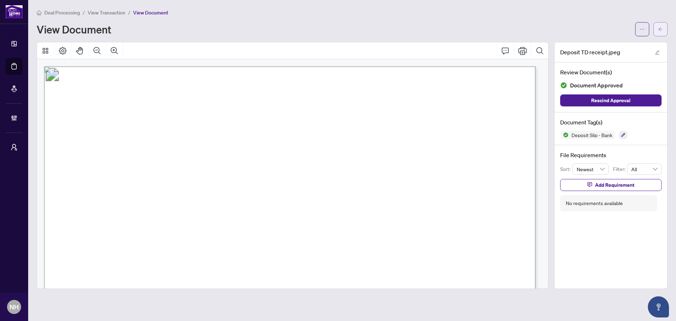
click at [667, 32] on button "button" at bounding box center [661, 29] width 14 height 14
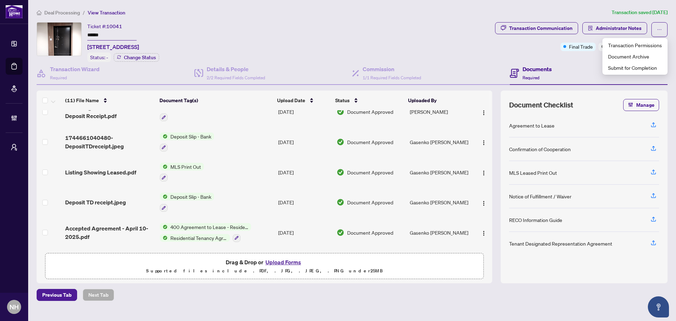
scroll to position [122, 0]
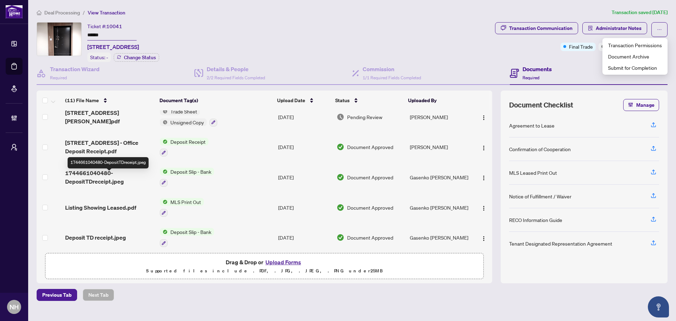
click at [97, 179] on span "1744661040480-DepositTDreceipt.jpeg" at bounding box center [109, 177] width 89 height 17
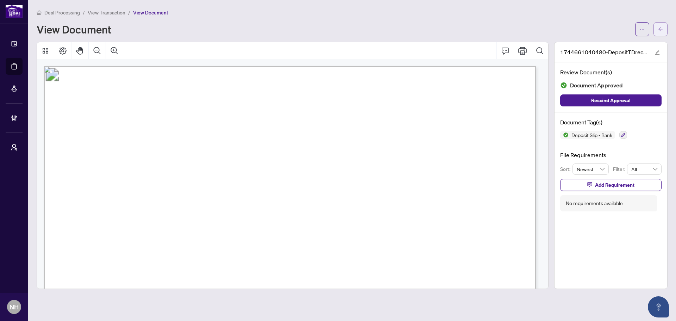
click at [663, 25] on span "button" at bounding box center [661, 29] width 5 height 11
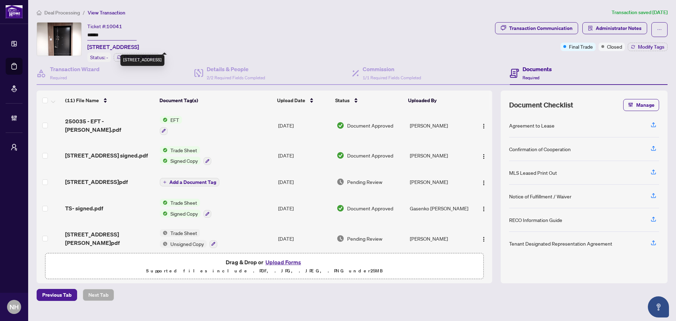
drag, startPoint x: 100, startPoint y: 47, endPoint x: 153, endPoint y: 47, distance: 52.5
click at [139, 47] on span "[STREET_ADDRESS]" at bounding box center [113, 47] width 52 height 8
copy span "[STREET_ADDRESS],"
click at [67, 10] on span "Deal Processing" at bounding box center [62, 13] width 36 height 6
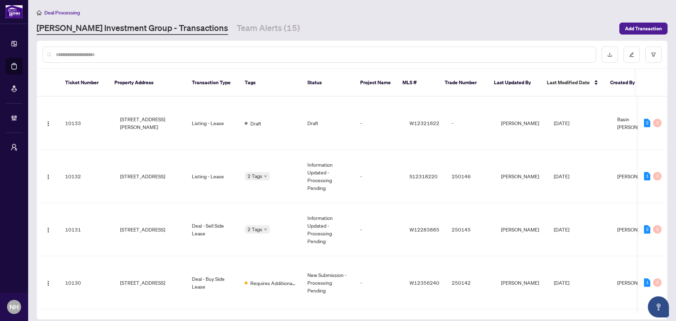
click at [100, 52] on input "text" at bounding box center [323, 55] width 535 height 8
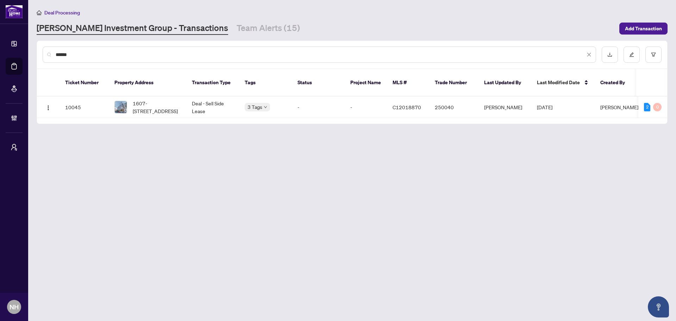
type input "******"
click at [161, 99] on span "1607-[STREET_ADDRESS]" at bounding box center [157, 107] width 48 height 16
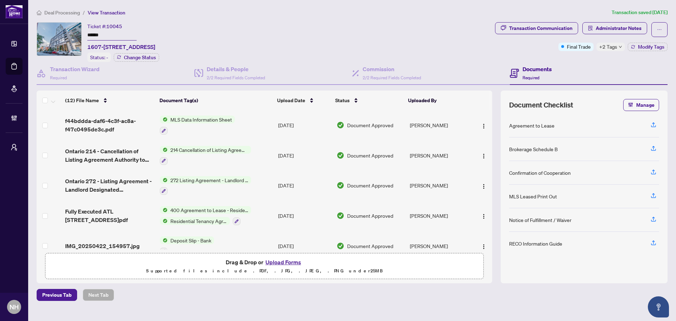
scroll to position [224, 0]
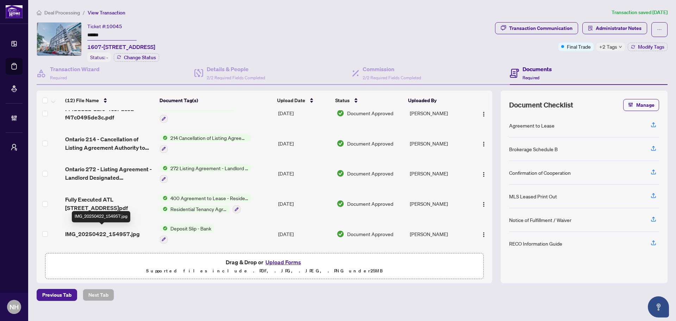
click at [106, 234] on span "IMG_20250422_154957.jpg" at bounding box center [102, 234] width 75 height 8
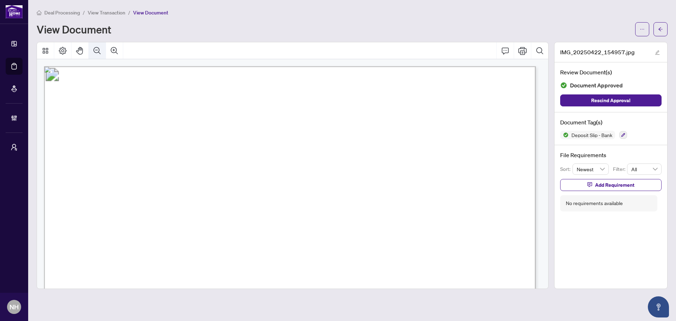
click at [97, 48] on icon "Zoom Out" at bounding box center [97, 51] width 8 height 8
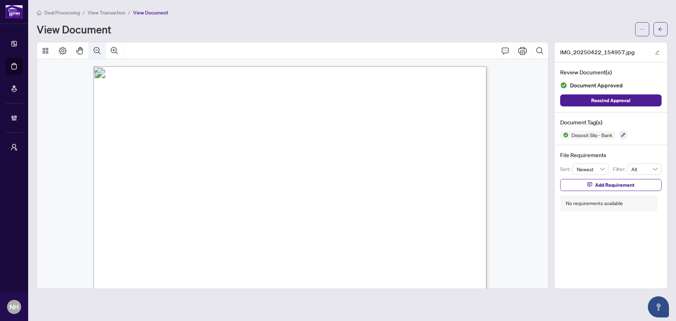
click at [97, 48] on icon "Zoom Out" at bounding box center [97, 51] width 8 height 8
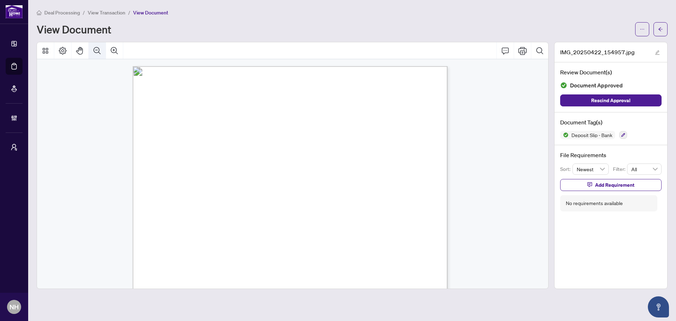
click at [97, 48] on icon "Zoom Out" at bounding box center [97, 51] width 8 height 8
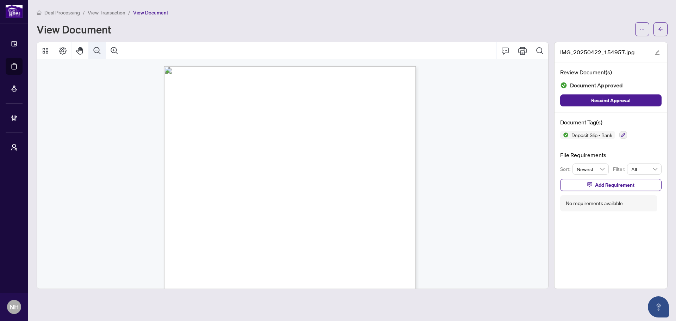
click at [97, 48] on icon "Zoom Out" at bounding box center [97, 51] width 8 height 8
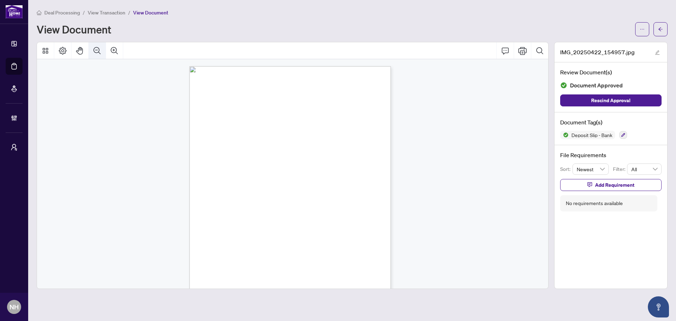
click at [101, 52] on icon "Zoom Out" at bounding box center [97, 51] width 8 height 8
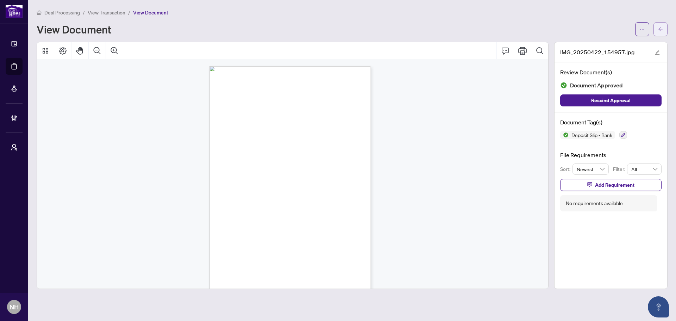
click at [663, 27] on icon "arrow-left" at bounding box center [661, 29] width 5 height 5
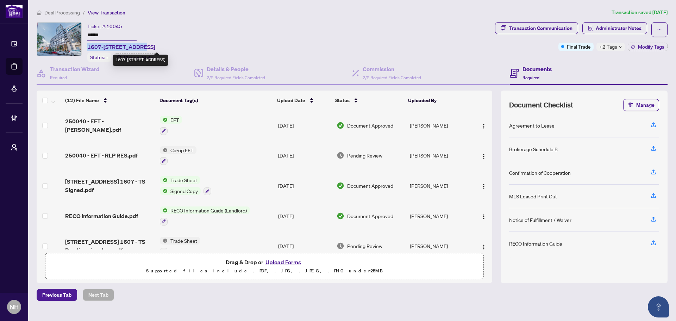
drag, startPoint x: 87, startPoint y: 45, endPoint x: 136, endPoint y: 46, distance: 49.0
click at [136, 46] on span "1607-[STREET_ADDRESS]" at bounding box center [121, 47] width 68 height 8
copy span "1607-[STREET_ADDRESS]"
click at [63, 10] on span "Deal Processing" at bounding box center [62, 13] width 36 height 6
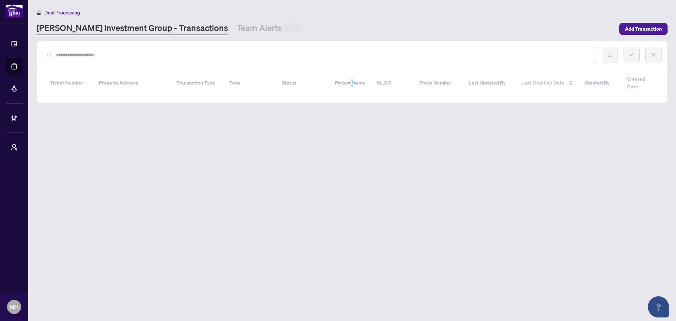
click at [92, 53] on input "text" at bounding box center [323, 55] width 535 height 8
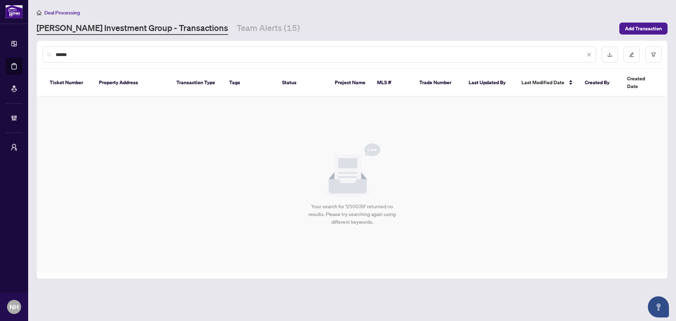
drag, startPoint x: 130, startPoint y: 48, endPoint x: 127, endPoint y: 50, distance: 4.1
click at [130, 48] on div "******" at bounding box center [320, 55] width 554 height 16
drag, startPoint x: 118, startPoint y: 52, endPoint x: -85, endPoint y: 36, distance: 204.3
click at [0, 36] on html "Dashboard Deal Processing Mortgage Referrals Brokerage Management My Brokerages…" at bounding box center [338, 160] width 676 height 321
paste input "**********"
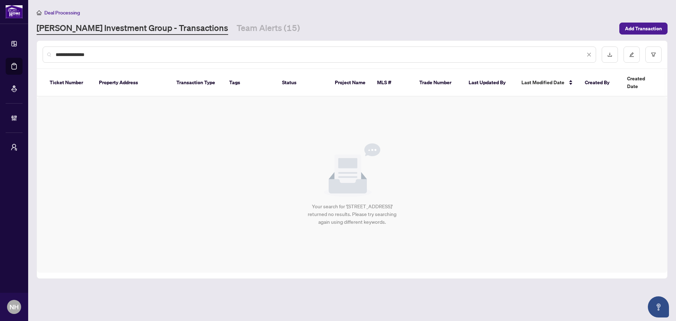
click at [116, 56] on input "**********" at bounding box center [321, 55] width 530 height 8
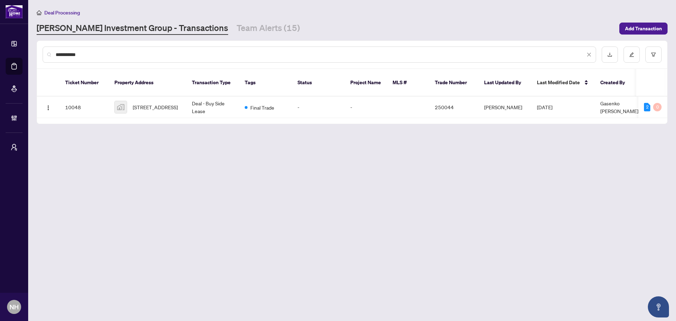
click at [54, 53] on div "**********" at bounding box center [320, 55] width 554 height 16
click at [57, 55] on input "**********" at bounding box center [321, 55] width 530 height 8
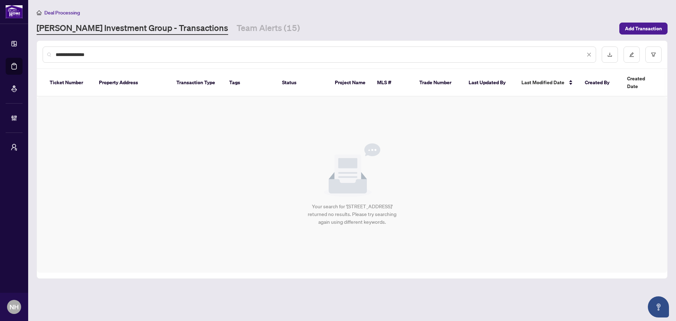
type input "**********"
drag, startPoint x: 109, startPoint y: 55, endPoint x: -63, endPoint y: 39, distance: 173.4
click at [0, 39] on html "**********" at bounding box center [338, 160] width 676 height 321
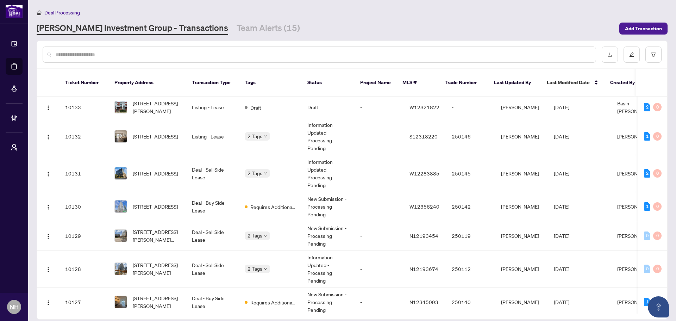
click at [140, 52] on input "text" at bounding box center [323, 55] width 535 height 8
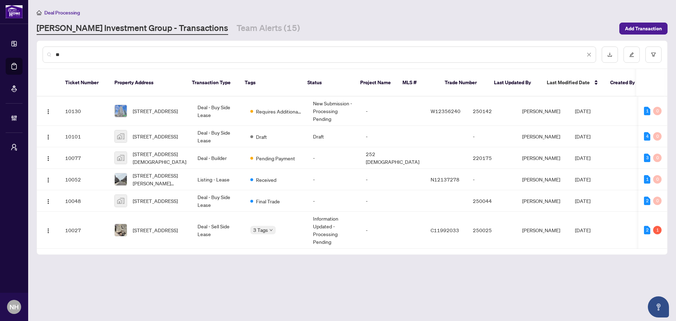
type input "*"
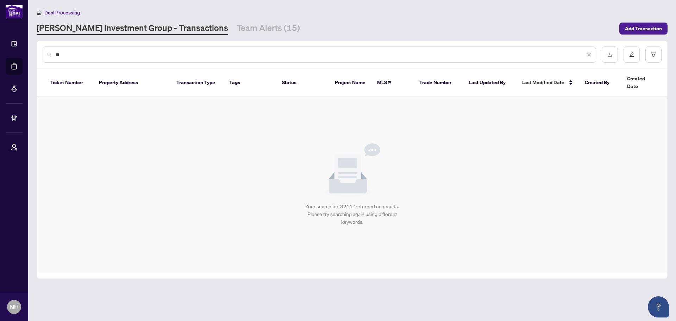
type input "*"
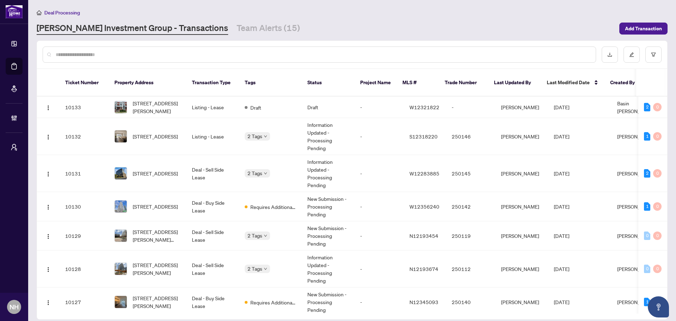
click at [190, 54] on input "text" at bounding box center [323, 55] width 535 height 8
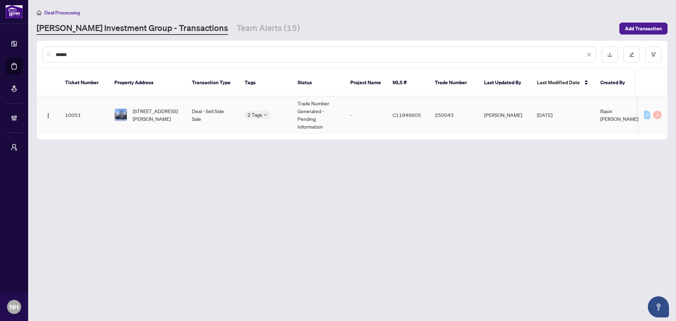
type input "******"
click at [135, 107] on span "[STREET_ADDRESS][PERSON_NAME]" at bounding box center [157, 115] width 48 height 16
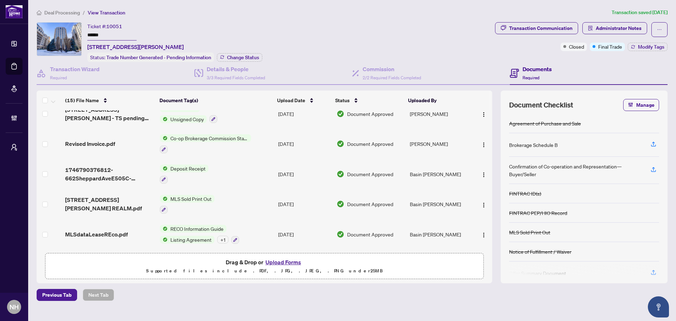
scroll to position [176, 0]
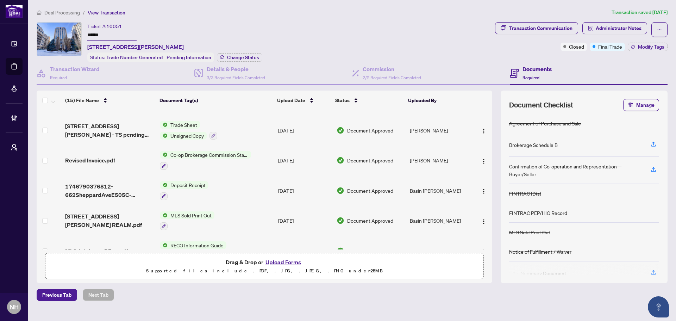
click at [114, 189] on span "1746790376812-662SheppardAveE505C-OfficeDepositRece.pdf" at bounding box center [109, 190] width 89 height 17
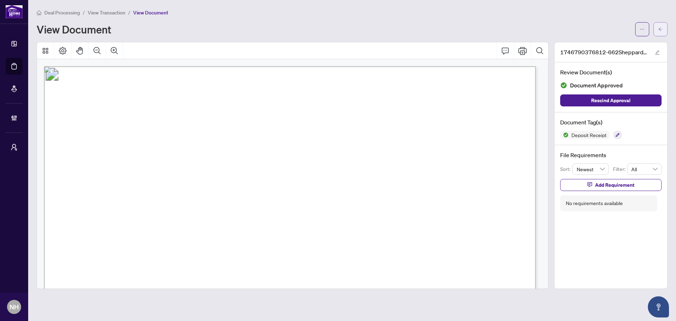
click at [657, 30] on button "button" at bounding box center [661, 29] width 14 height 14
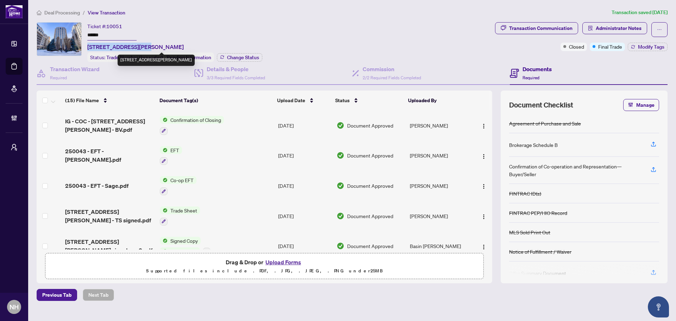
drag, startPoint x: 86, startPoint y: 45, endPoint x: 146, endPoint y: 45, distance: 60.2
click at [146, 45] on div "Ticket #: 10051 ****** [STREET_ADDRESS][PERSON_NAME] Status: Trade Number Gener…" at bounding box center [265, 42] width 456 height 40
copy span "[STREET_ADDRESS][PERSON_NAME]"
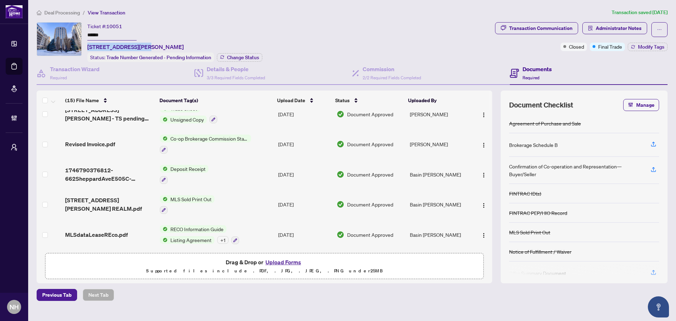
scroll to position [211, 0]
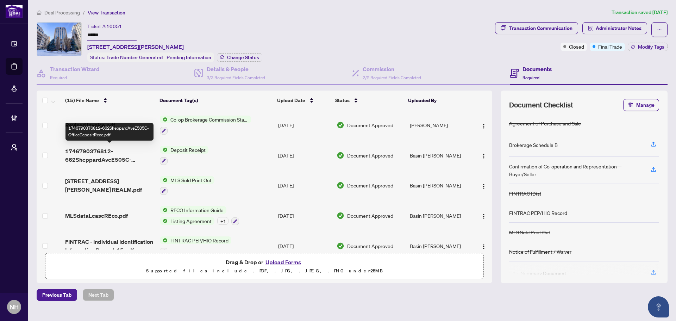
click at [86, 148] on span "1746790376812-662SheppardAveE505C-OfficeDepositRece.pdf" at bounding box center [109, 155] width 89 height 17
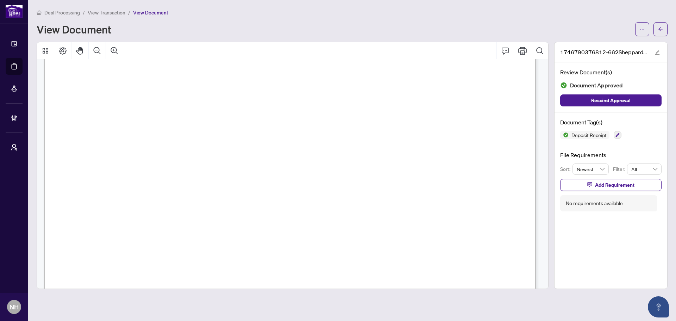
scroll to position [141, 0]
click at [661, 28] on icon "arrow-left" at bounding box center [661, 29] width 5 height 5
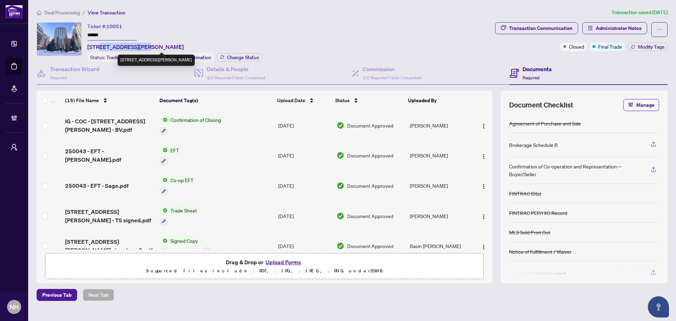
drag, startPoint x: 101, startPoint y: 44, endPoint x: 145, endPoint y: 45, distance: 44.4
click at [145, 45] on span "[STREET_ADDRESS][PERSON_NAME]" at bounding box center [135, 47] width 97 height 8
copy span "[STREET_ADDRESS][PERSON_NAME]"
click at [64, 15] on span "Deal Processing" at bounding box center [62, 13] width 36 height 6
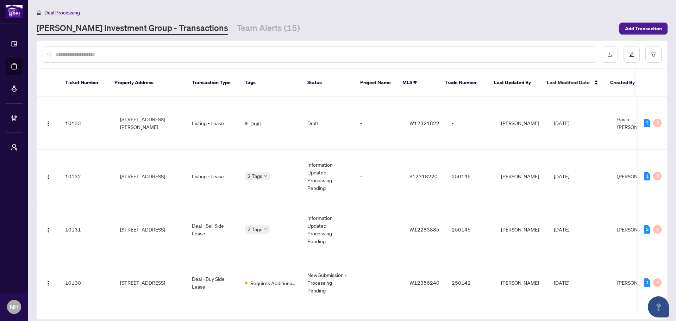
click at [118, 51] on input "text" at bounding box center [323, 55] width 535 height 8
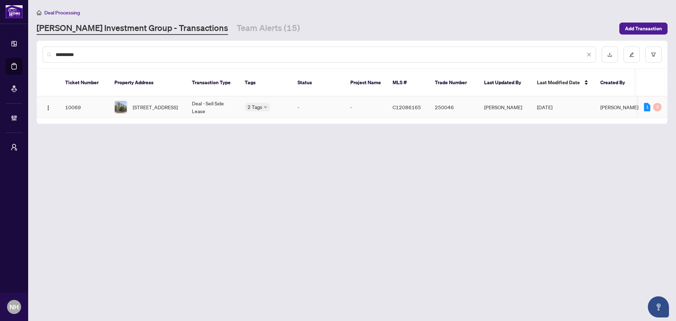
type input "**********"
click at [161, 103] on span "[STREET_ADDRESS]" at bounding box center [155, 107] width 45 height 8
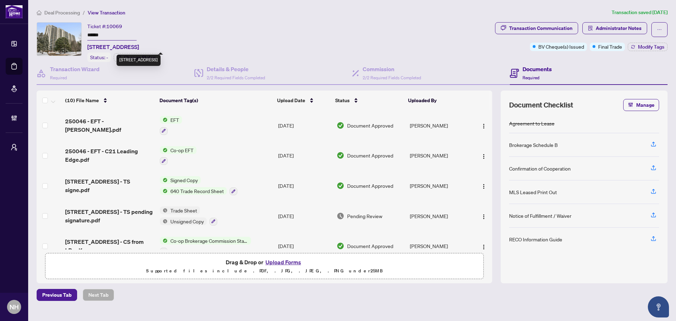
drag, startPoint x: 99, startPoint y: 45, endPoint x: 147, endPoint y: 45, distance: 47.9
click at [139, 45] on span "[STREET_ADDRESS]" at bounding box center [113, 47] width 52 height 8
copy span "[STREET_ADDRESS]"
click at [64, 13] on span "Deal Processing" at bounding box center [62, 13] width 36 height 6
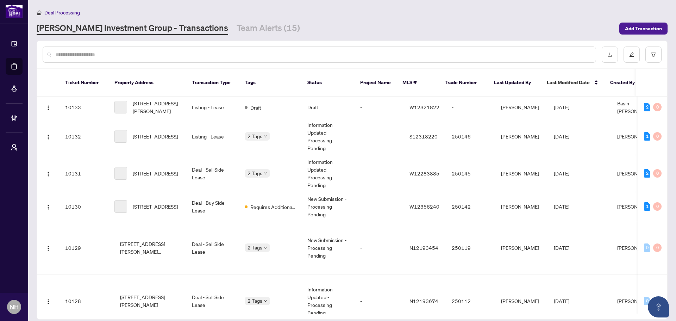
click at [94, 56] on input "text" at bounding box center [323, 55] width 535 height 8
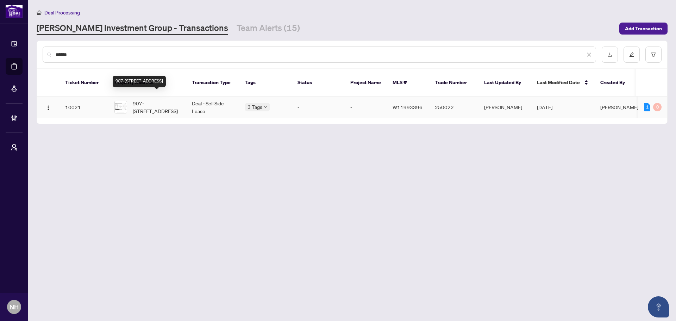
type input "******"
click at [159, 102] on span "907-[STREET_ADDRESS]" at bounding box center [157, 107] width 48 height 16
